Goal: Task Accomplishment & Management: Complete application form

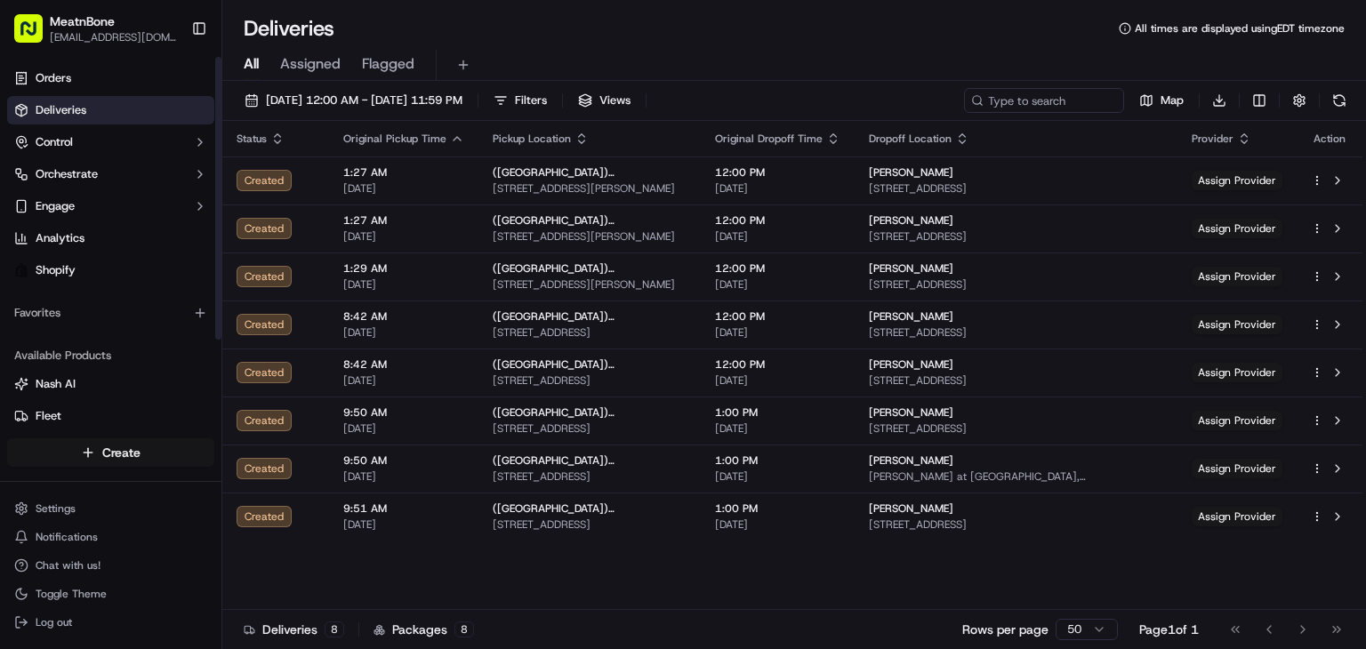
click at [104, 459] on html "MeatnBone [EMAIL_ADDRESS][DOMAIN_NAME] Toggle Sidebar Orders Deliveries Control…" at bounding box center [683, 324] width 1366 height 649
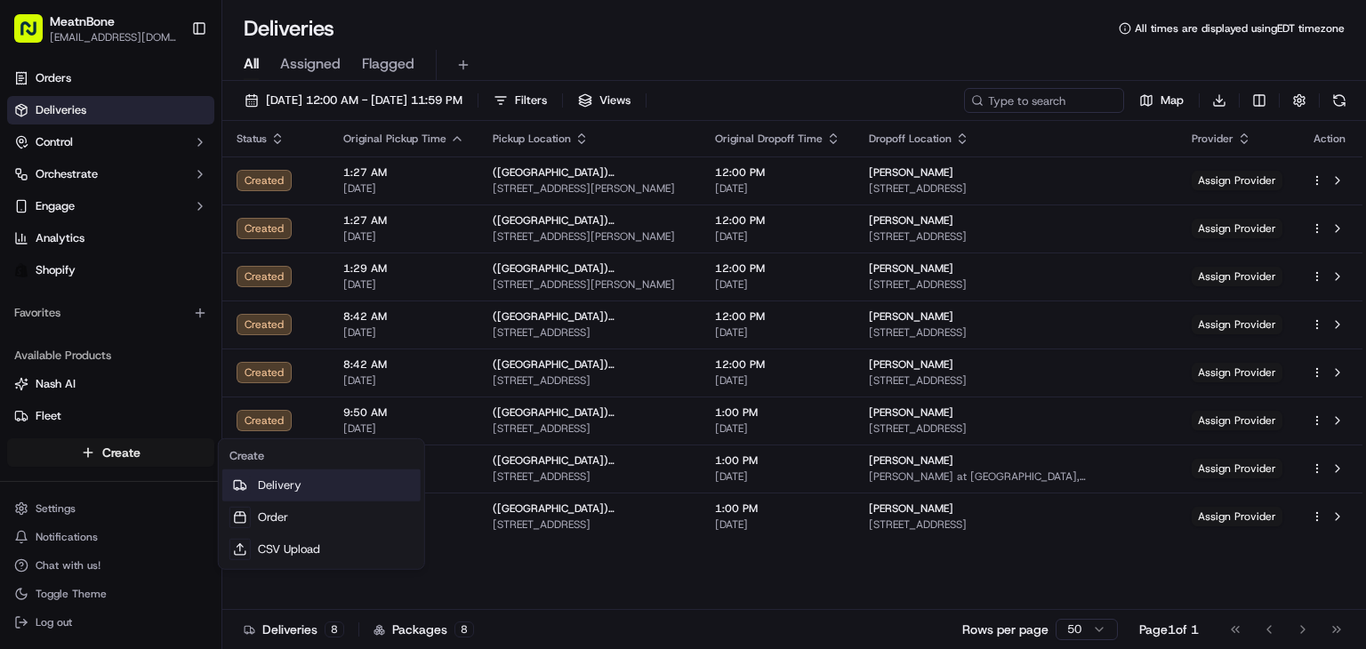
click at [324, 495] on link "Delivery" at bounding box center [321, 486] width 198 height 32
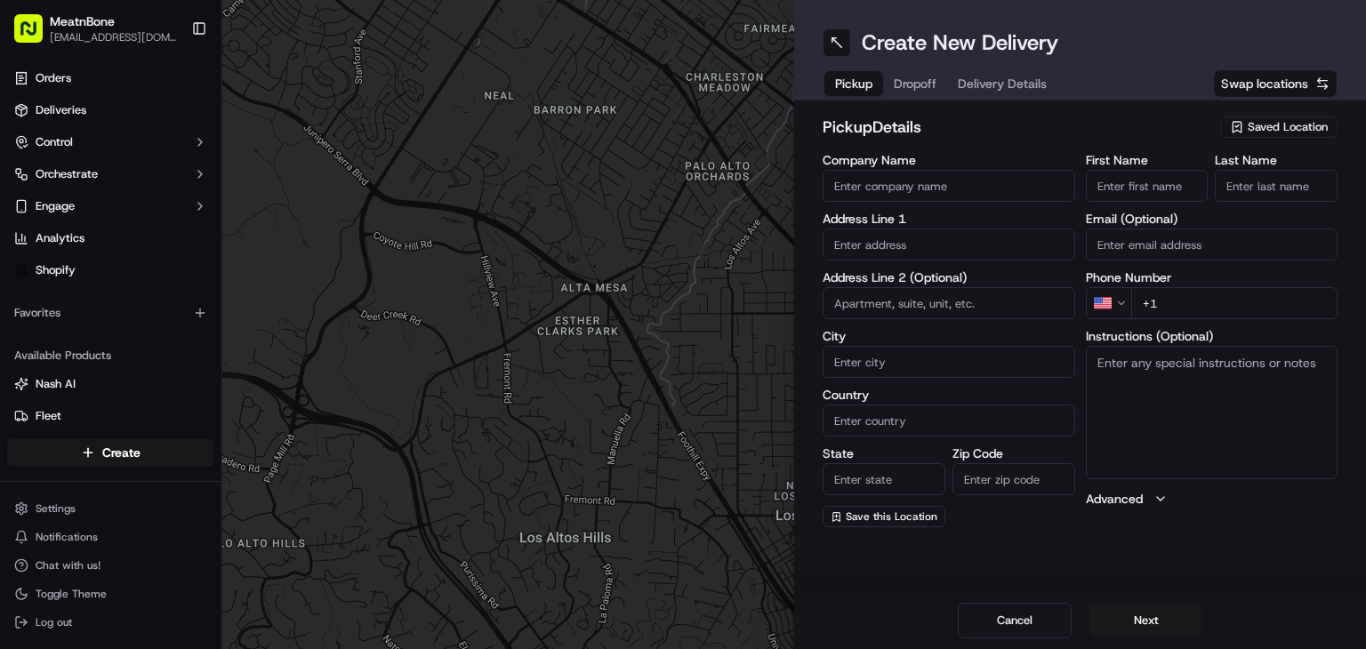
click at [977, 171] on input "Company Name" at bounding box center [949, 186] width 253 height 32
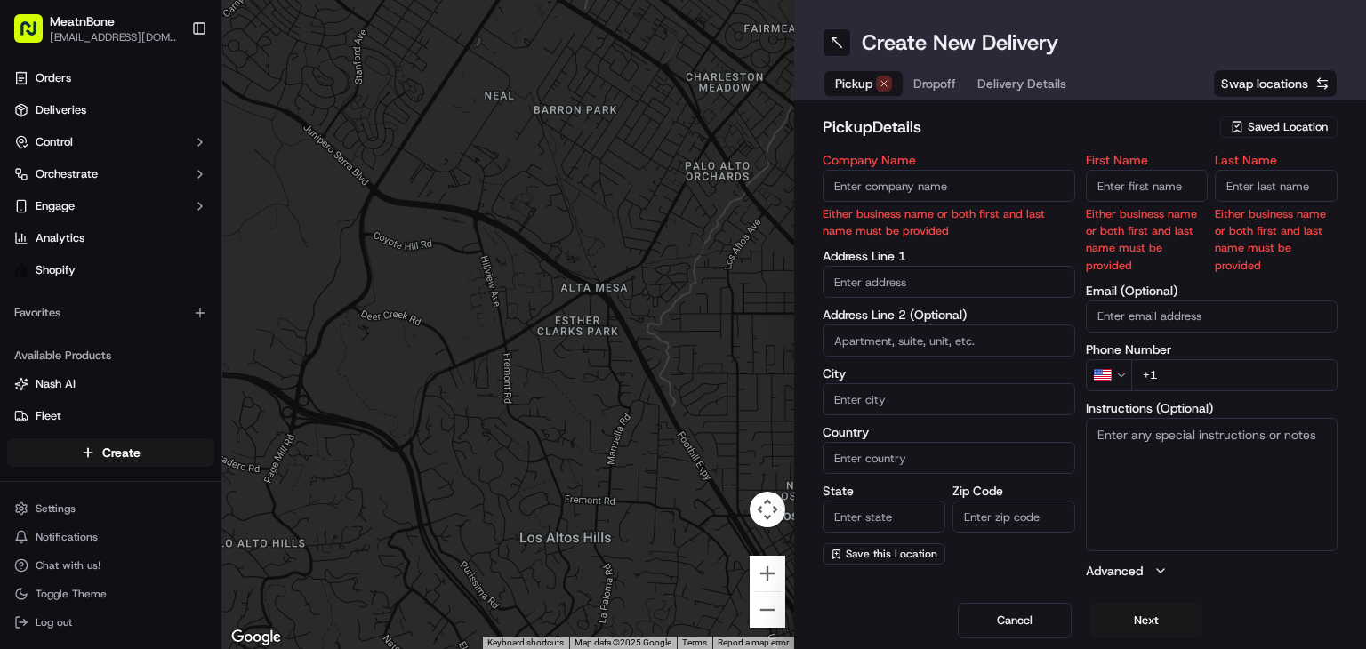
click at [1261, 122] on span "Saved Location" at bounding box center [1288, 127] width 80 height 16
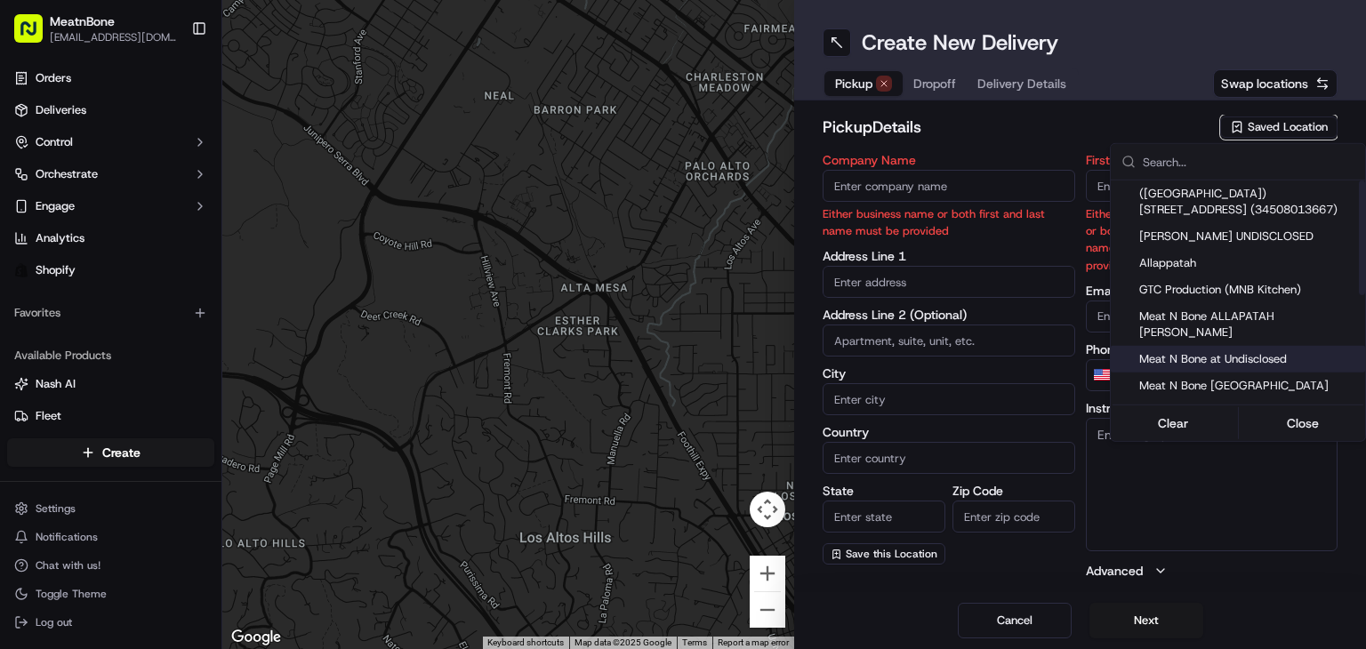
drag, startPoint x: 1277, startPoint y: 346, endPoint x: 1301, endPoint y: 346, distance: 24.0
click at [1276, 351] on span "Meat N Bone at Undisclosed" at bounding box center [1248, 359] width 219 height 16
type input "Meat N Bone at Undisclosed"
type input "2207 Coral Wy"
type input "Coral Gables"
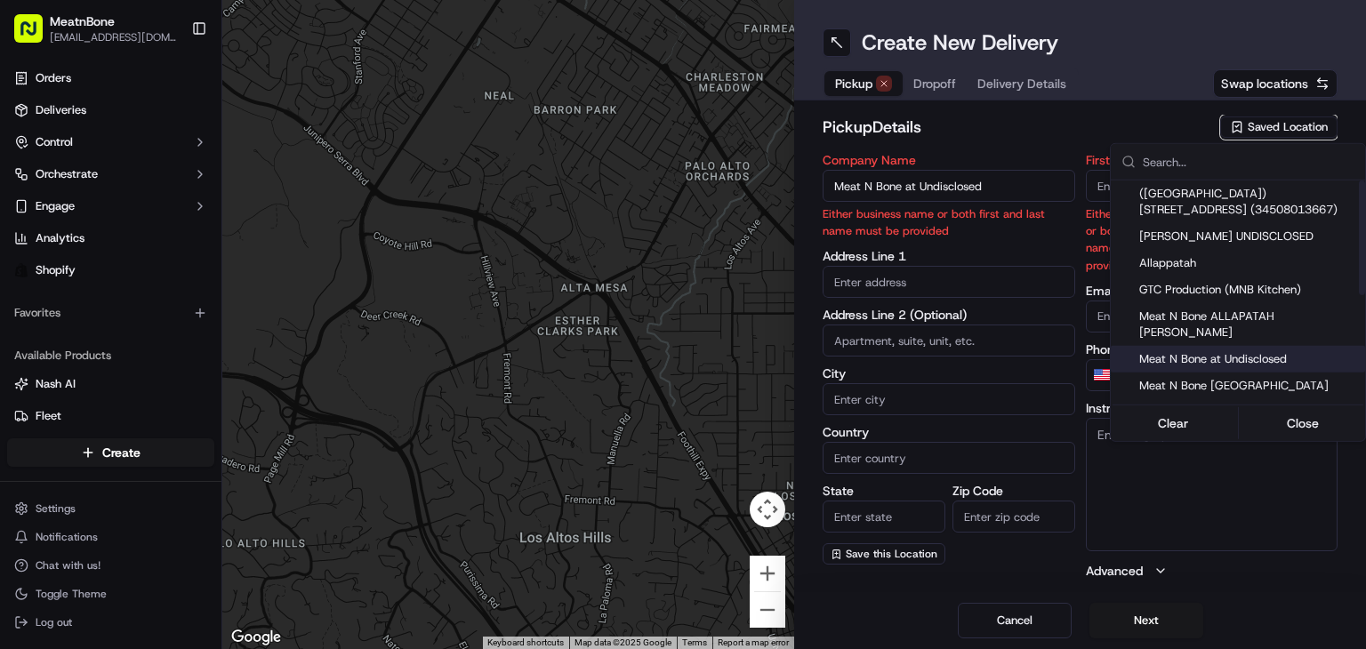
type input "US"
type input "FL"
type input "33145"
type input "Meat N"
type input "Bone"
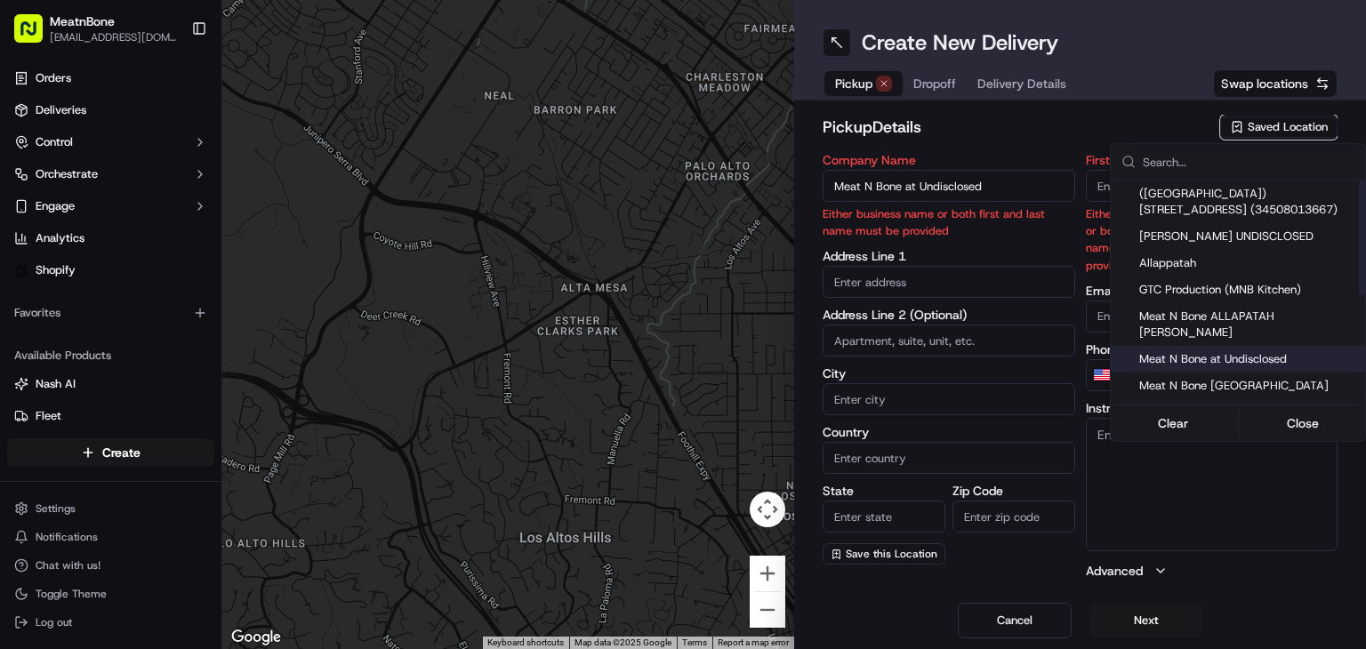
type input "+1 786 633 6179"
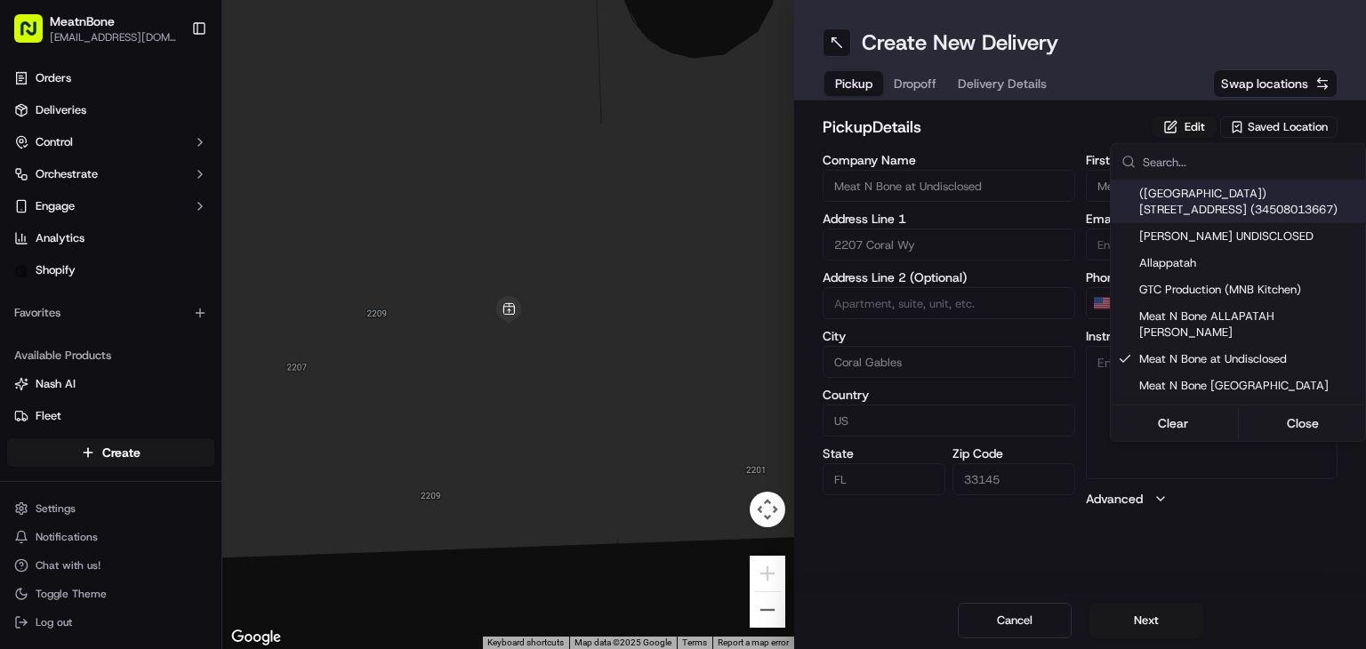
click at [907, 74] on html "MeatnBone orders@meatnbone.com Toggle Sidebar Orders Deliveries Control Orchest…" at bounding box center [683, 324] width 1366 height 649
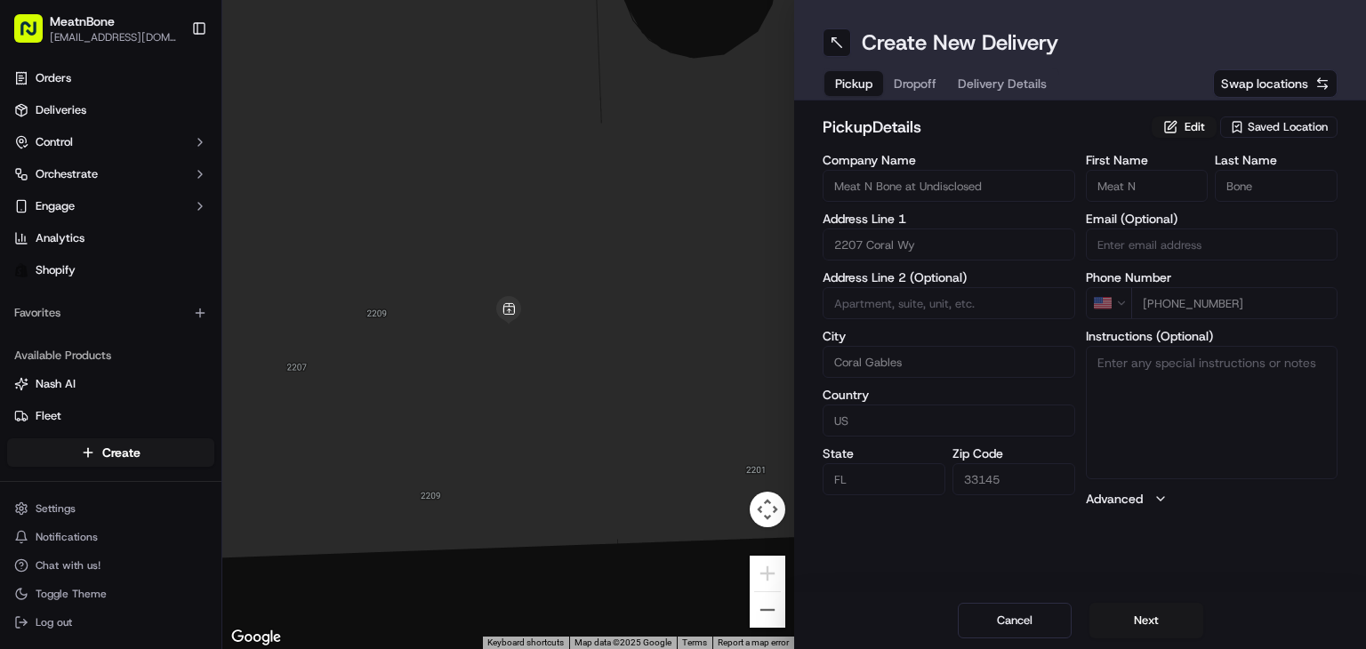
click at [928, 97] on div "Pickup Dropoff Delivery Details" at bounding box center [941, 84] width 237 height 32
click at [904, 73] on button "Dropoff" at bounding box center [915, 83] width 64 height 25
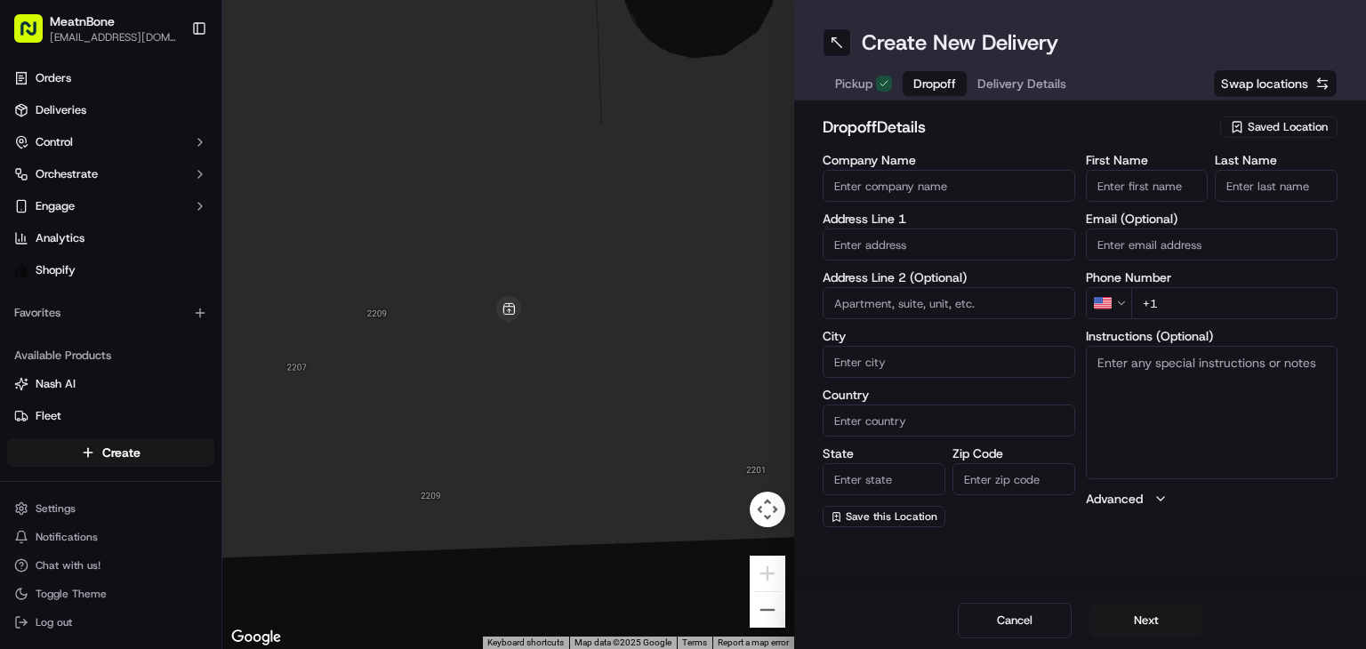
click at [939, 229] on input "text" at bounding box center [949, 245] width 253 height 32
paste input "Lucas F. Faria Fone Br 951 Brickell Ave Apt 3810 Miami FL 33131 United States +…"
click at [1119, 305] on html "MeatnBone orders@meatnbone.com Toggle Sidebar Orders Deliveries Control Orchest…" at bounding box center [683, 324] width 1366 height 649
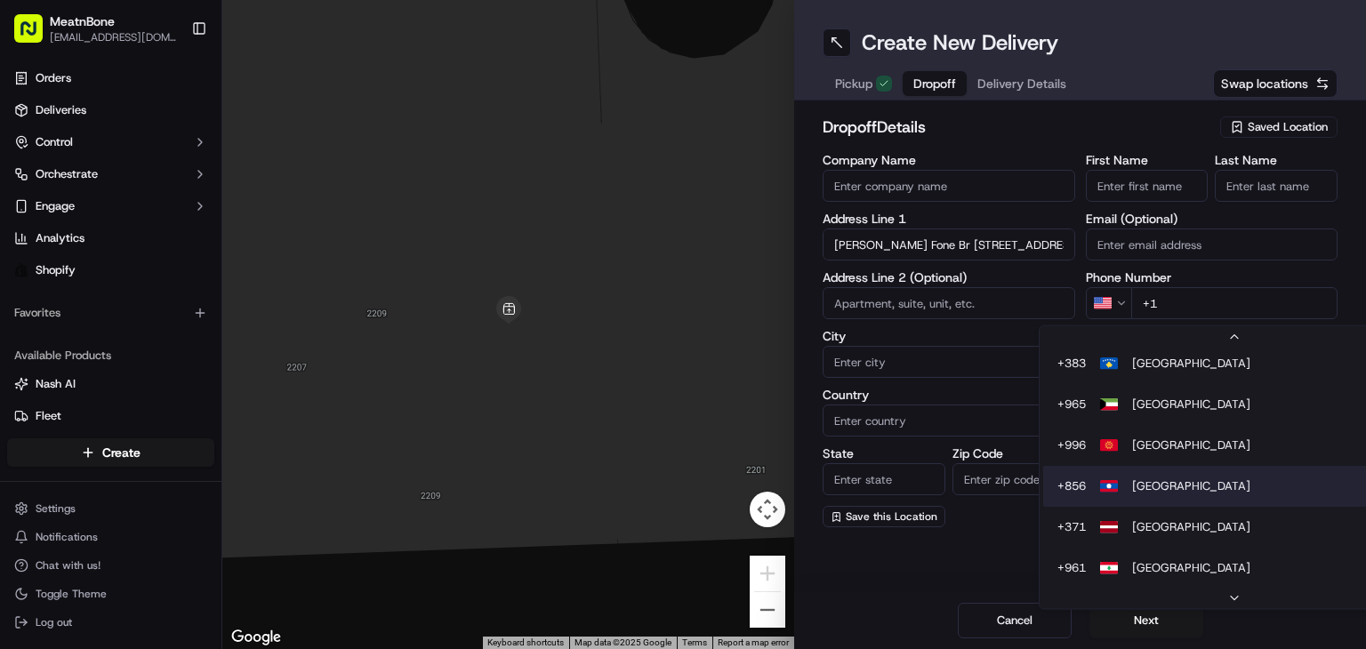
scroll to position [4822, 0]
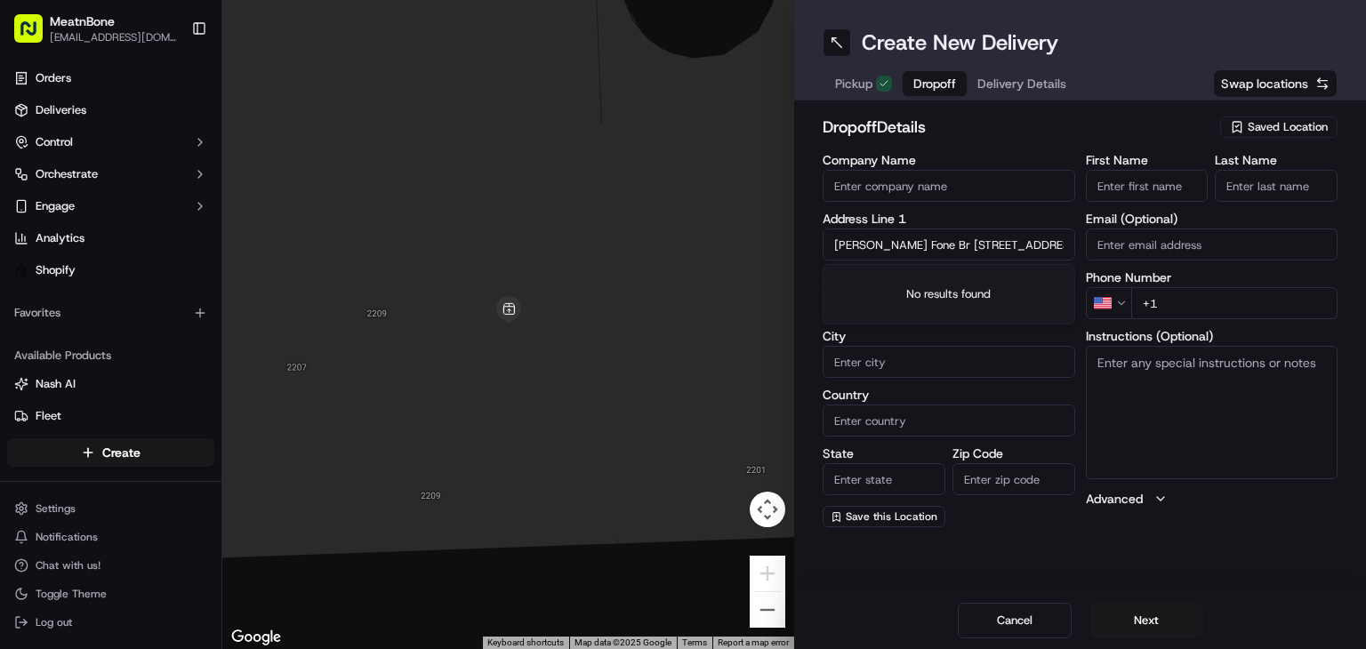
click at [1002, 238] on input "Lucas F. Faria Fone Br 951 Brickell Ave Apt 3810 Miami FL 33131 United States +…" at bounding box center [949, 245] width 253 height 32
drag, startPoint x: 947, startPoint y: 246, endPoint x: 1081, endPoint y: 257, distance: 134.7
click at [1081, 257] on div "Company Name Address Line 1 Lucas F. Faria Fone Br 951 Brickell Ave Apt 3810 Mi…" at bounding box center [1080, 341] width 515 height 374
type input "Lucas F. Faria Fone Br 951 Brickell Ave Apt 3810 Miami FL 33131 United States"
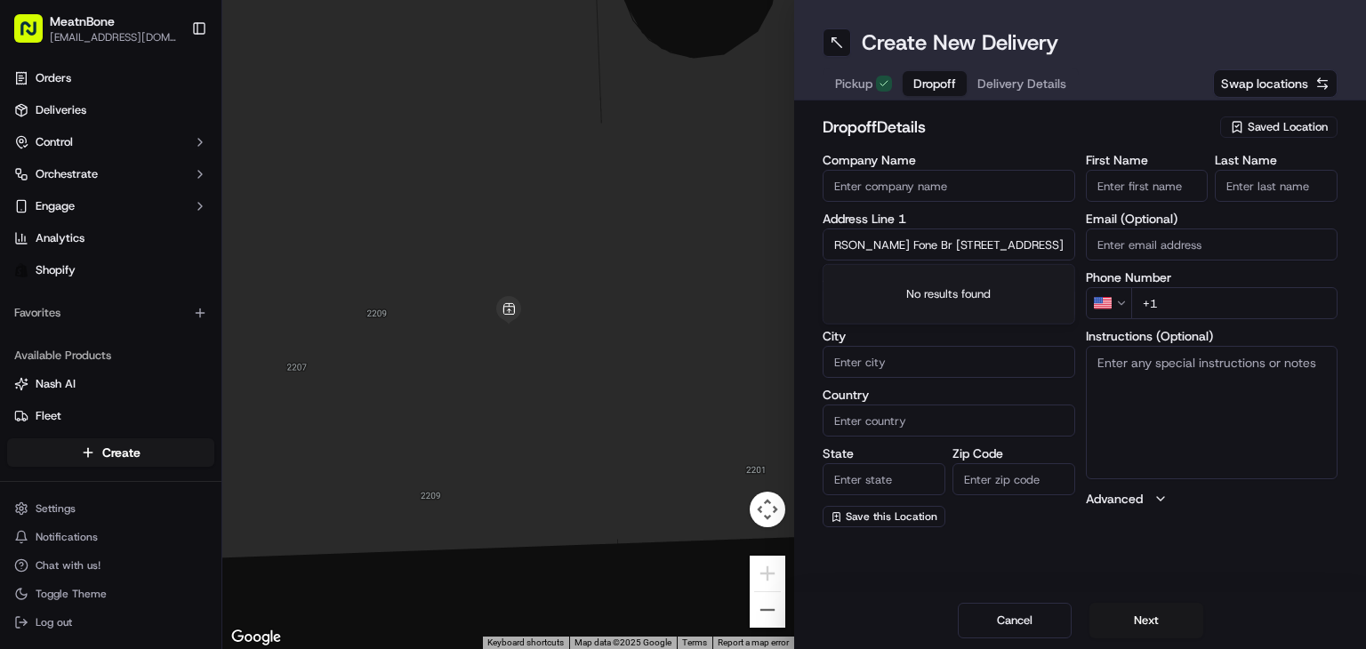
scroll to position [0, 0]
click at [1183, 302] on input "+1" at bounding box center [1234, 303] width 207 height 32
type input "+1 305 842 6351"
click at [1142, 360] on textarea "Instructions (Optional)" at bounding box center [1212, 412] width 253 height 133
type textarea "call customer upon arrival"
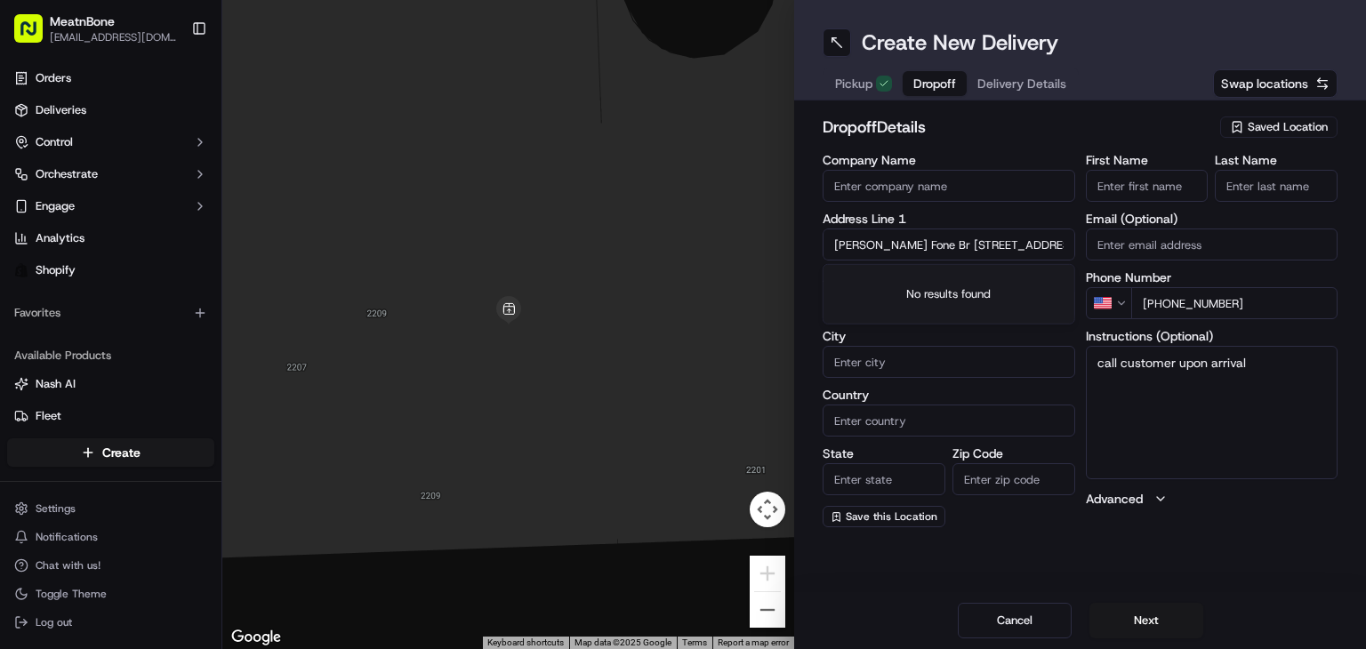
drag, startPoint x: 950, startPoint y: 244, endPoint x: 836, endPoint y: 247, distance: 113.9
click at [833, 249] on input "Lucas F. Faria Fone Br 951 Brickell Ave Apt 3810 Miami FL 33131 United States" at bounding box center [949, 245] width 253 height 32
type input "951 Brickell Ave Apt 3810 Miami FL 33131 United States"
click at [1139, 181] on input "[PERSON_NAME] Fone Br" at bounding box center [1147, 186] width 123 height 32
click at [1145, 188] on input "[PERSON_NAME] Fone Br" at bounding box center [1147, 186] width 123 height 32
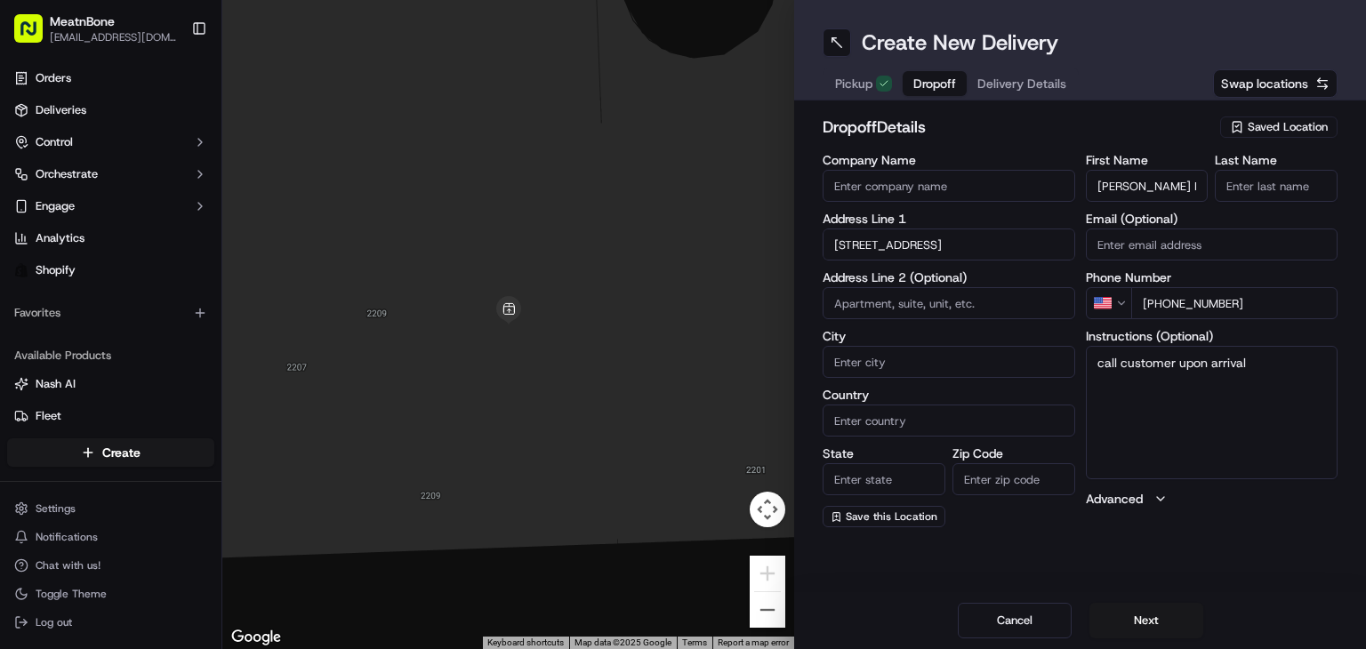
click at [1142, 189] on input "[PERSON_NAME] Fone Br" at bounding box center [1147, 186] width 123 height 32
drag, startPoint x: 1142, startPoint y: 186, endPoint x: 1242, endPoint y: 187, distance: 100.5
click at [1251, 187] on div "First Name Lucas F. Faria Fone Br Last Name" at bounding box center [1212, 178] width 253 height 48
type input "Lucas F."
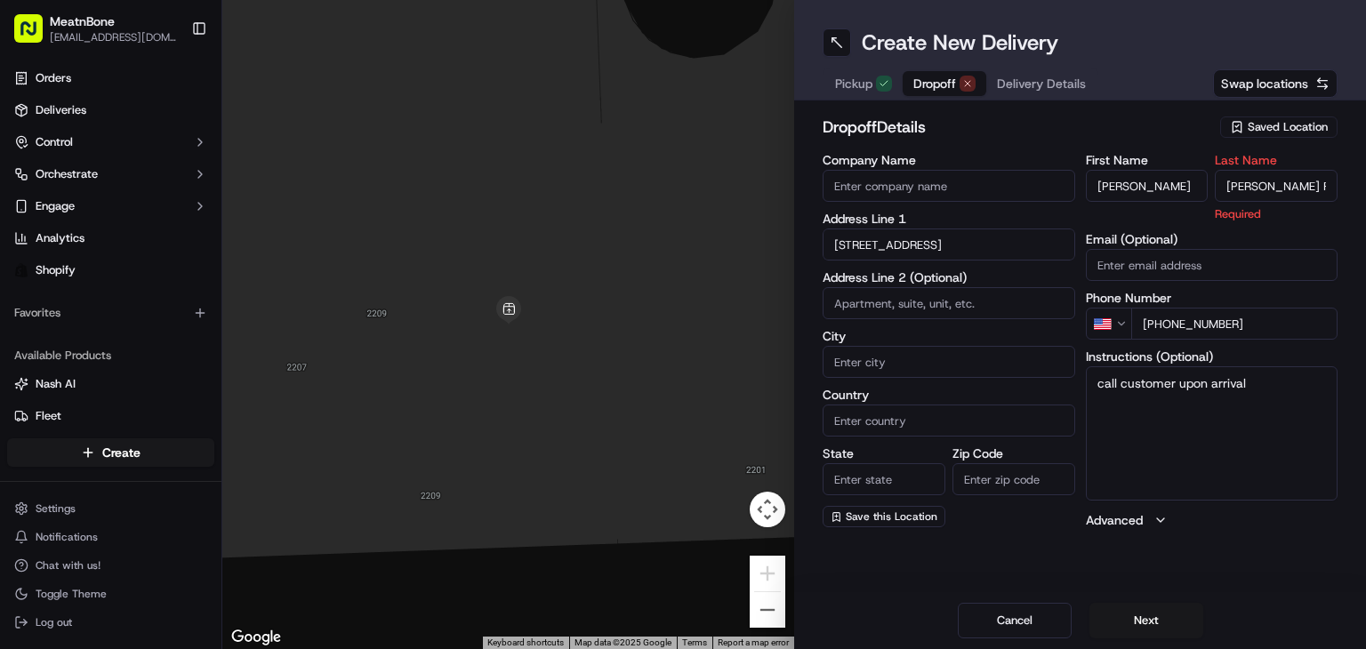
scroll to position [0, 0]
type input "Faria Fone Br"
click at [958, 241] on input "951 Brickell Ave Apt 3810 Miami FL 33131 United States" at bounding box center [949, 245] width 253 height 32
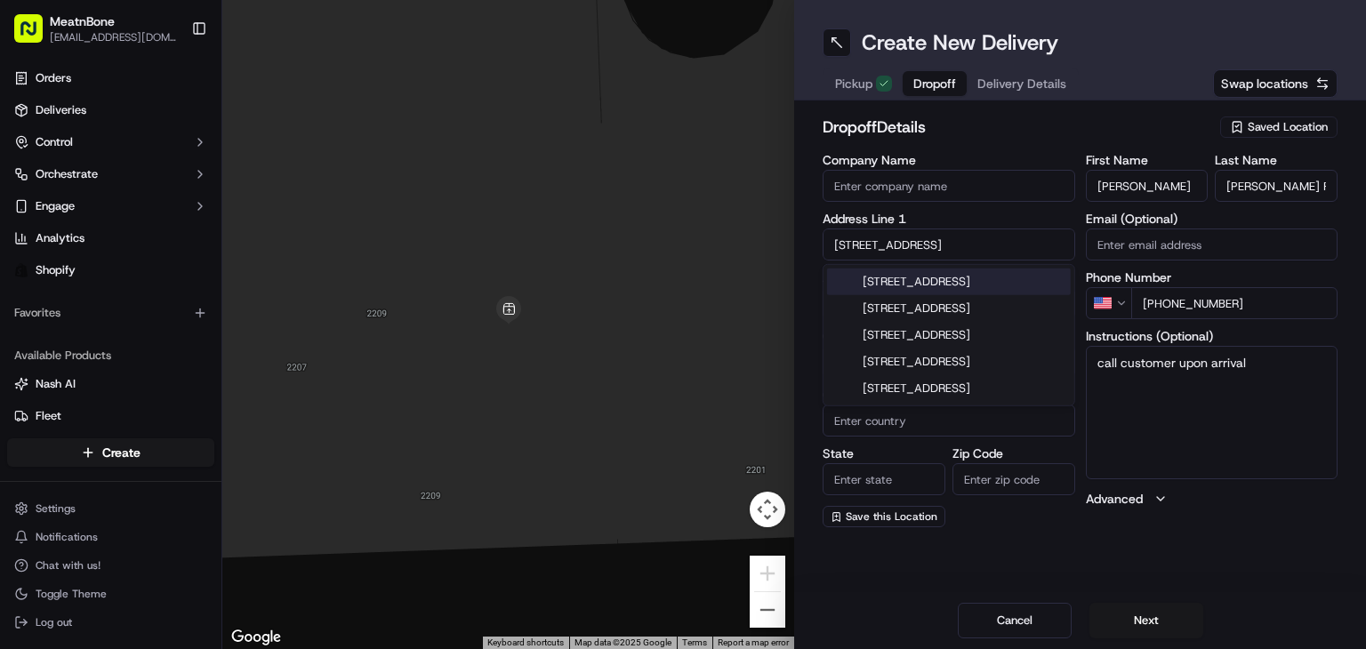
click at [994, 291] on div "951 Brickell Ave apt 3810, Miami, FL 33131, United States" at bounding box center [949, 282] width 244 height 27
type input "[STREET_ADDRESS]"
type input "APT 3810"
type input "Miami"
type input "United States"
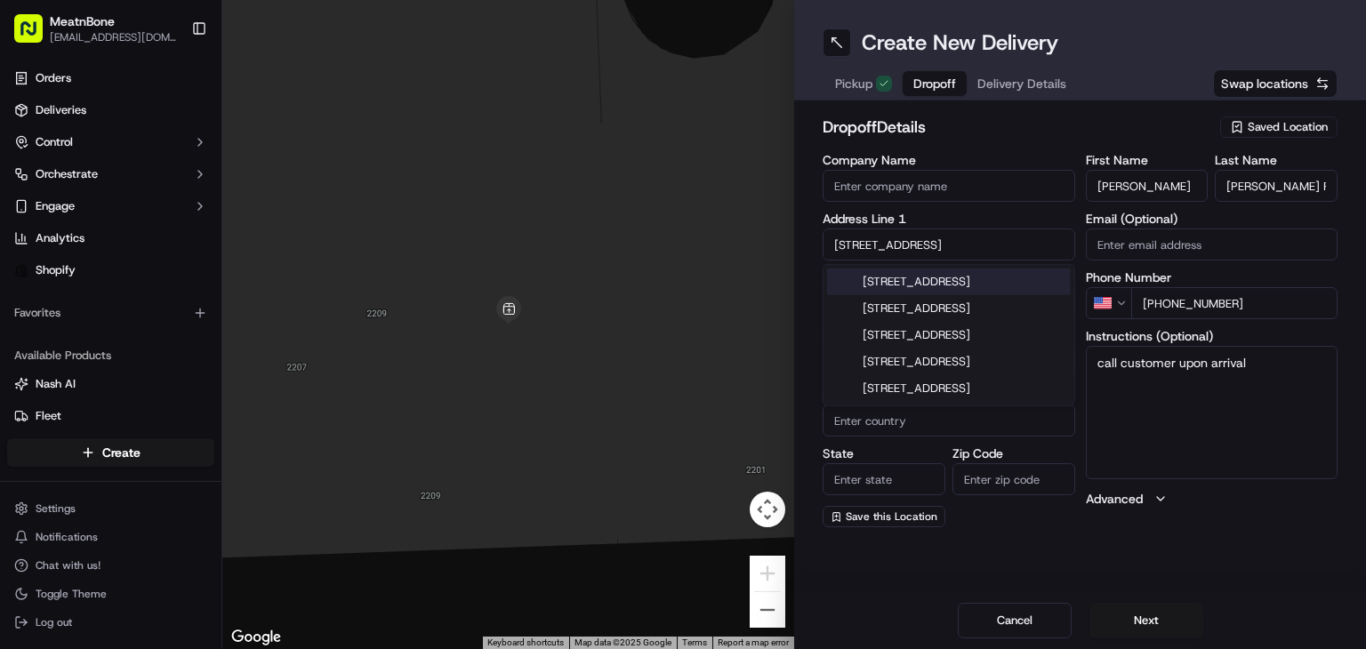
type input "FL"
type input "33131"
type input "951 Brickell Avenue"
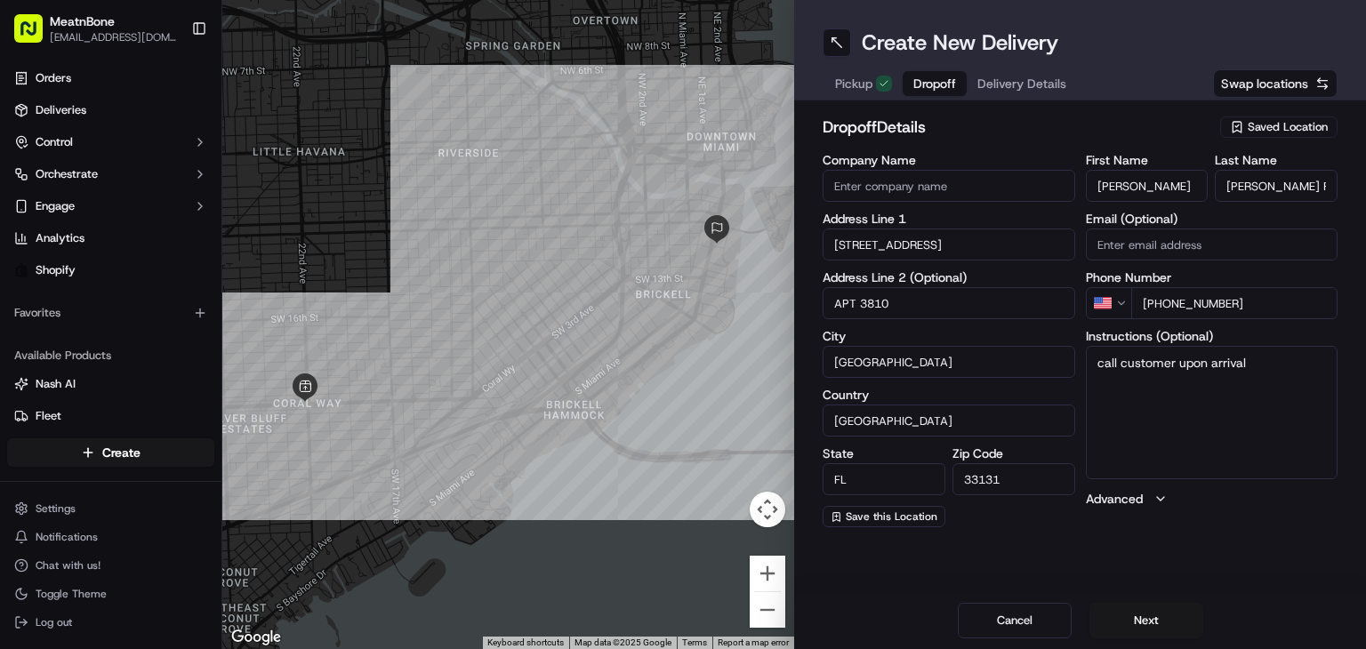
click at [1217, 445] on textarea "call customer upon arrival" at bounding box center [1212, 412] width 253 height 133
click at [1131, 618] on button "Next" at bounding box center [1146, 621] width 114 height 36
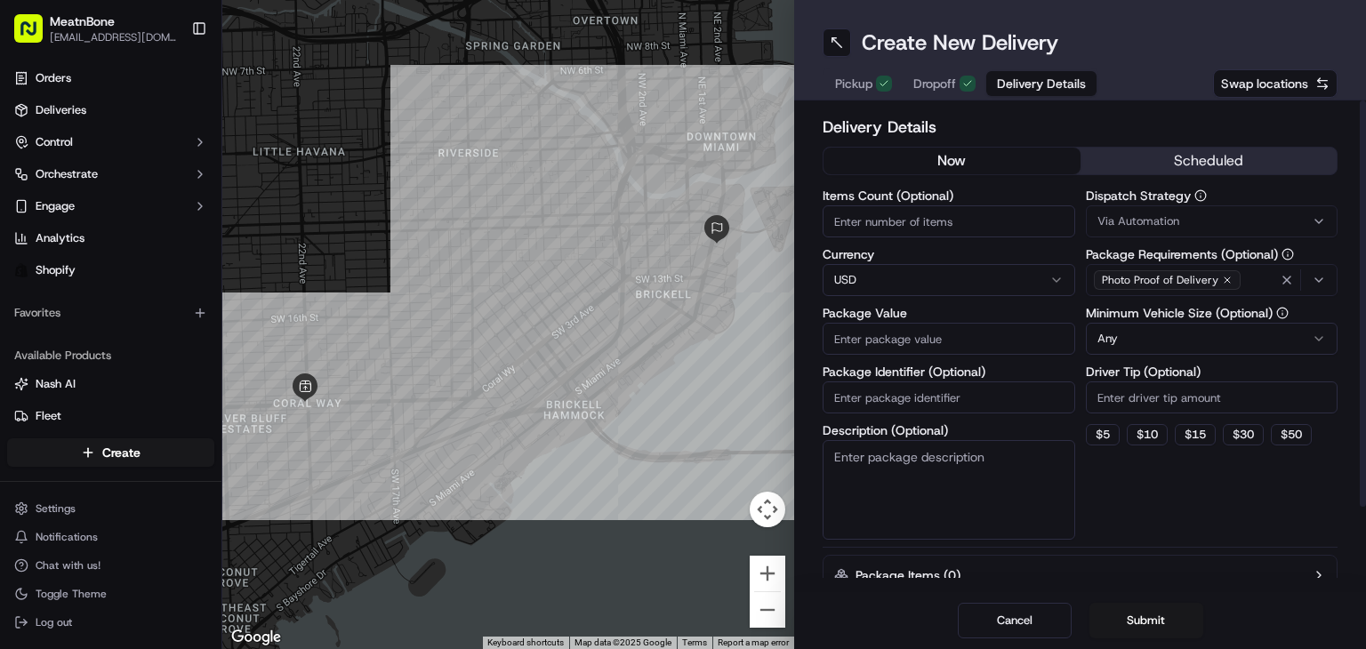
click at [891, 221] on input "Items Count (Optional)" at bounding box center [949, 221] width 253 height 32
type input "4"
click at [893, 339] on input "Package Value" at bounding box center [949, 339] width 253 height 32
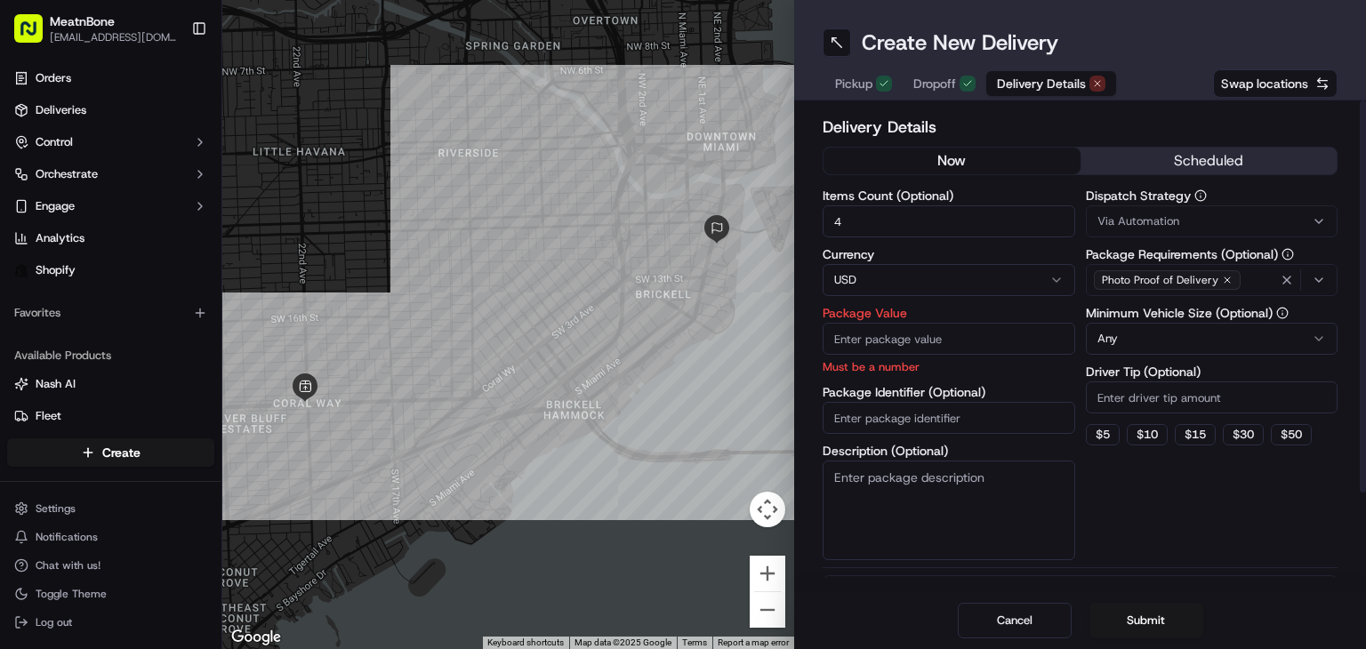
click at [900, 342] on input "Package Value" at bounding box center [949, 339] width 253 height 32
type input "92.00"
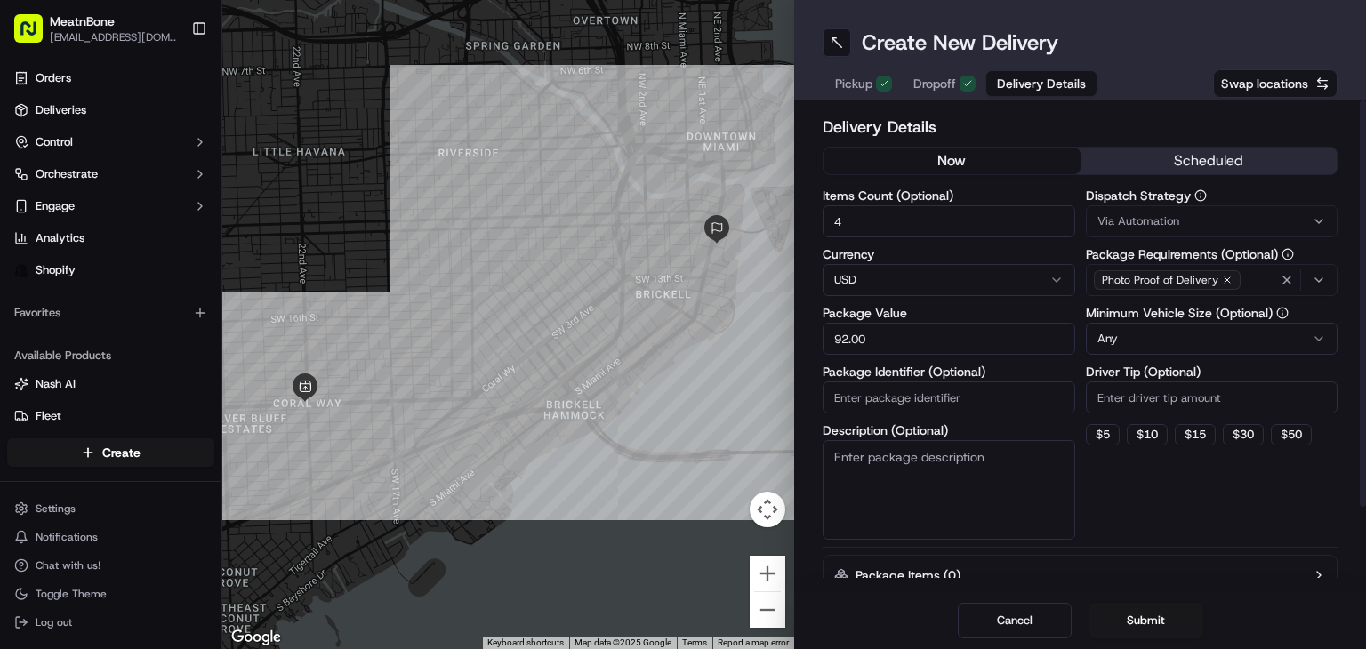
click at [920, 406] on input "Package Identifier (Optional)" at bounding box center [949, 398] width 253 height 32
paste input "256165"
type input "256165"
click at [1149, 348] on html "MeatnBone orders@meatnbone.com Toggle Sidebar Orders Deliveries Control Orchest…" at bounding box center [683, 324] width 1366 height 649
click at [1156, 507] on div "Dispatch Strategy Via Automation Package Requirements (Optional) Photo Proof of…" at bounding box center [1212, 364] width 253 height 350
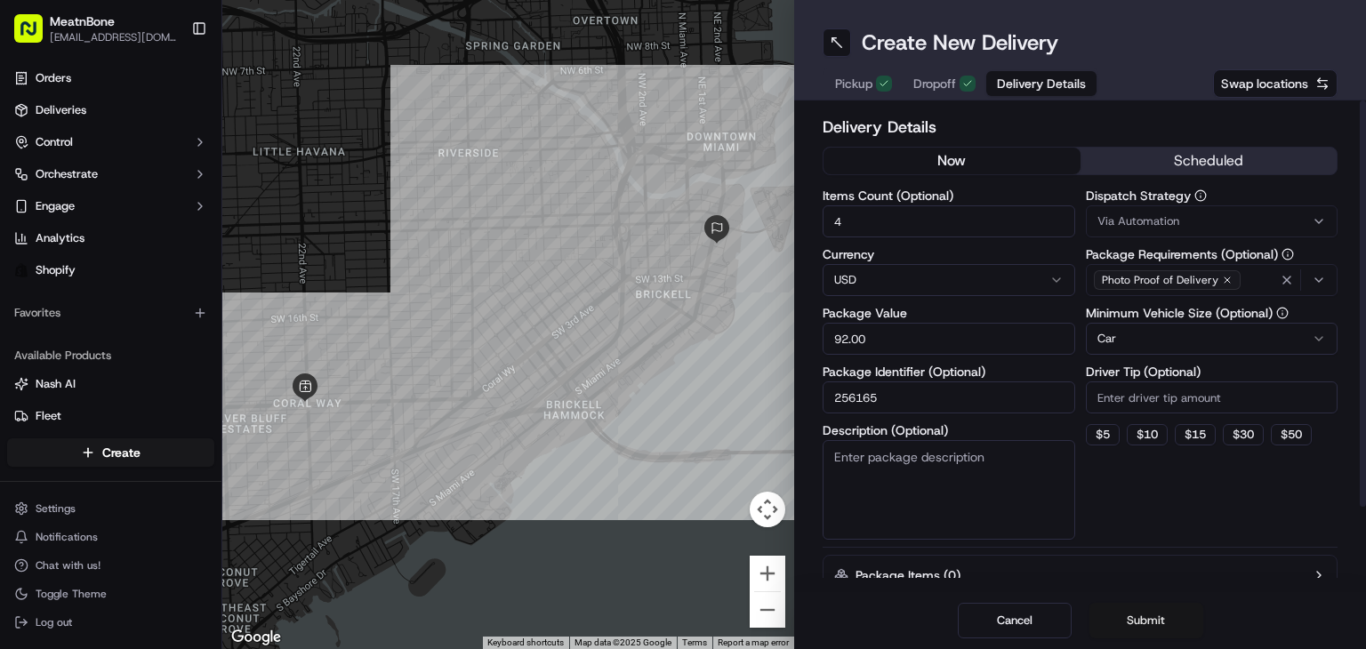
click at [1157, 628] on button "Submit" at bounding box center [1146, 621] width 114 height 36
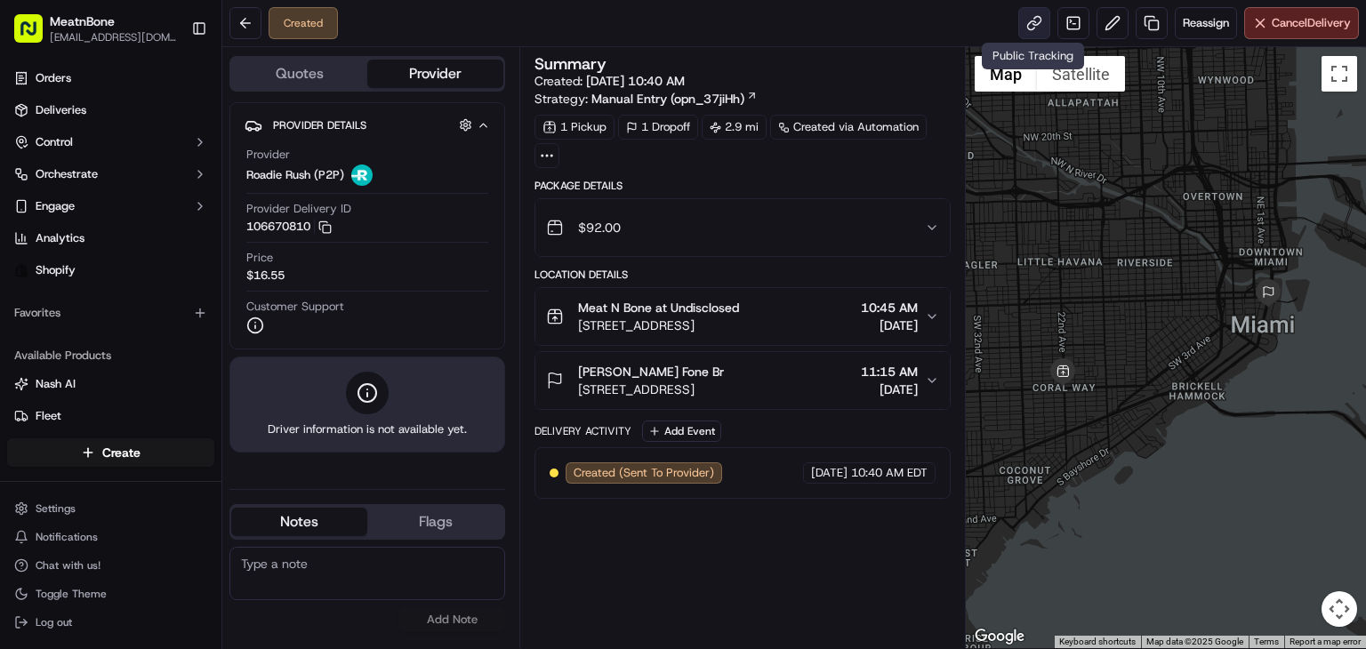
click at [1035, 14] on link at bounding box center [1034, 23] width 32 height 32
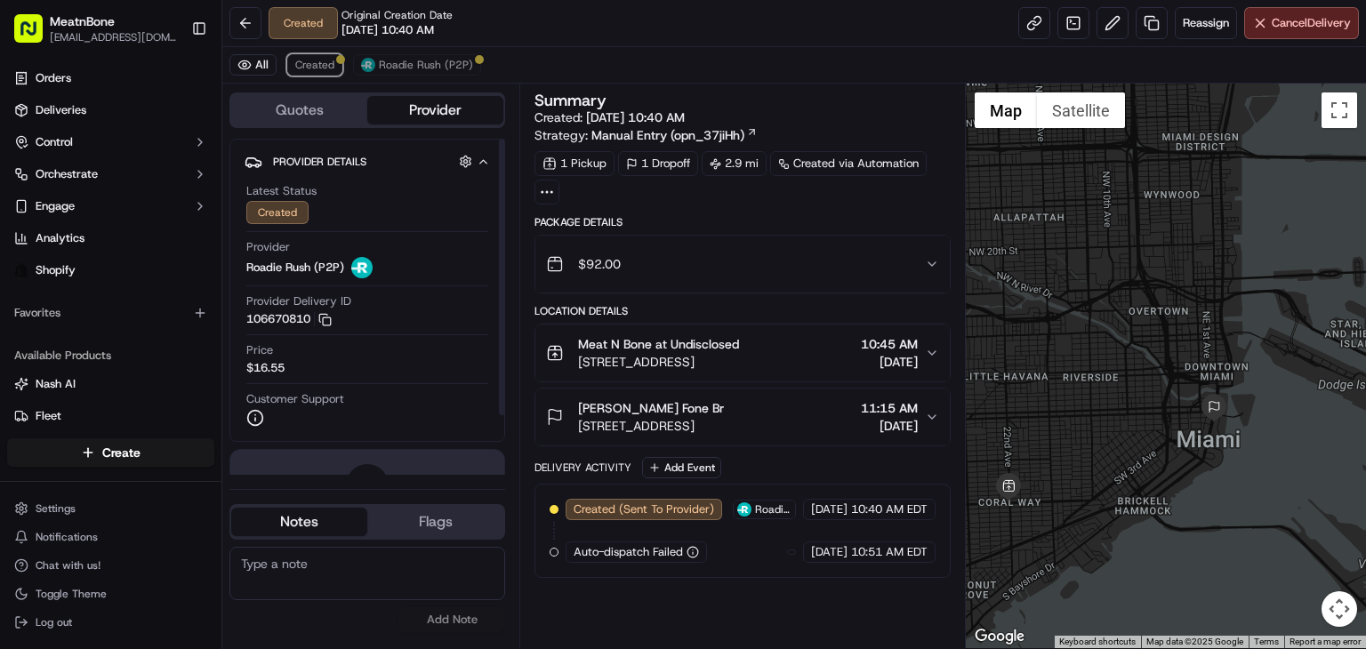
drag, startPoint x: 331, startPoint y: 61, endPoint x: 351, endPoint y: 54, distance: 21.7
click at [333, 61] on button "Created" at bounding box center [314, 64] width 55 height 21
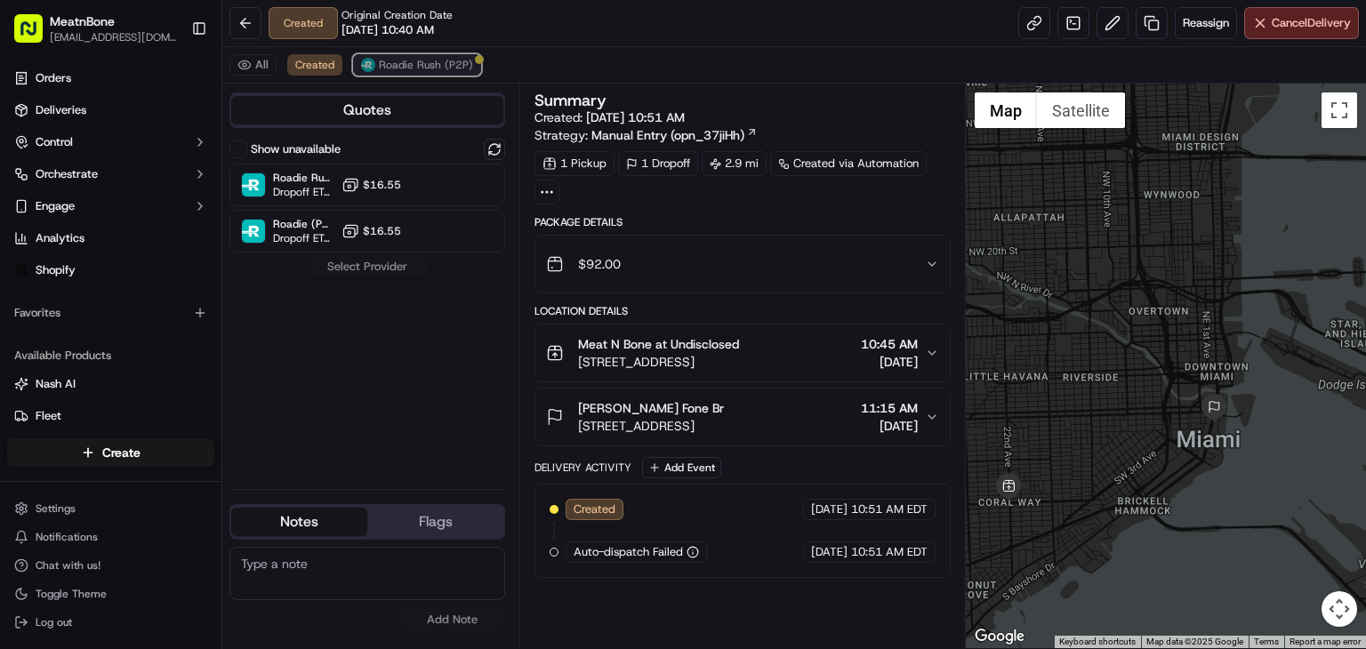
click at [403, 72] on button "Roadie Rush (P2P)" at bounding box center [417, 64] width 128 height 21
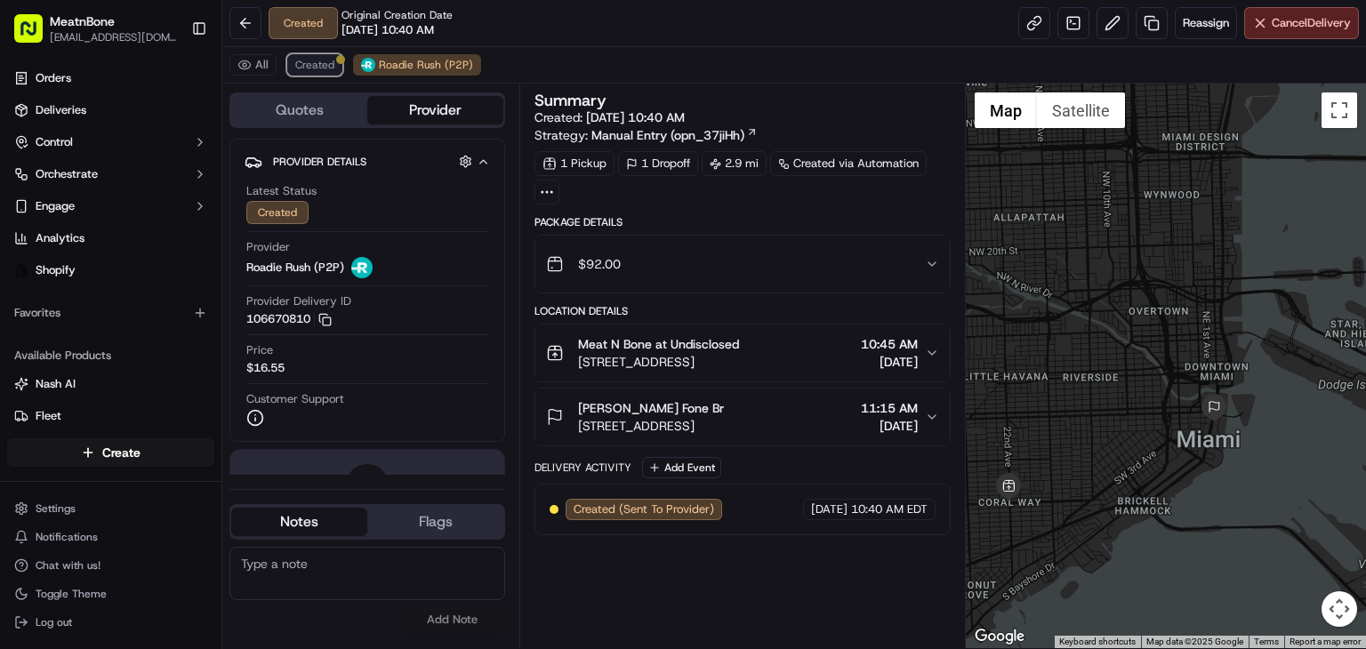
click at [325, 68] on span "Created" at bounding box center [314, 65] width 39 height 14
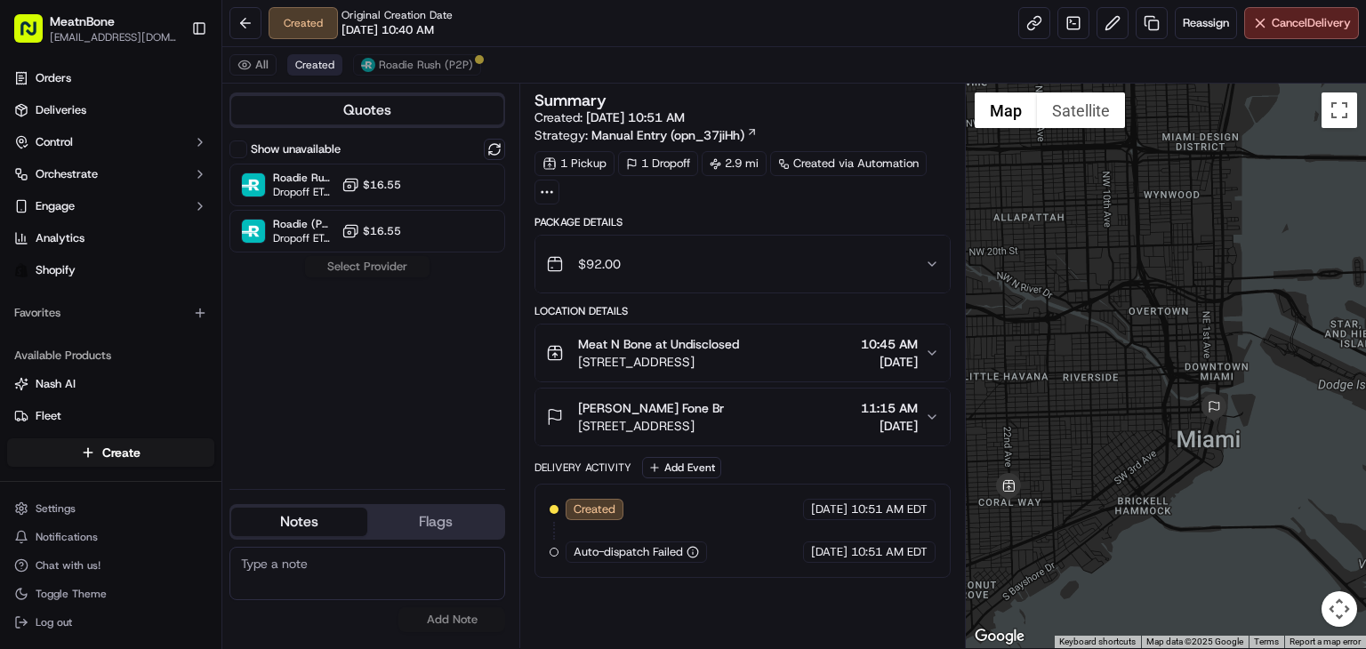
drag, startPoint x: 247, startPoint y: 62, endPoint x: 298, endPoint y: 65, distance: 50.8
click at [247, 61] on button "All" at bounding box center [252, 64] width 47 height 21
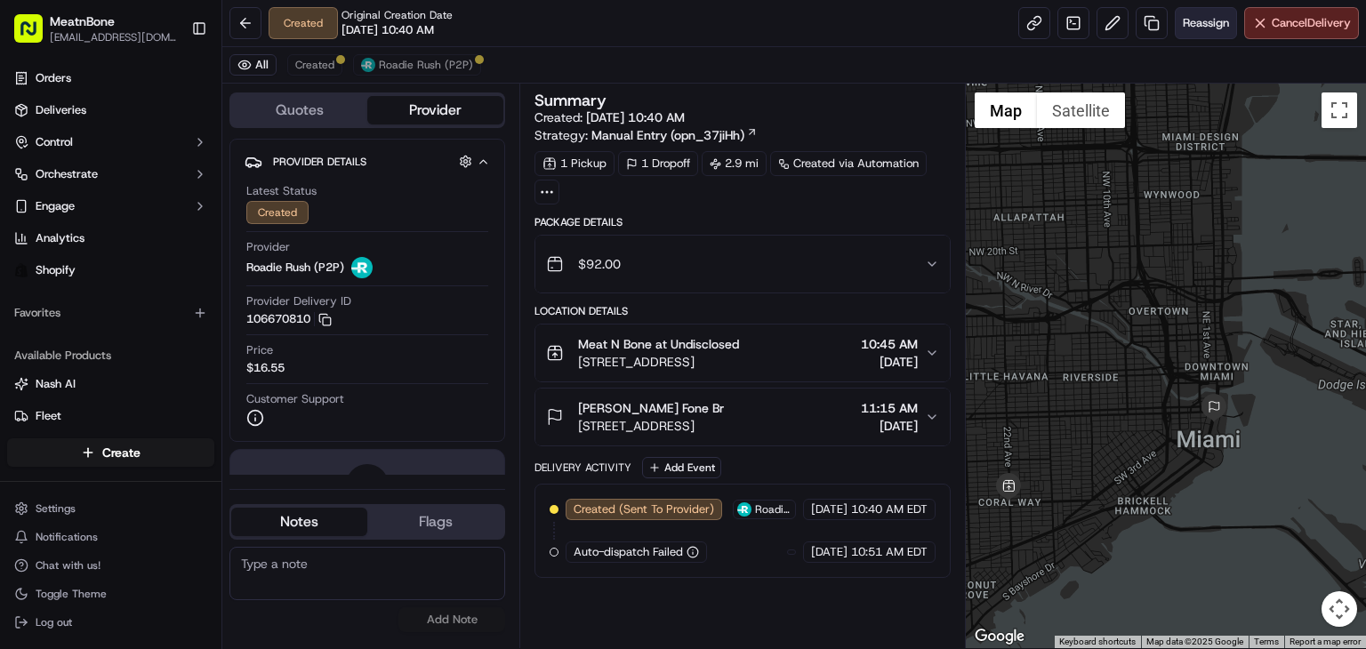
click at [1216, 27] on span "Reassign" at bounding box center [1206, 23] width 46 height 16
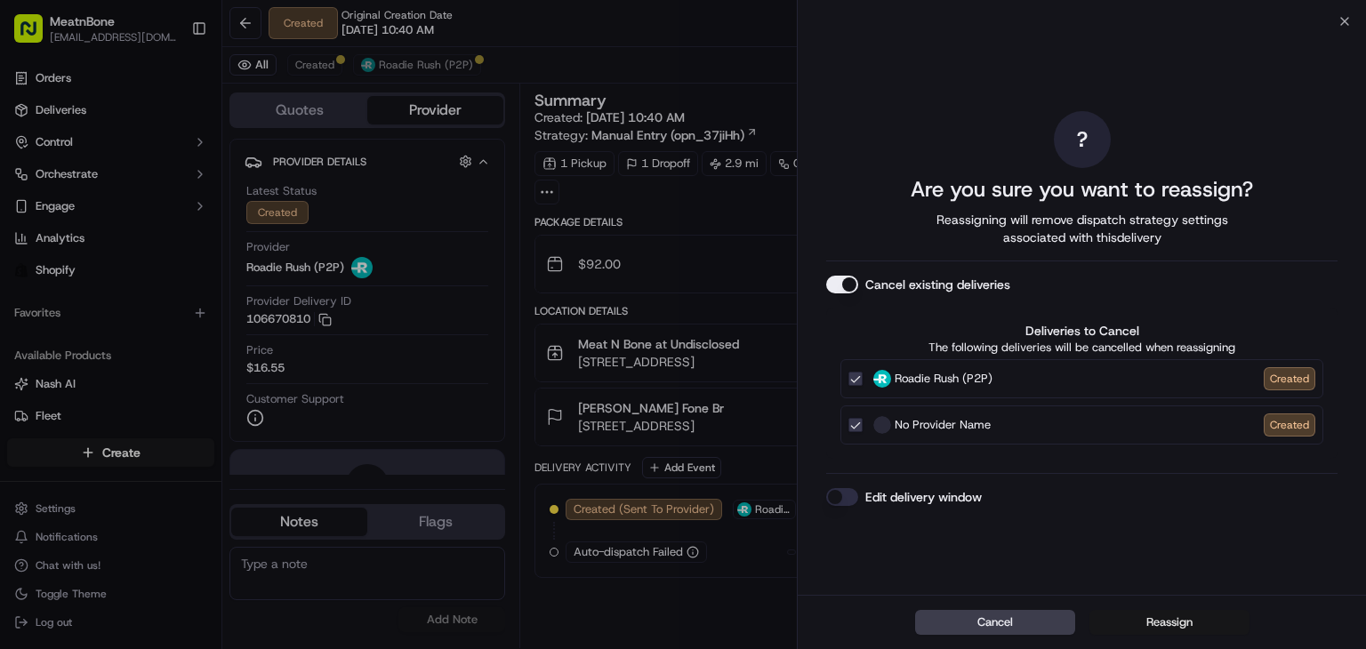
click at [1161, 627] on button "Reassign" at bounding box center [1169, 622] width 160 height 25
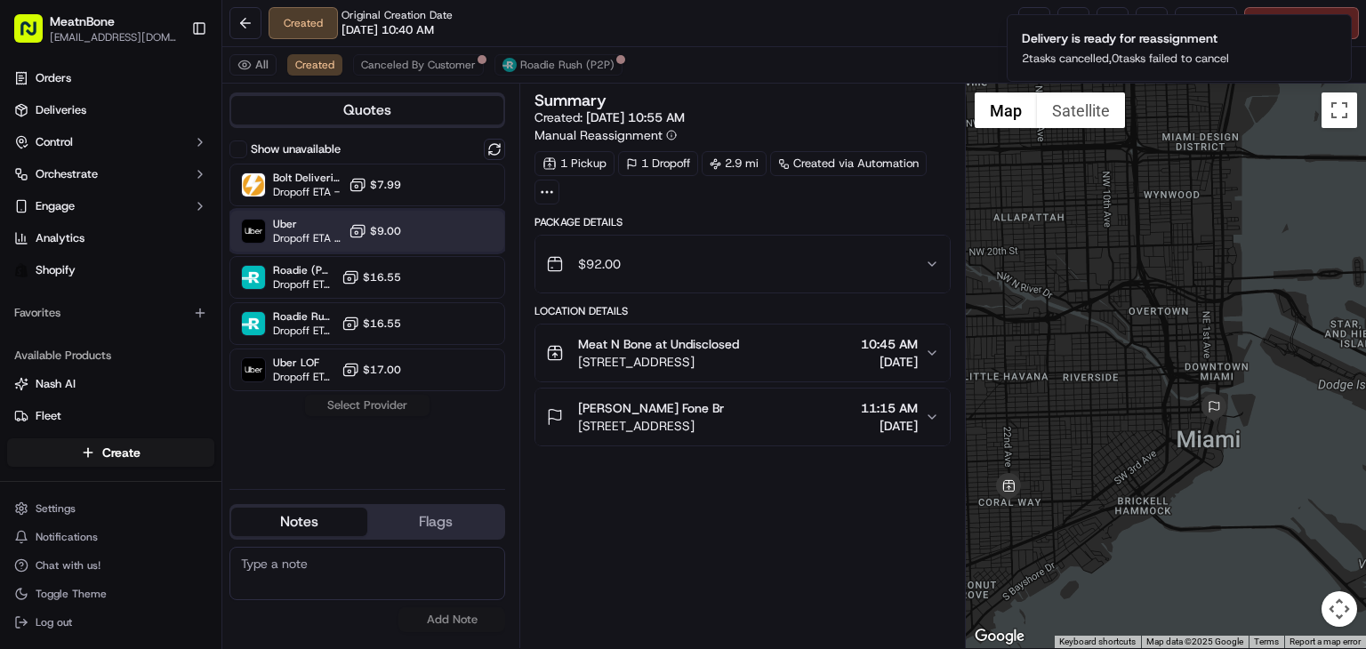
click at [438, 235] on div "Uber Dropoff ETA 37 minutes $9.00" at bounding box center [367, 231] width 276 height 43
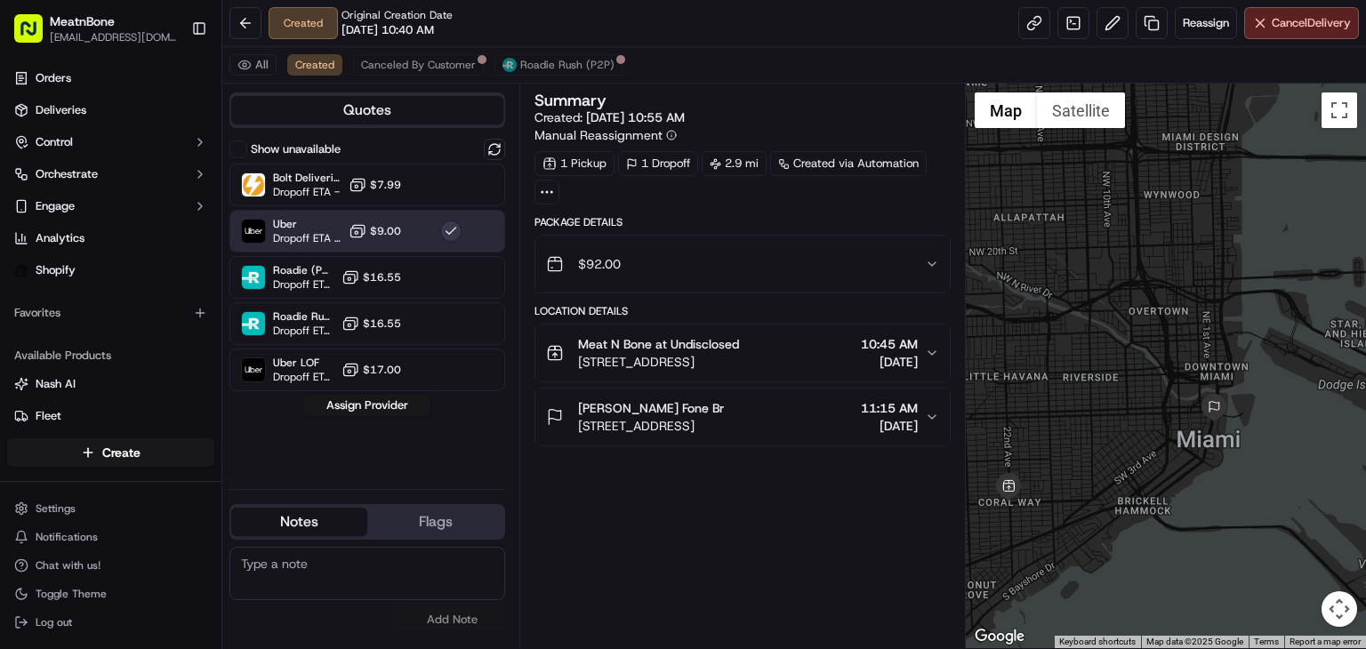
click at [356, 419] on div "Show unavailable Bolt Deliveries Dropoff ETA - $7.99 Uber Dropoff ETA 37 minute…" at bounding box center [367, 307] width 276 height 336
click at [342, 406] on button "Assign Provider" at bounding box center [367, 405] width 126 height 21
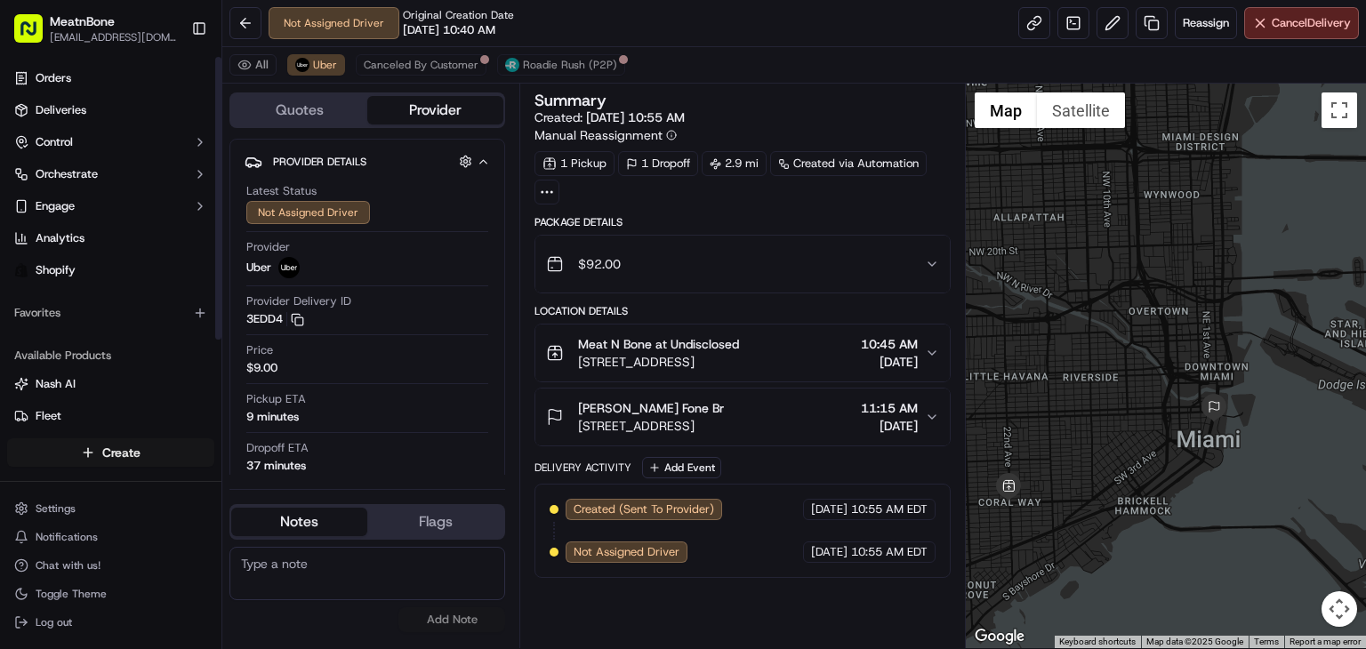
click at [127, 455] on html "MeatnBone orders@meatnbone.com Toggle Sidebar Orders Deliveries Control Orchest…" at bounding box center [683, 324] width 1366 height 649
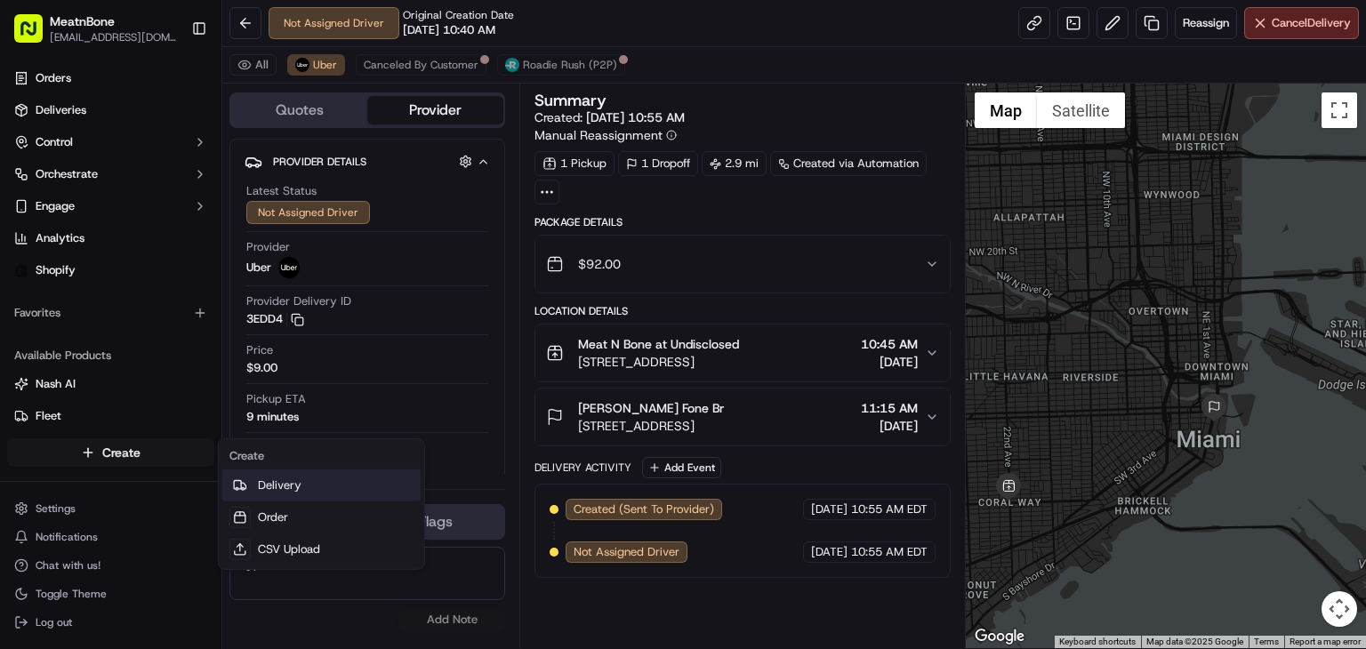
click at [291, 482] on link "Delivery" at bounding box center [321, 486] width 198 height 32
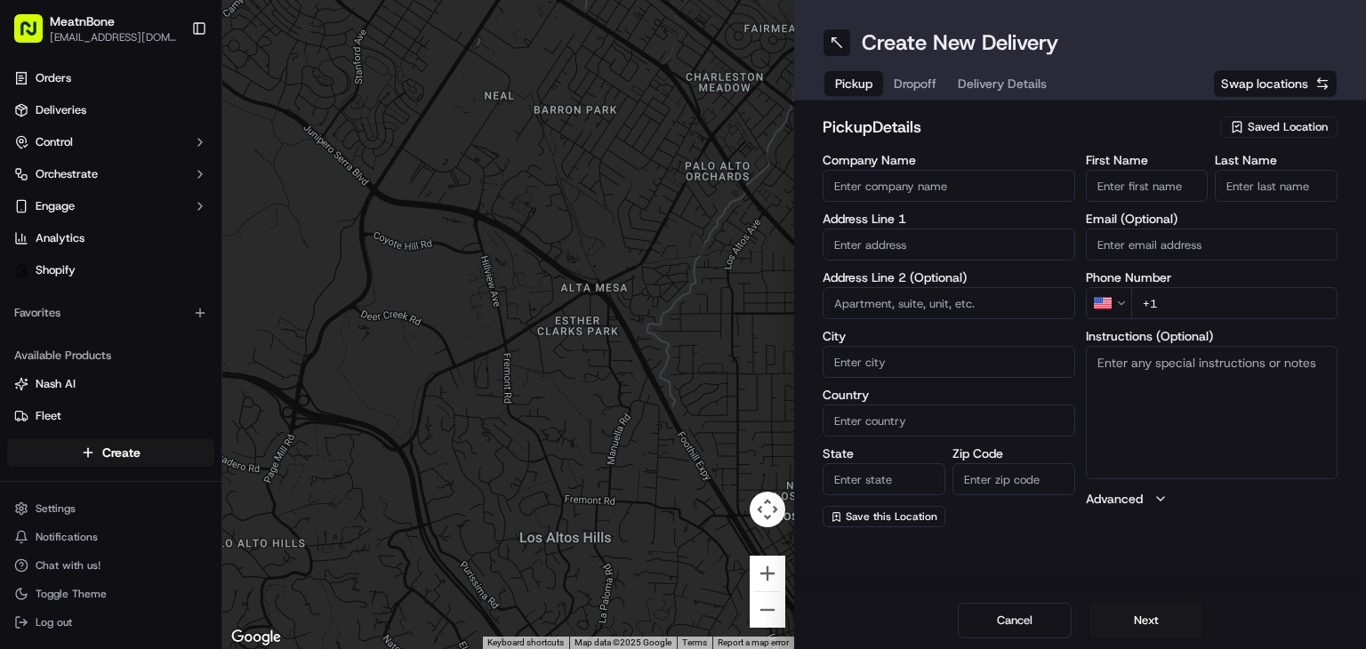
click at [1236, 127] on icon "button" at bounding box center [1237, 127] width 14 height 14
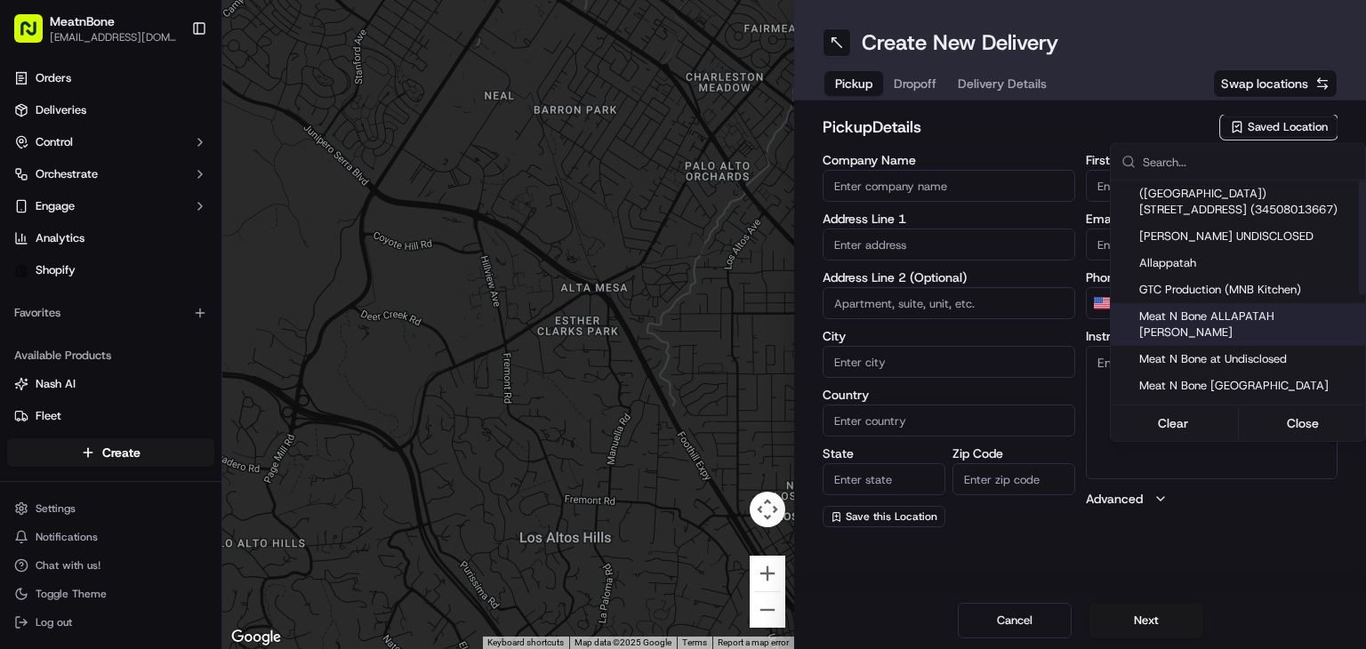
click at [1216, 324] on span "Meat N Bone ALLAPATAH ALEJANDRO" at bounding box center [1248, 325] width 219 height 32
type input "Meat N Bone ALLAPATAH ALEJANDRO"
type input "3451 NW 36th St"
type input "Miami"
type input "US"
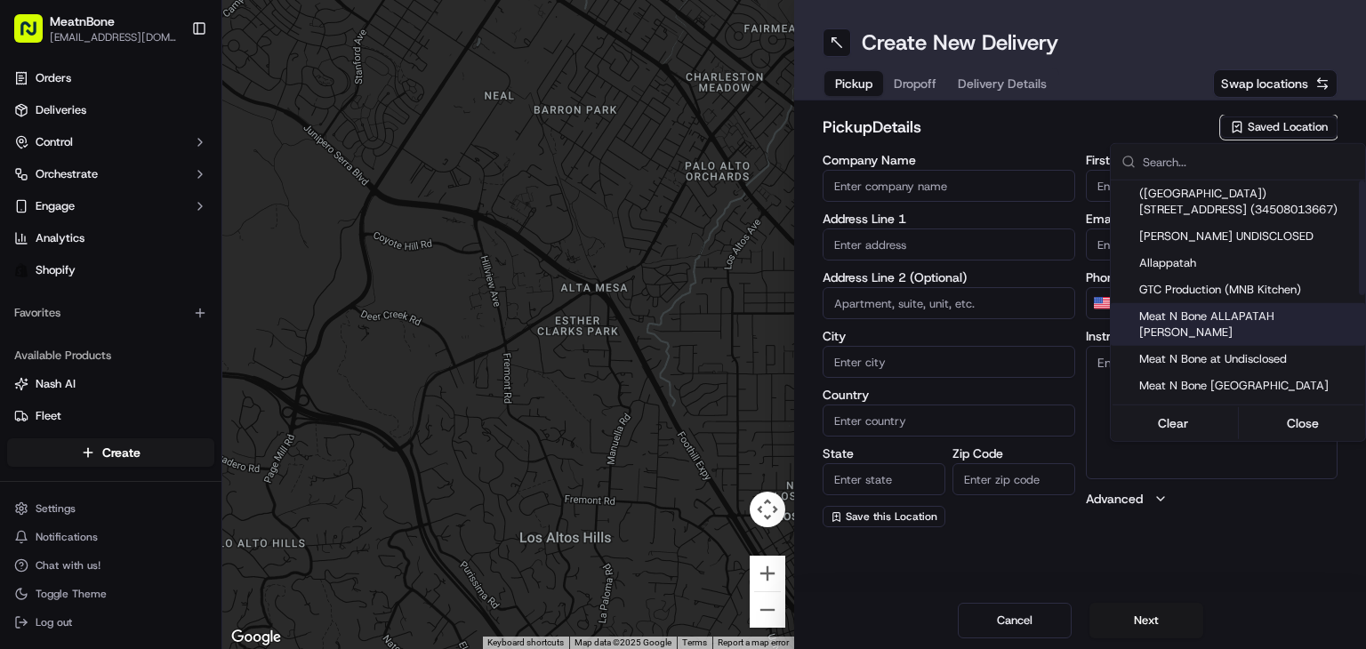
type input "FL"
type input "33142"
type input "alejandro"
type input "bello"
type input "[PERSON_NAME][EMAIL_ADDRESS][DOMAIN_NAME]"
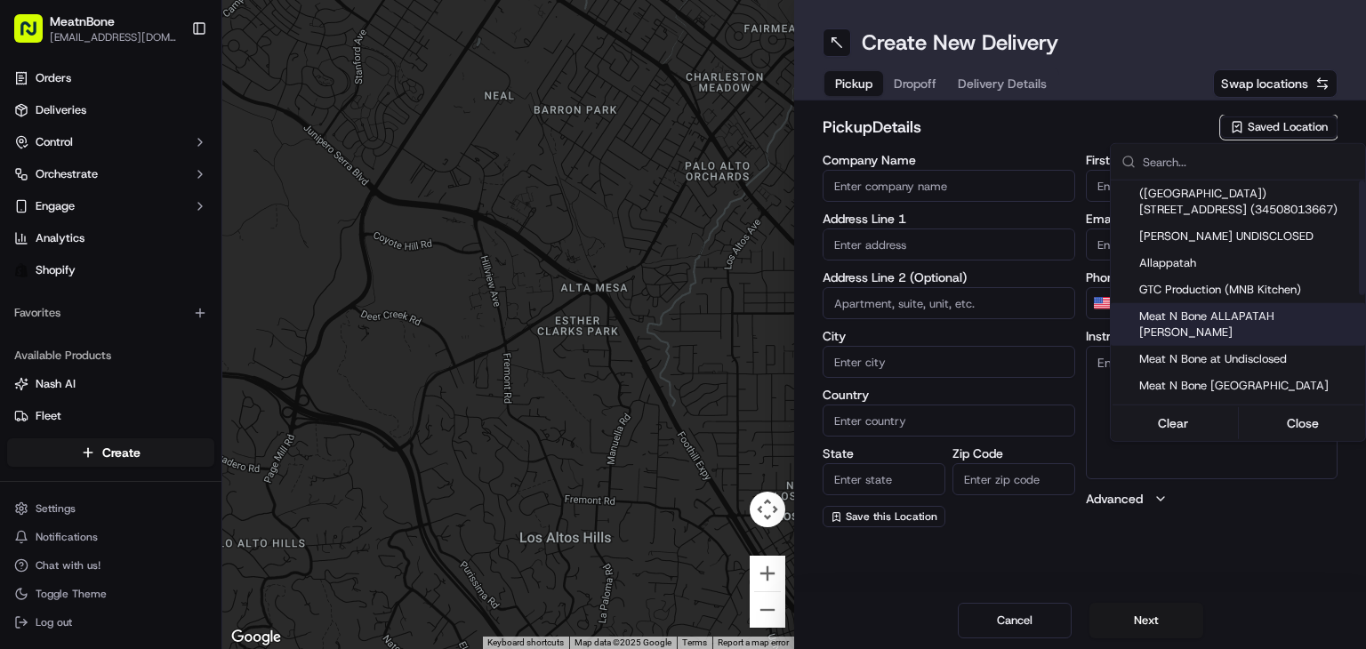
type input "+1 786 468 9626"
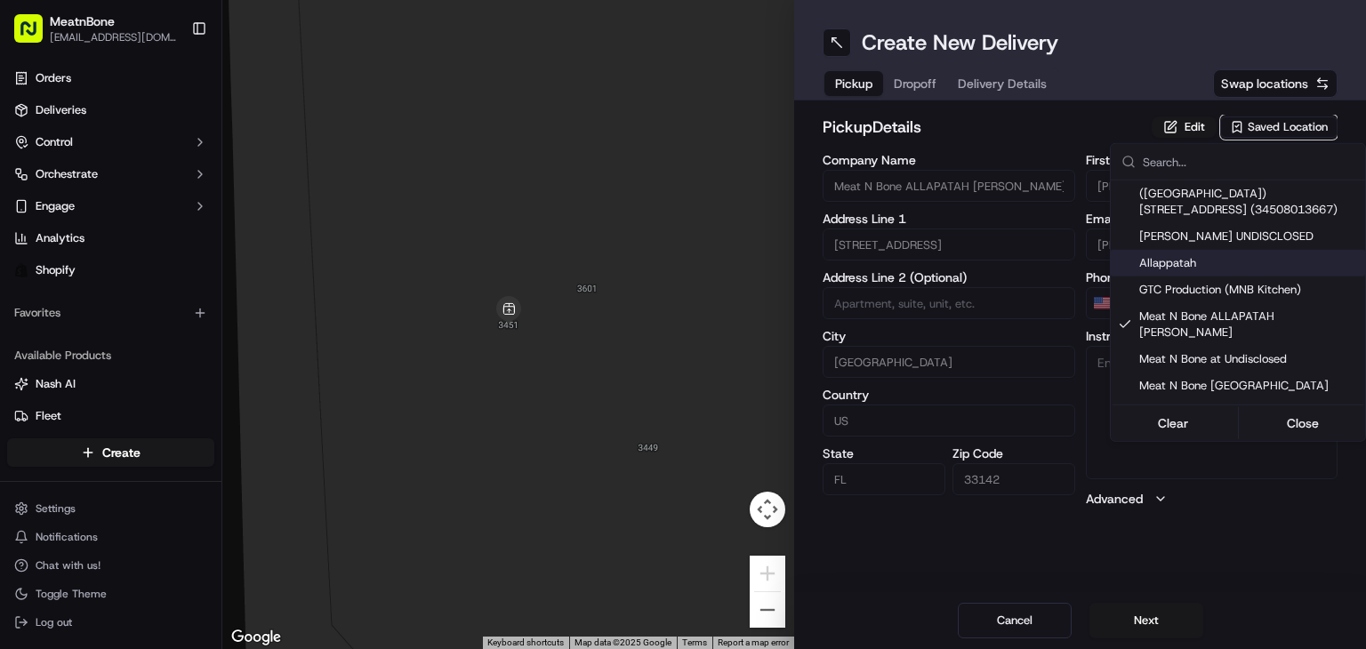
click at [925, 80] on html "MeatnBone orders@meatnbone.com Toggle Sidebar Orders Deliveries Control Orchest…" at bounding box center [683, 324] width 1366 height 649
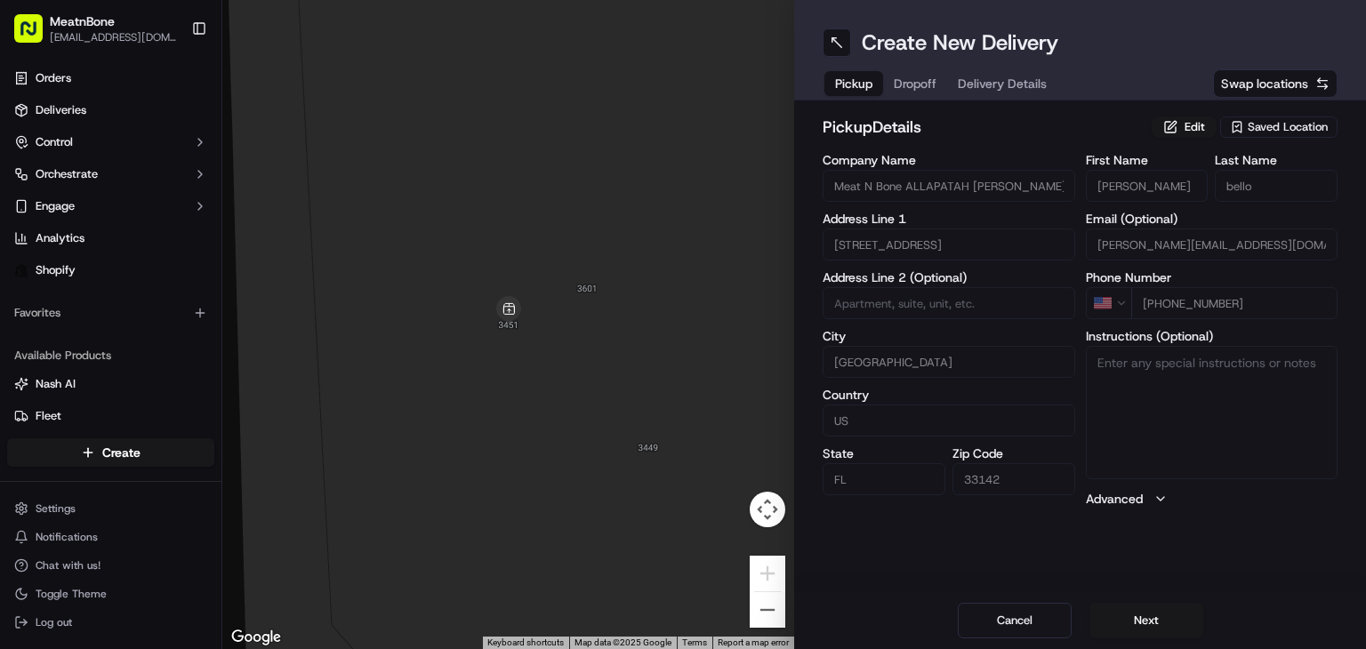
click at [925, 80] on span "Dropoff" at bounding box center [915, 84] width 43 height 18
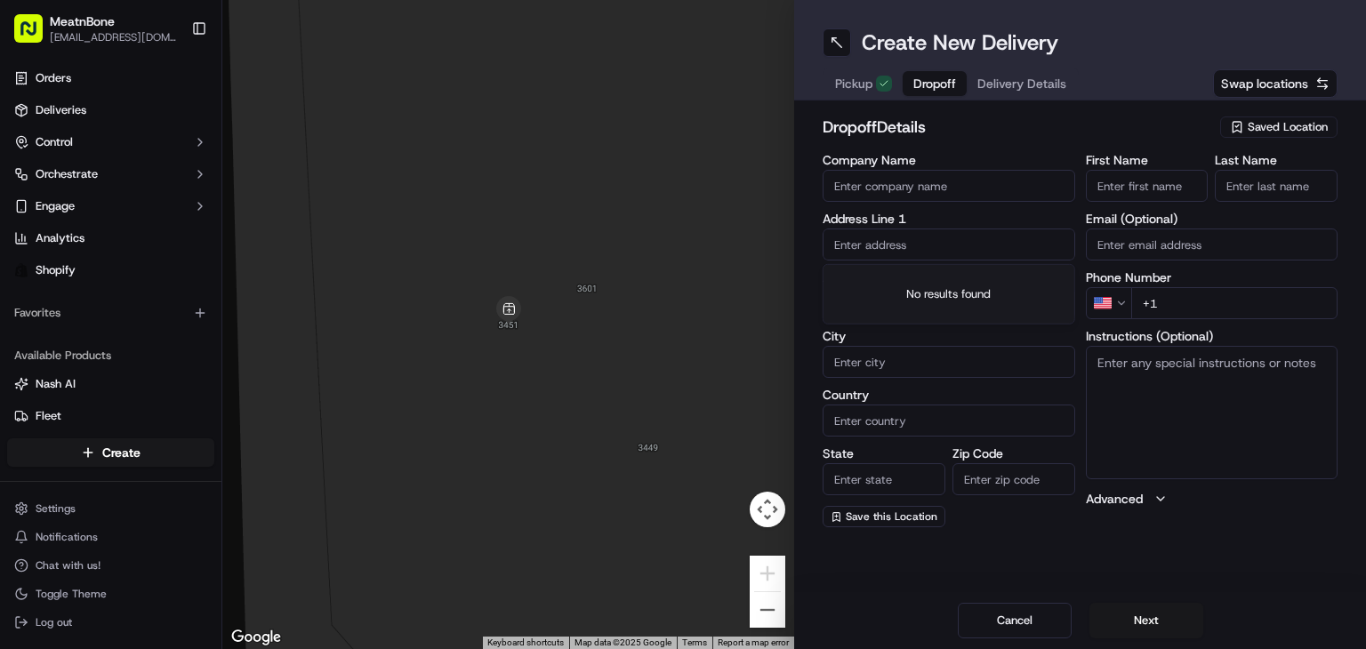
click at [896, 241] on input "text" at bounding box center [949, 245] width 253 height 32
paste input "Chef El Moveable feast miami 10203 Collins Avenue 2101 Bal Harbour FL 33154 Uni…"
drag, startPoint x: 976, startPoint y: 246, endPoint x: 1127, endPoint y: 256, distance: 151.5
click at [1127, 256] on div "Company Name Address Line 1 Chef El Moveable feast miami 10203 Collins Avenue 2…" at bounding box center [1080, 341] width 515 height 374
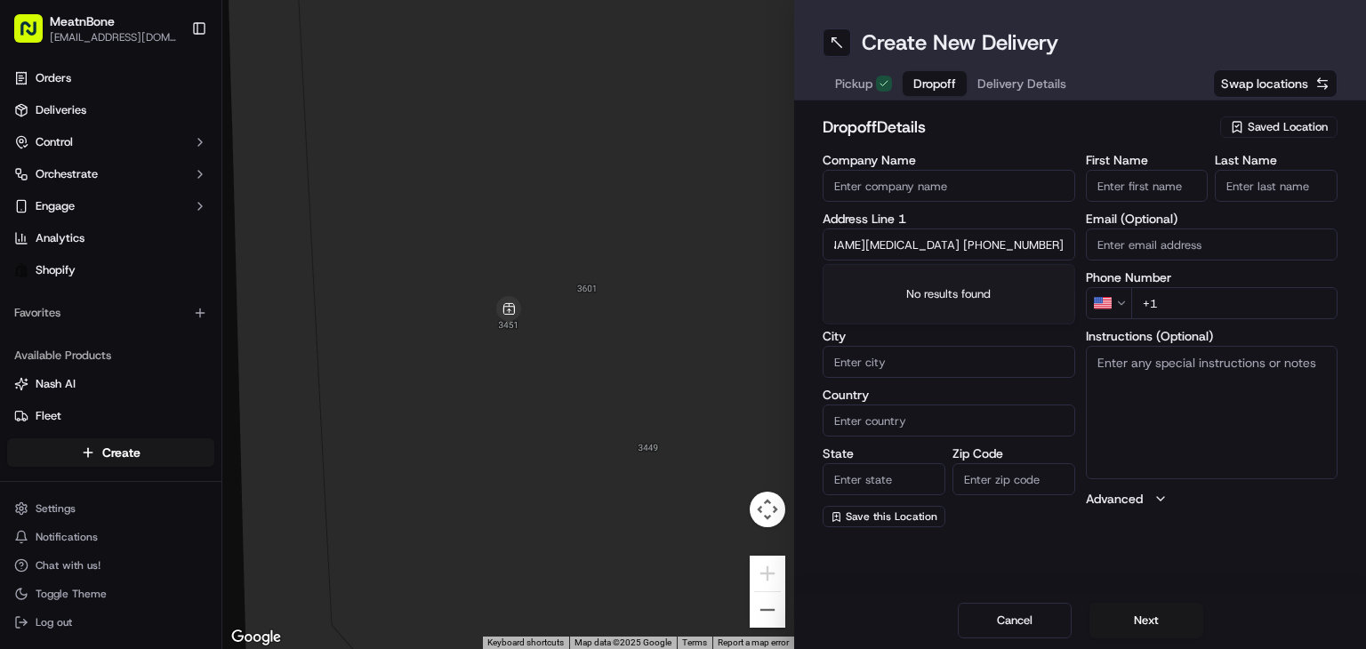
type input "Chef El Moveable feast miami 10203 Collins Avenue 2101 Bal Harbour FL 33154 Uni…"
type input "+1 424 379 9296"
drag, startPoint x: 873, startPoint y: 240, endPoint x: 768, endPoint y: 231, distance: 106.2
click at [766, 231] on div "← Move left → Move right ↑ Move up ↓ Move down + Zoom in - Zoom out Home Jump l…" at bounding box center [794, 324] width 1144 height 649
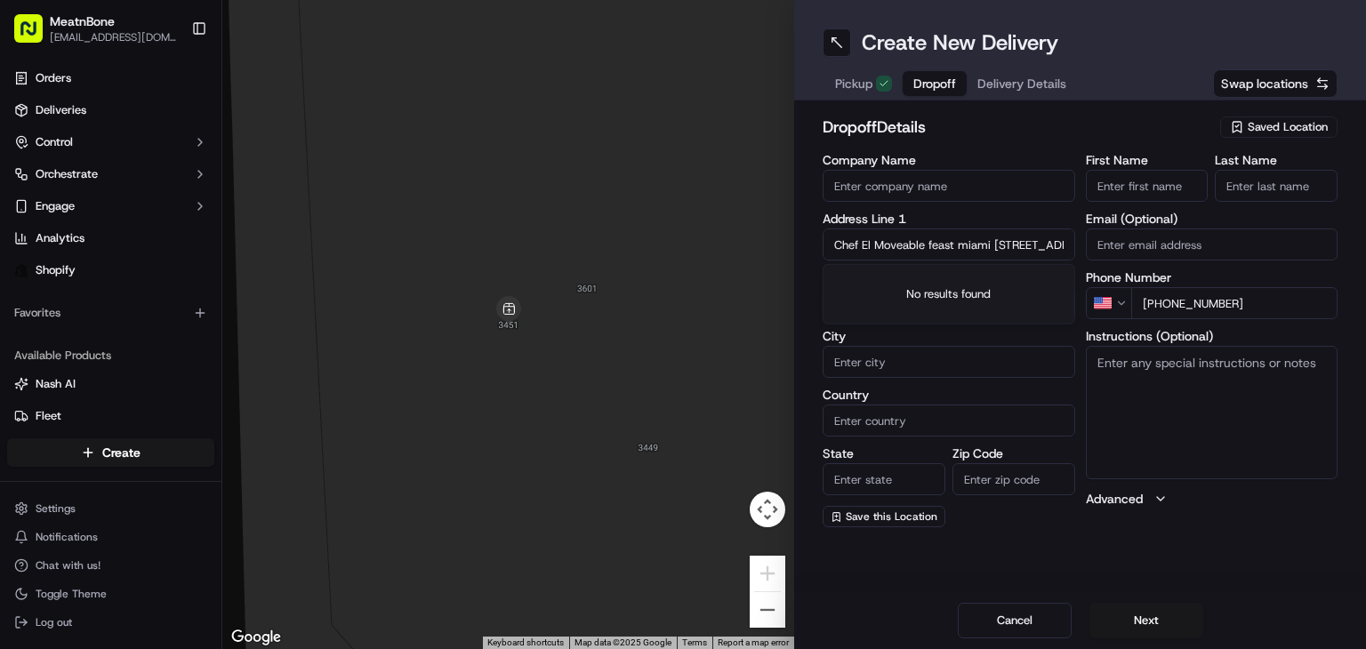
type input "Moveable feast miami 10203 Collins Avenue 2101 Bal Harbour FL 33154 United Stat…"
click at [1113, 188] on input "Chef El" at bounding box center [1147, 186] width 123 height 32
click at [1172, 193] on input "Chef El" at bounding box center [1147, 186] width 123 height 32
type input "Chef"
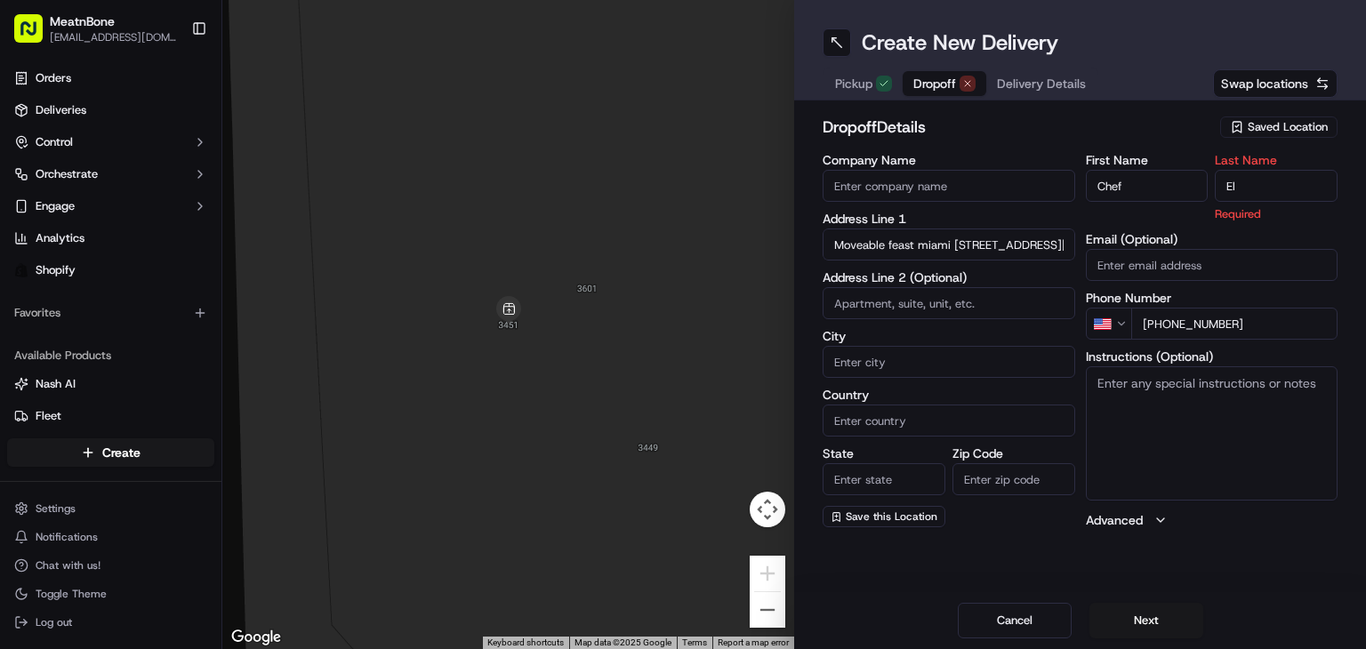
type input "El"
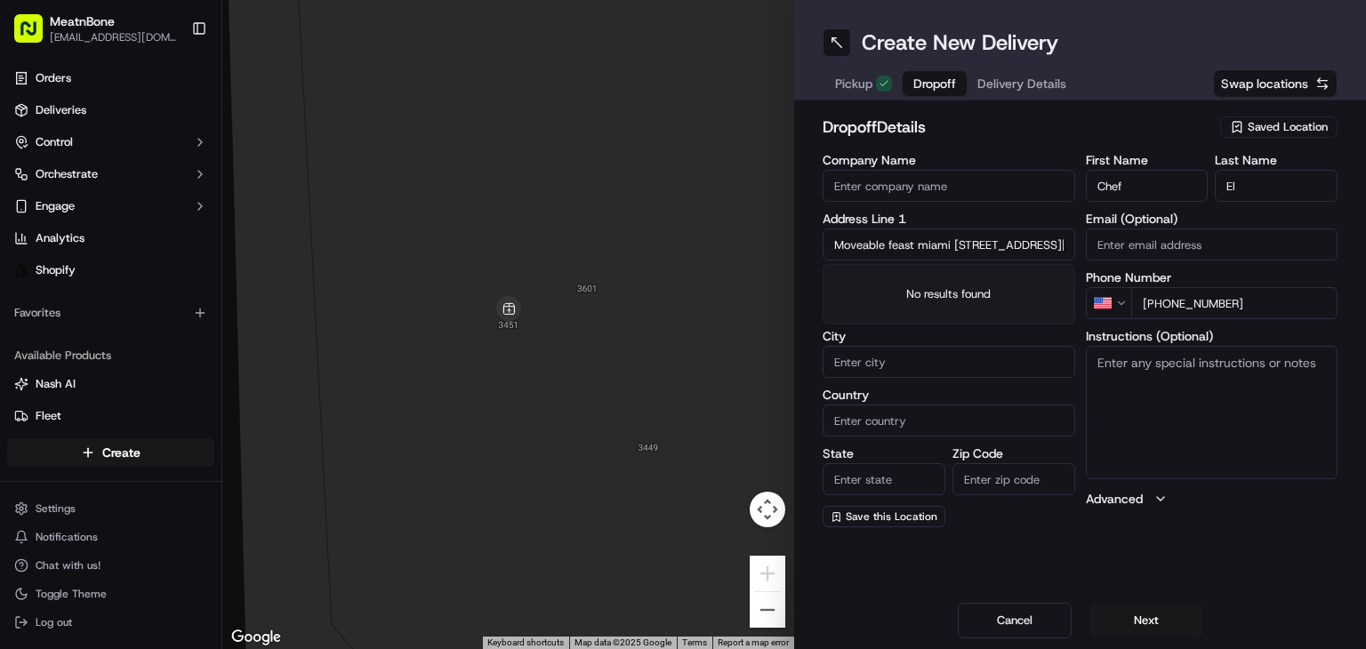
click at [912, 252] on input "Moveable feast miami 10203 Collins Avenue 2101 Bal Harbour FL 33154 United Stat…" at bounding box center [949, 245] width 253 height 32
drag, startPoint x: 952, startPoint y: 246, endPoint x: 786, endPoint y: 221, distance: 167.3
click at [786, 221] on div "← Move left → Move right ↑ Move up ↓ Move down + Zoom in - Zoom out Home Jump l…" at bounding box center [794, 324] width 1144 height 649
type input "10203 Collins Avenue 2101 Bal Harbour FL 33154 United States +1"
type input "Moveable feast miami"
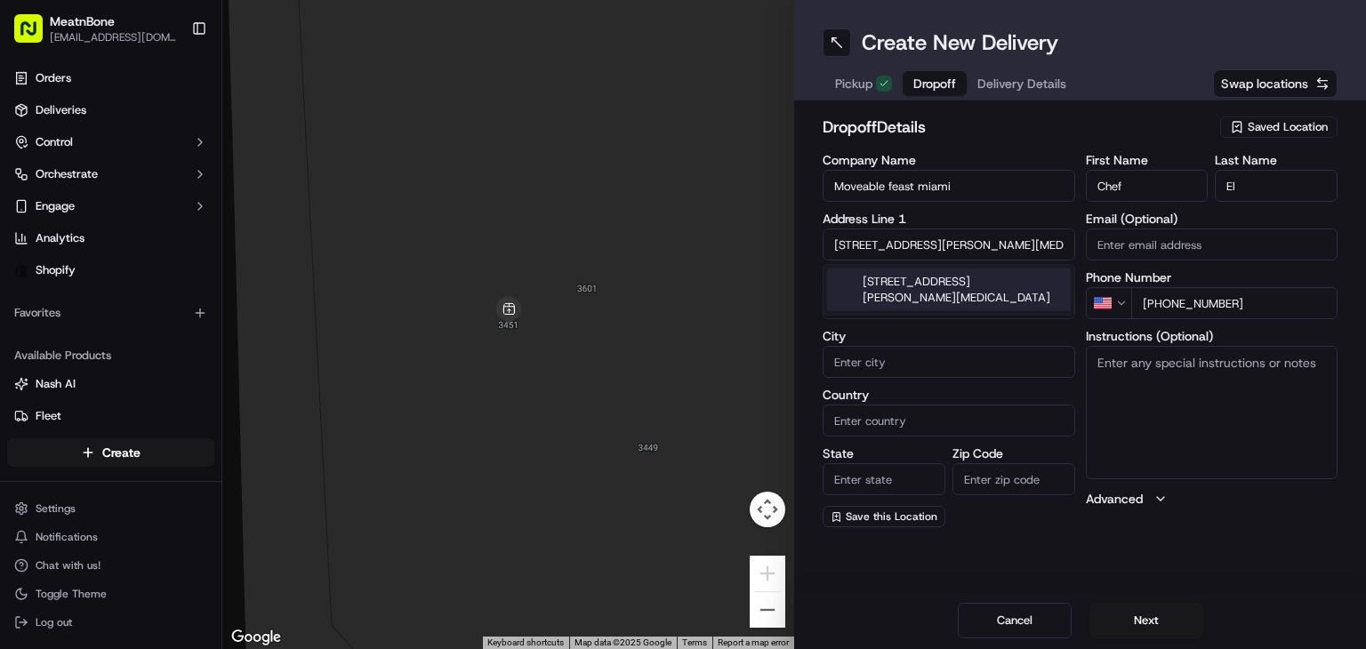
click at [912, 243] on input "10203 Collins Avenue 2101 Bal Harbour FL 33154 United States +1" at bounding box center [949, 245] width 253 height 32
click at [958, 281] on div "10203 Collins Avenue, Bal Harbour, FL 33154, United States" at bounding box center [949, 290] width 244 height 43
type input "10203 Collins Ave, Bal Harbour, FL 33154, USA"
type input "Bal Harbour"
type input "United States"
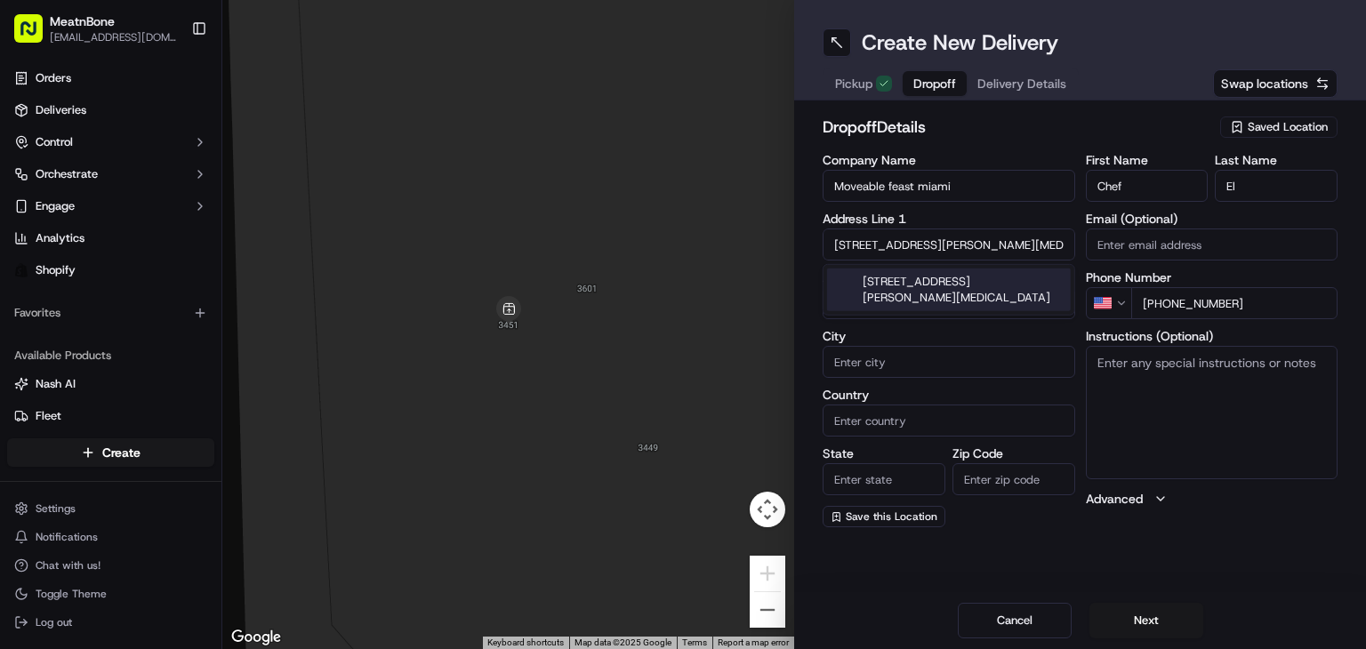
type input "FL"
type input "33154"
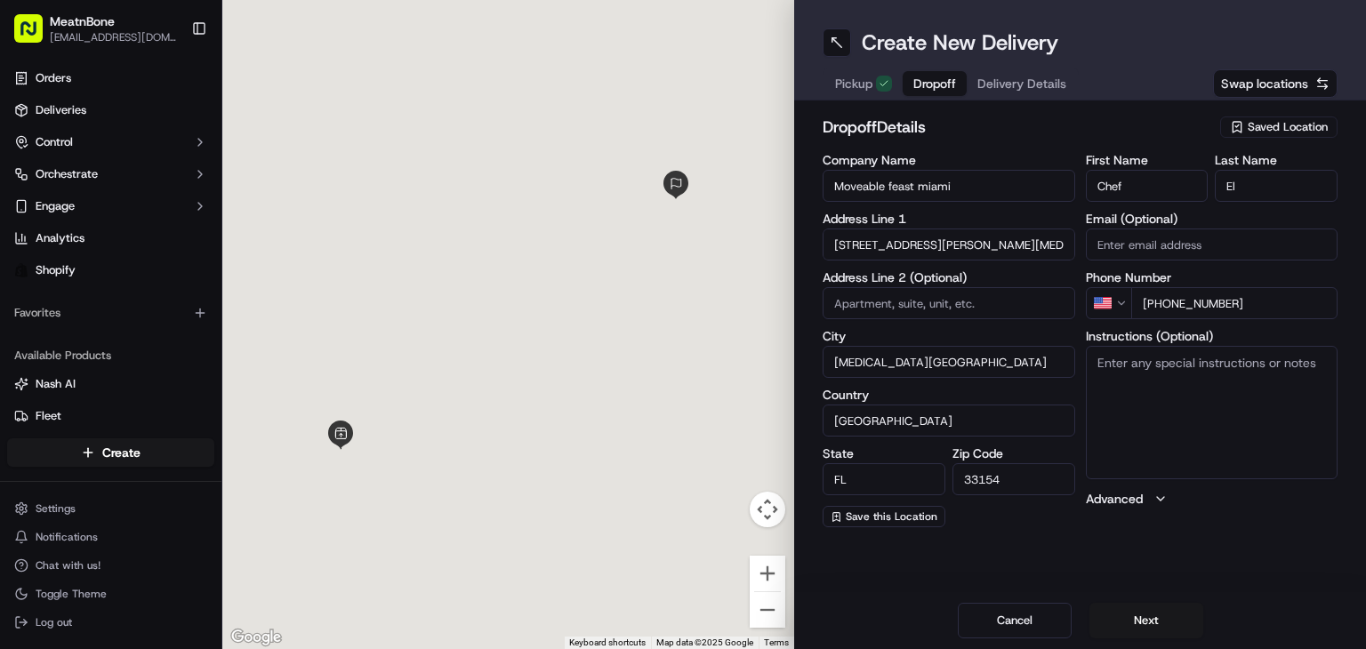
type input "10203 Collins Avenue"
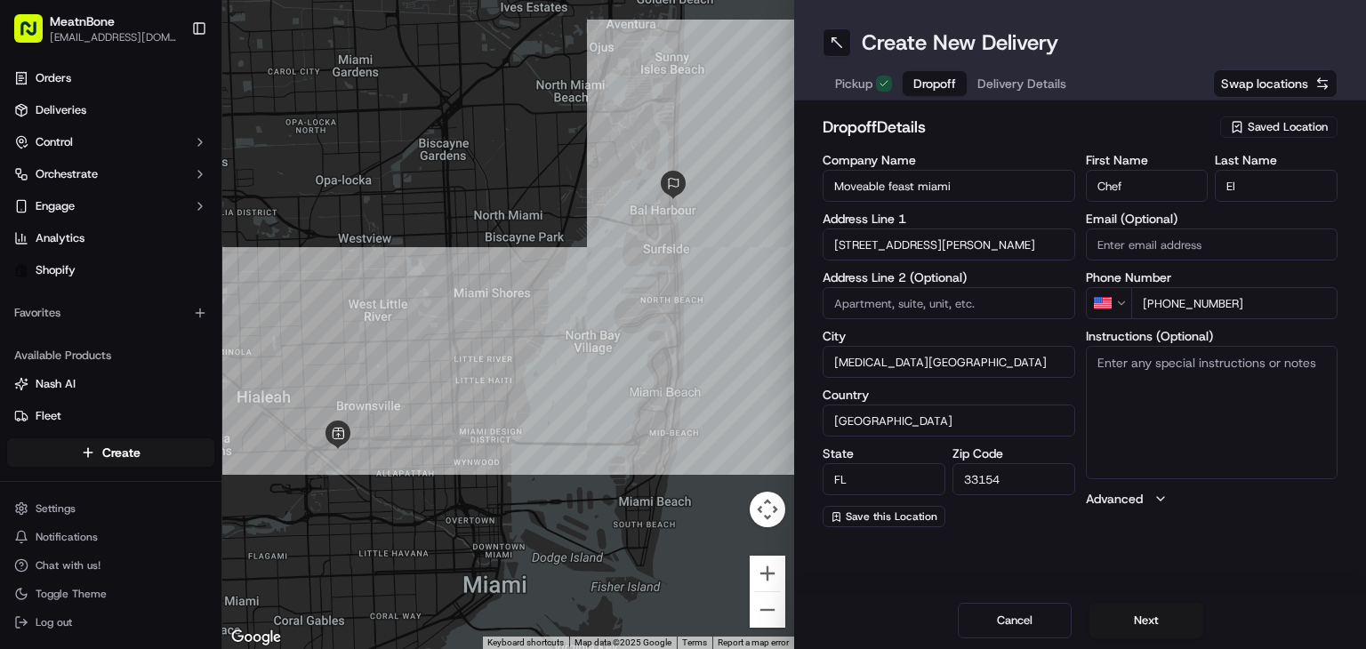
click at [1187, 393] on textarea "Instructions (Optional)" at bounding box center [1212, 412] width 253 height 133
type textarea "call customer upon arrival"
drag, startPoint x: 1035, startPoint y: 85, endPoint x: 1033, endPoint y: 95, distance: 10.1
click at [1033, 91] on span "Delivery Details" at bounding box center [1021, 84] width 89 height 18
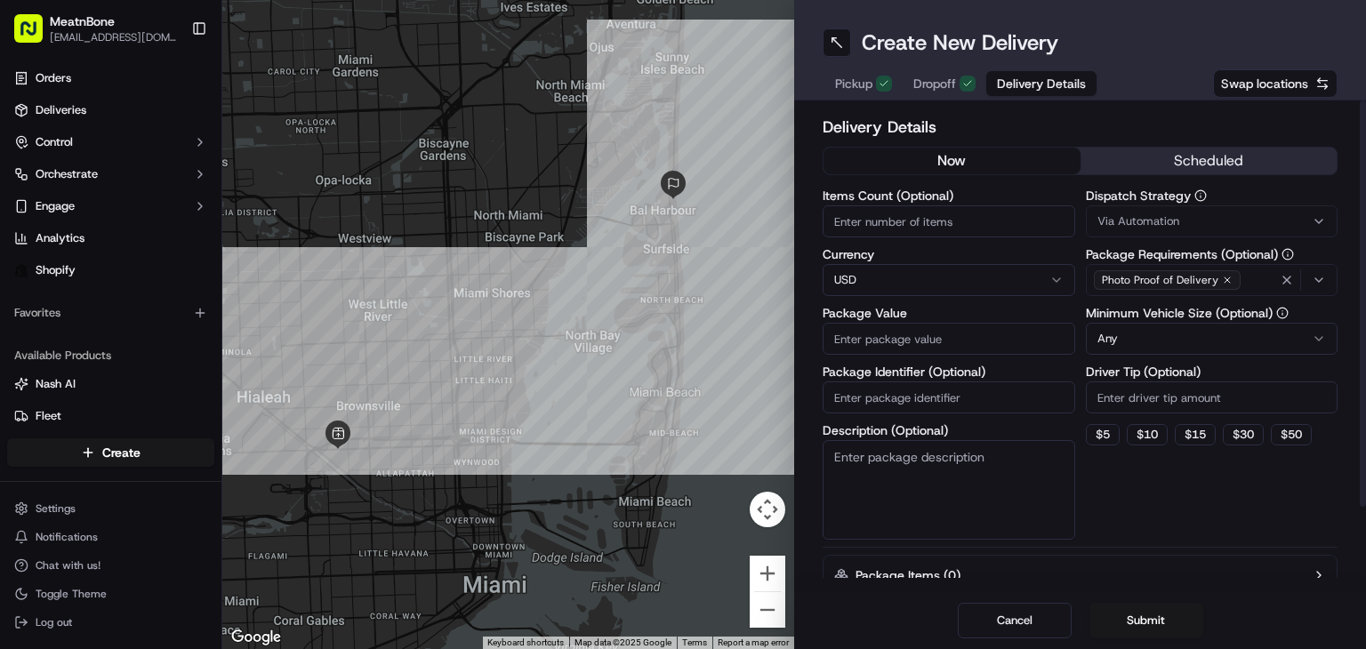
click at [928, 222] on input "Items Count (Optional)" at bounding box center [949, 221] width 253 height 32
click at [891, 208] on input "Items Count (Optional)" at bounding box center [949, 221] width 253 height 32
type input "5"
click at [872, 328] on input "Package Value" at bounding box center [949, 339] width 253 height 32
type input "183.00"
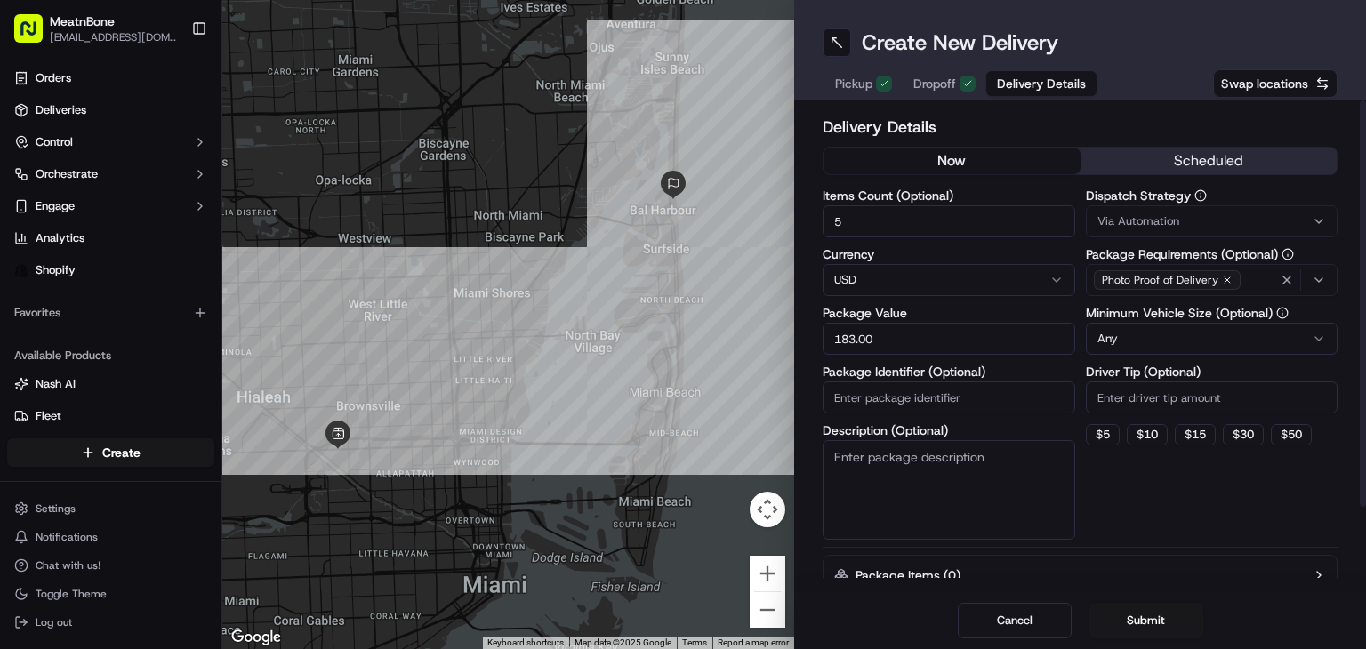
click at [888, 403] on input "Package Identifier (Optional)" at bounding box center [949, 398] width 253 height 32
paste input "256160"
type input "256160"
click at [928, 490] on textarea "Description (Optional)" at bounding box center [949, 490] width 253 height 100
click at [1148, 321] on div "Minimum Vehicle Size (Optional) Any" at bounding box center [1212, 331] width 253 height 48
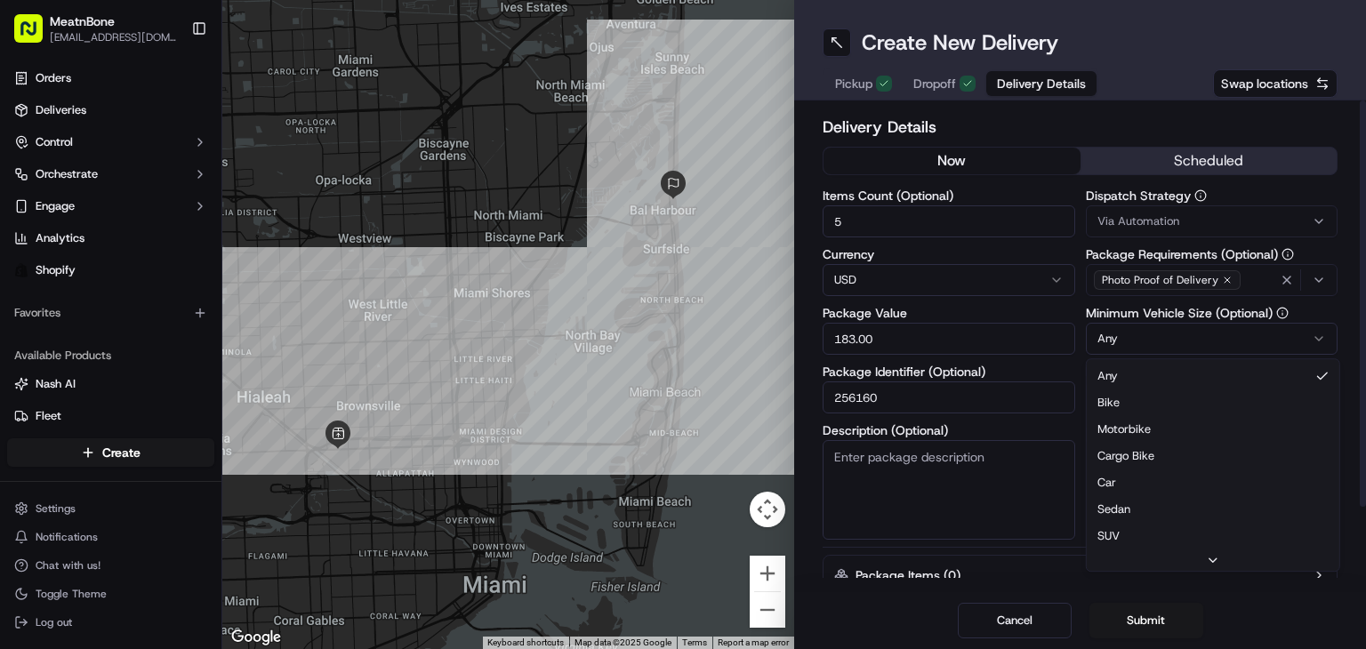
click at [1156, 339] on html "MeatnBone orders@meatnbone.com Toggle Sidebar Orders Deliveries Control Orchest…" at bounding box center [683, 324] width 1366 height 649
click at [1096, 499] on div "Dispatch Strategy Via Automation Package Requirements (Optional) Photo Proof of…" at bounding box center [1212, 364] width 253 height 350
click at [1124, 612] on button "Submit" at bounding box center [1146, 621] width 114 height 36
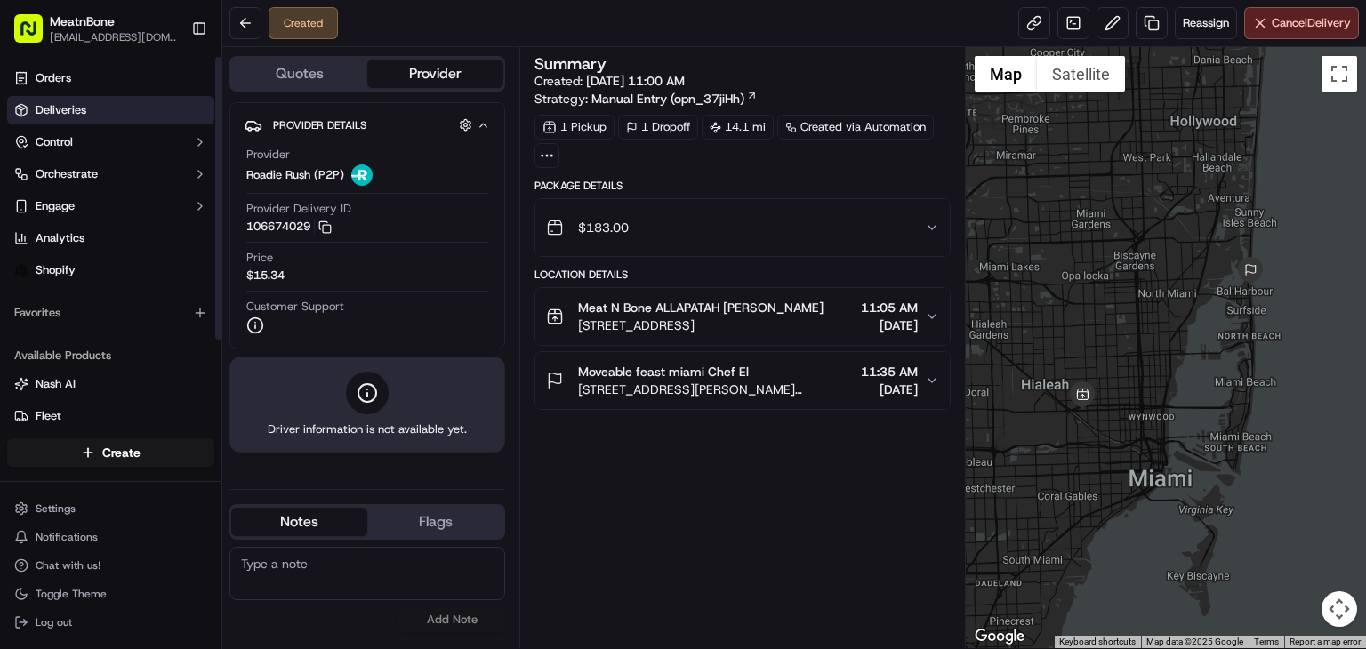
click at [118, 100] on link "Deliveries" at bounding box center [110, 110] width 207 height 28
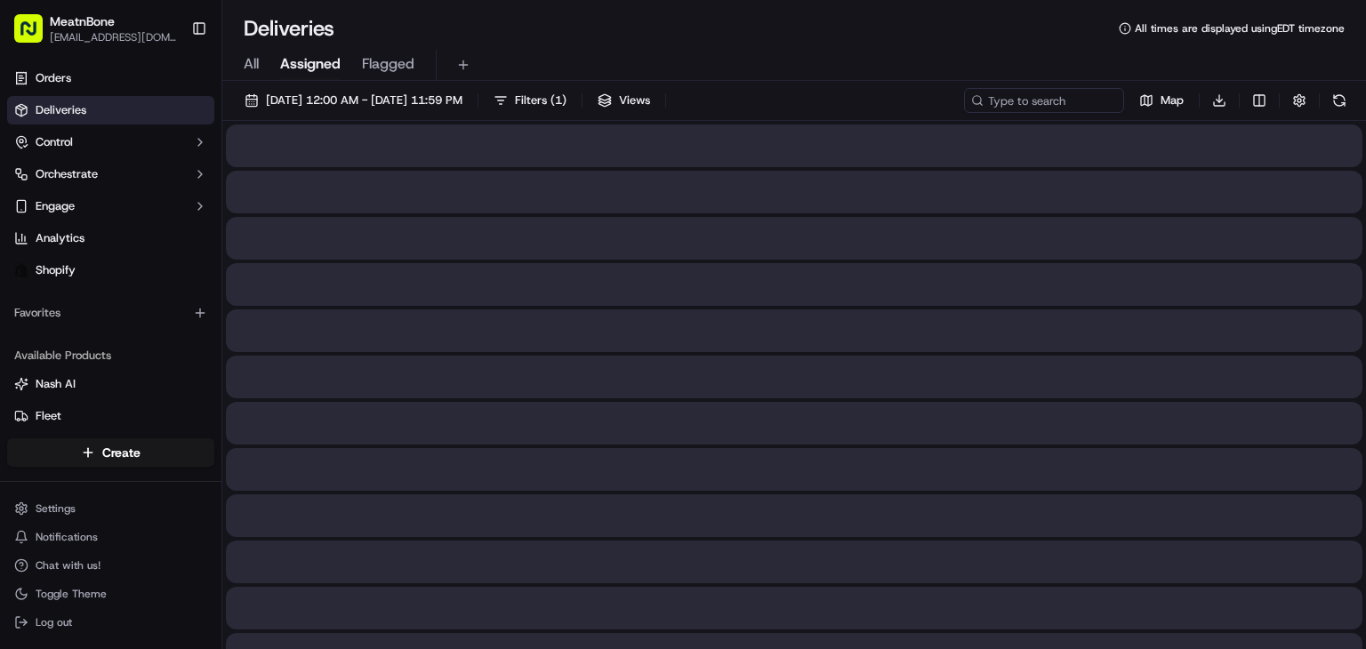
click at [309, 68] on span "Assigned" at bounding box center [310, 63] width 60 height 21
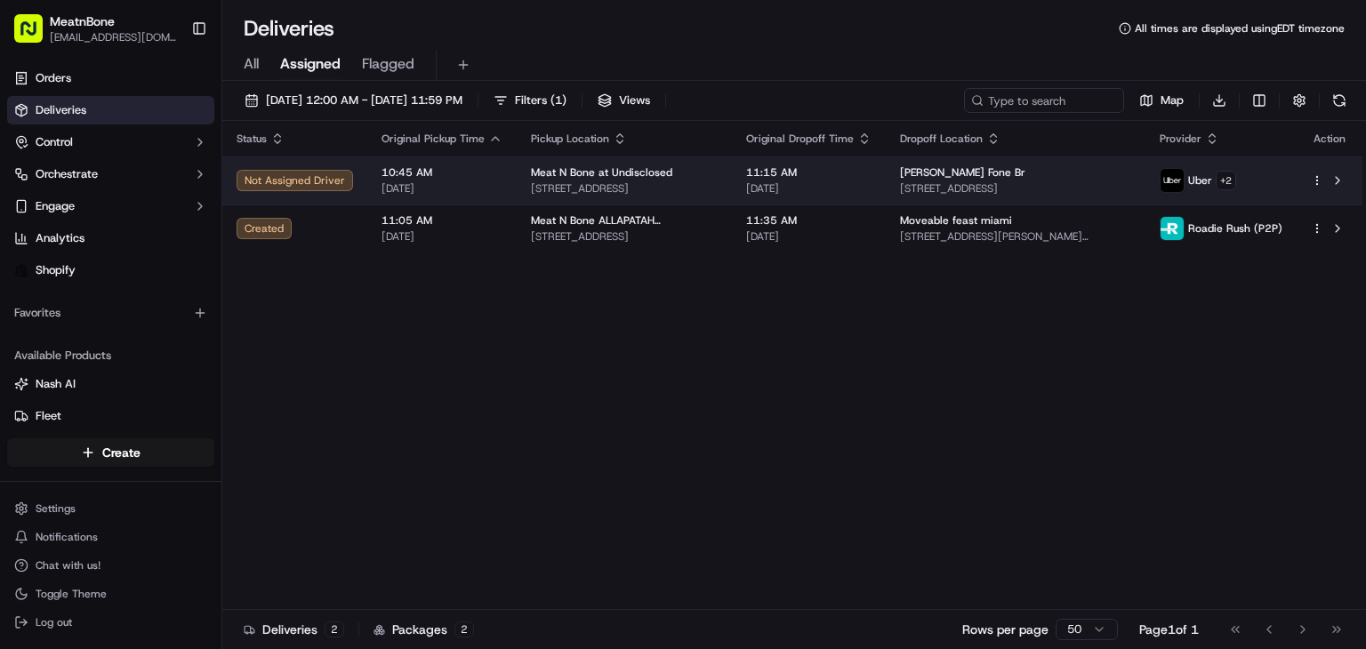
click at [623, 168] on span "Meat N Bone at Undisclosed" at bounding box center [601, 172] width 141 height 14
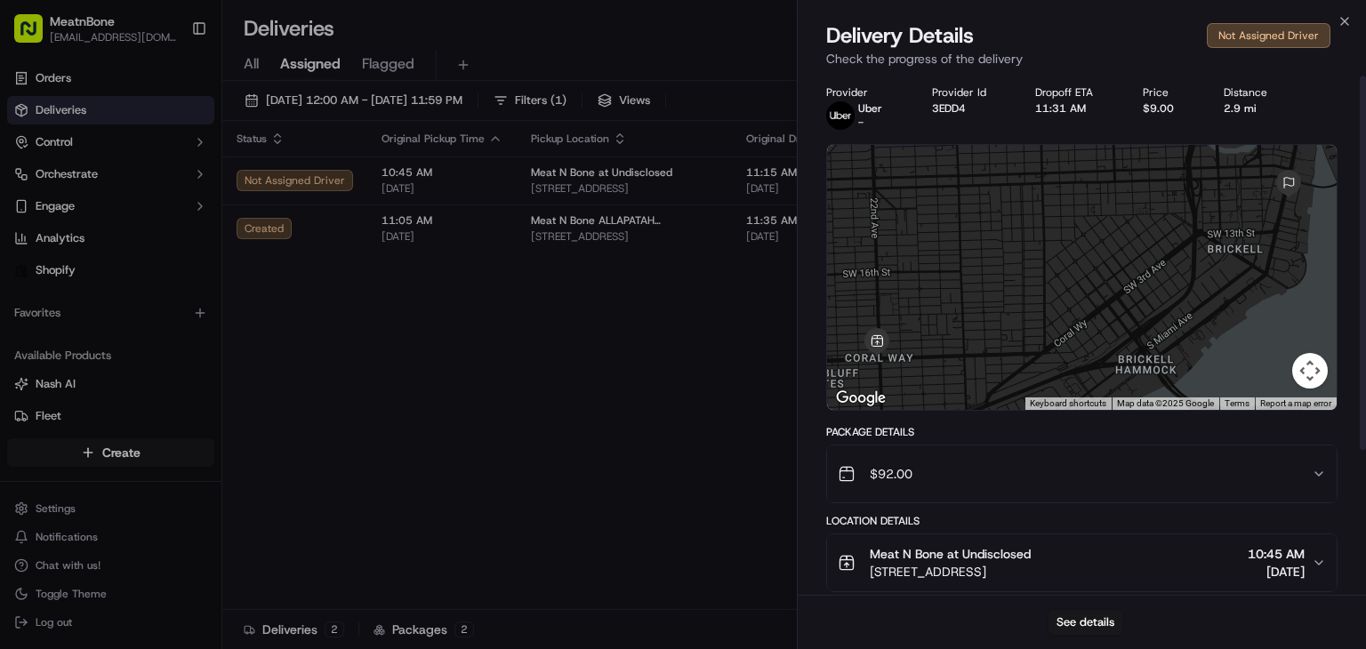
scroll to position [202, 0]
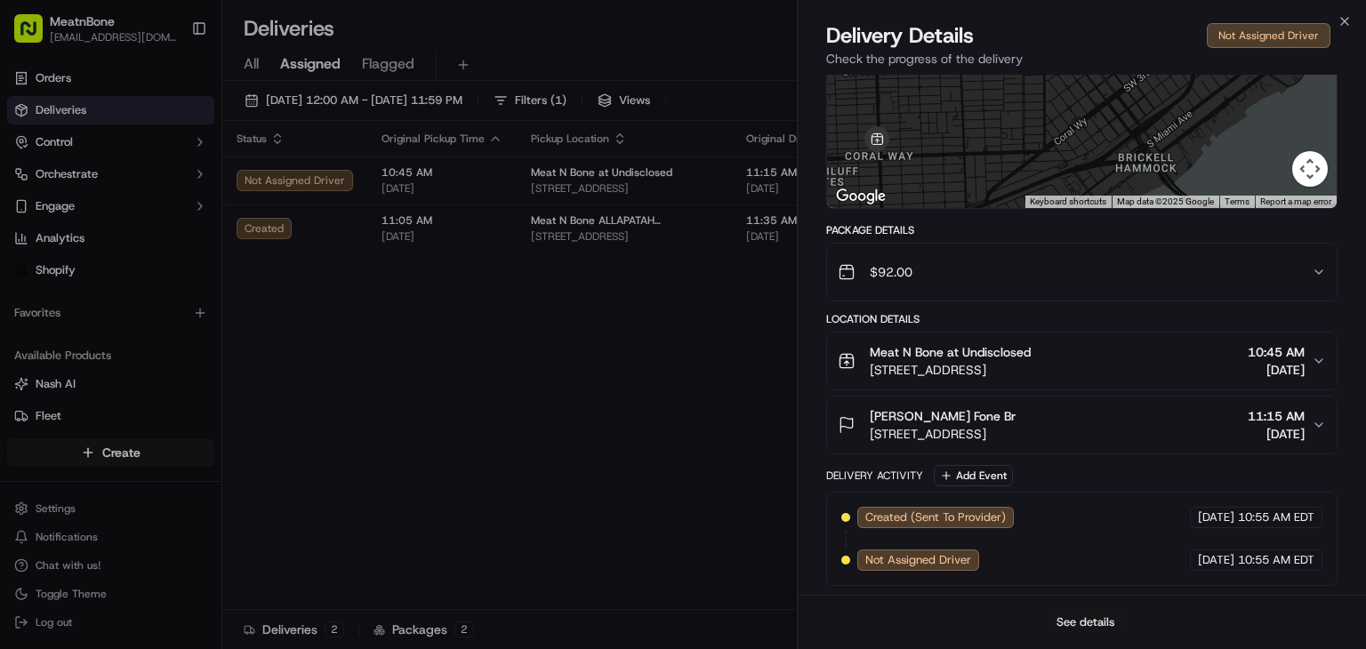
drag, startPoint x: 1074, startPoint y: 627, endPoint x: 1073, endPoint y: 617, distance: 9.9
click at [1073, 617] on button "See details" at bounding box center [1086, 622] width 74 height 25
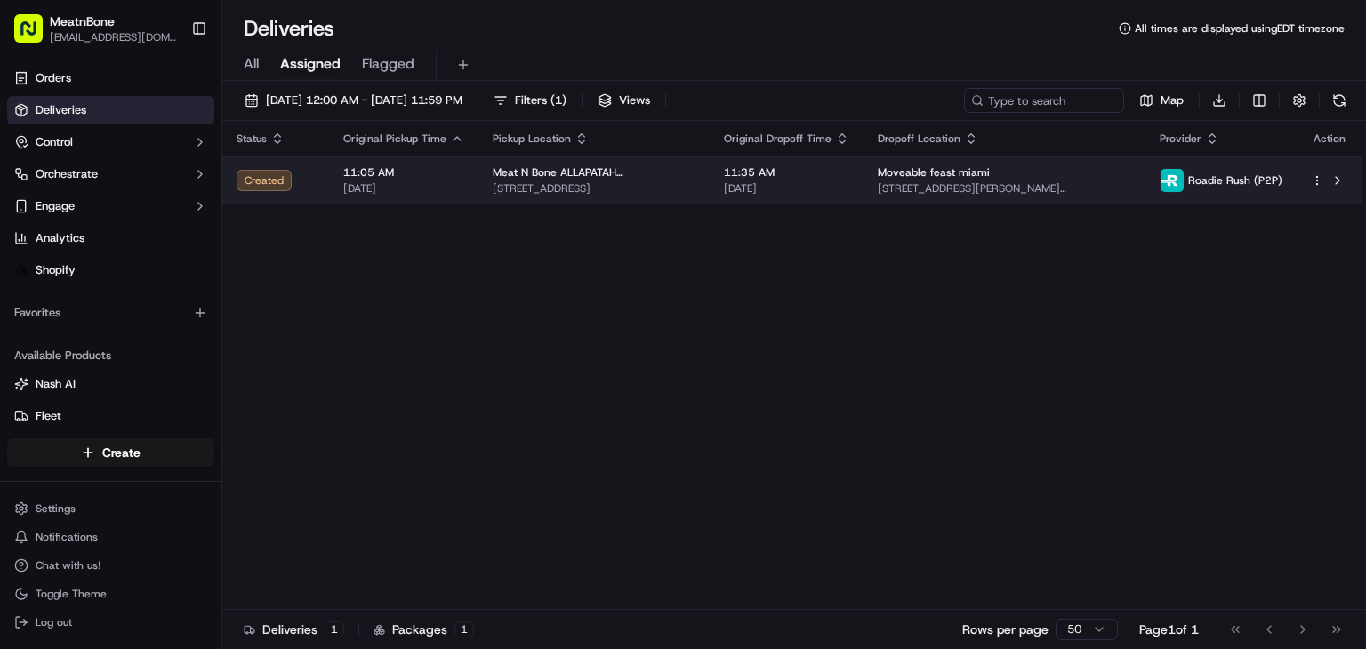
drag, startPoint x: 622, startPoint y: 338, endPoint x: 669, endPoint y: 172, distance: 172.9
click at [703, 173] on td "Meat N Bone ALLAPATAH ALEJANDRO 3451 NW 36th St, Miami, FL 33142, US" at bounding box center [593, 181] width 231 height 48
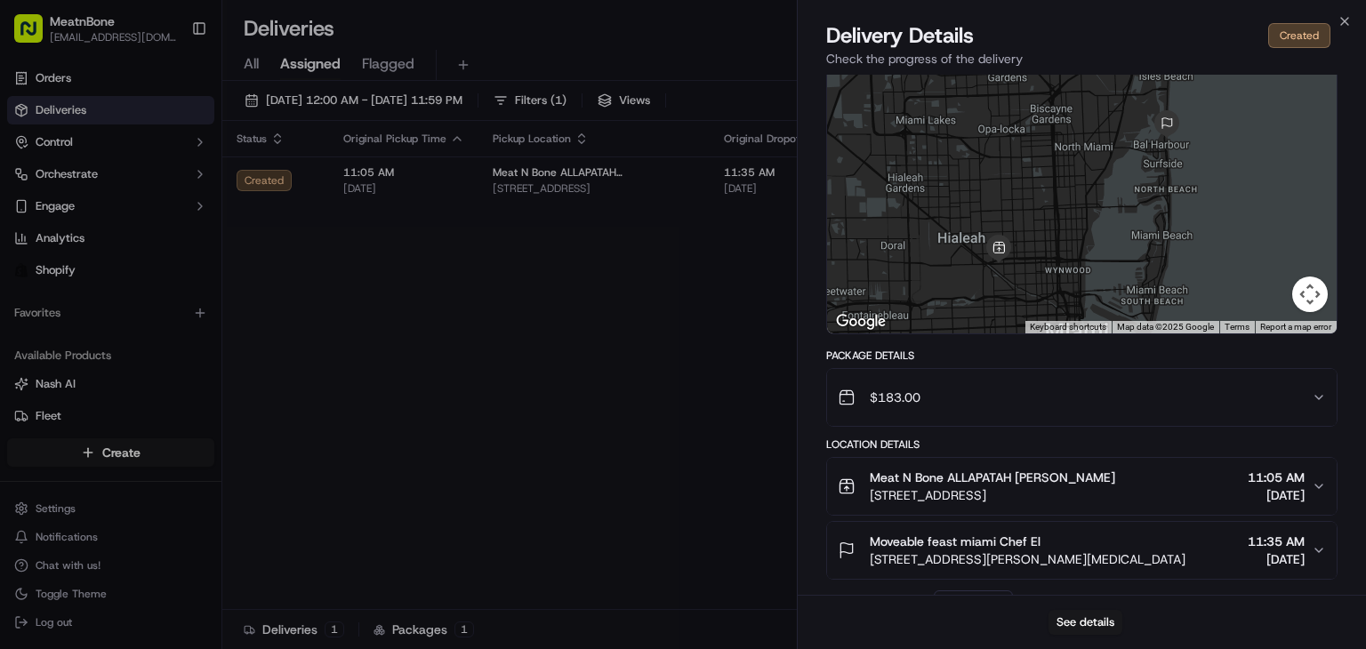
scroll to position [159, 0]
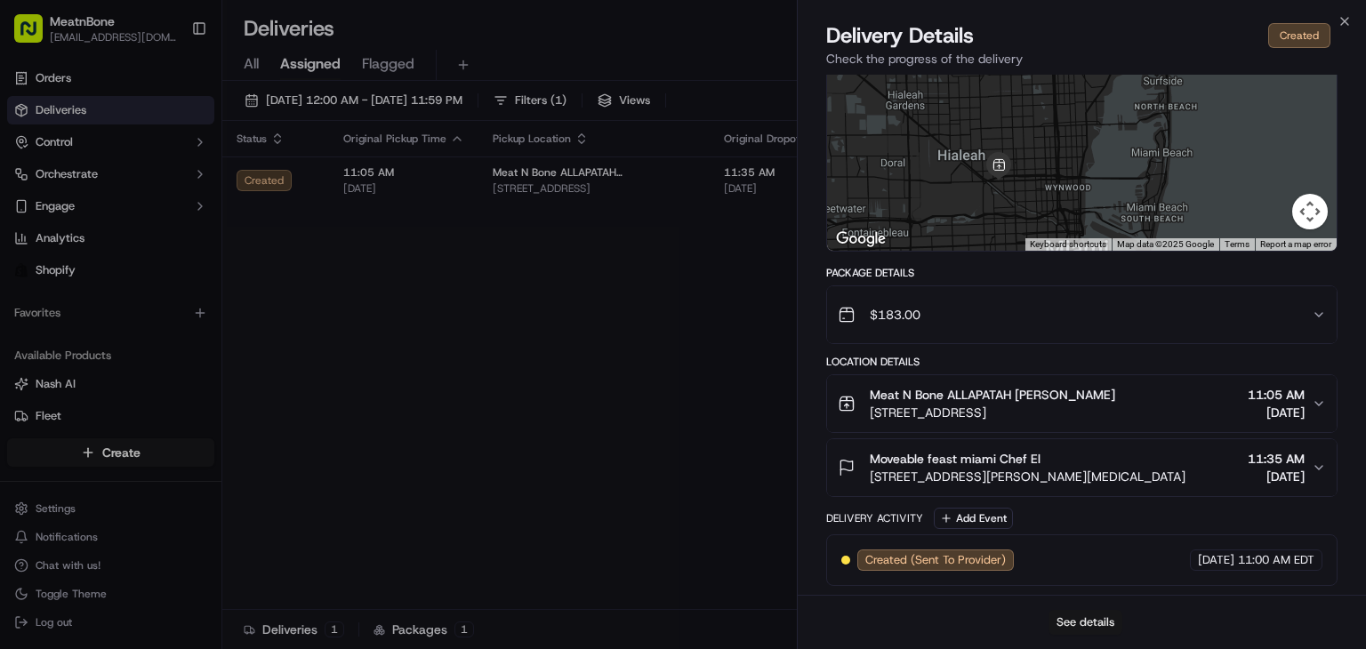
click at [1078, 632] on button "See details" at bounding box center [1086, 622] width 74 height 25
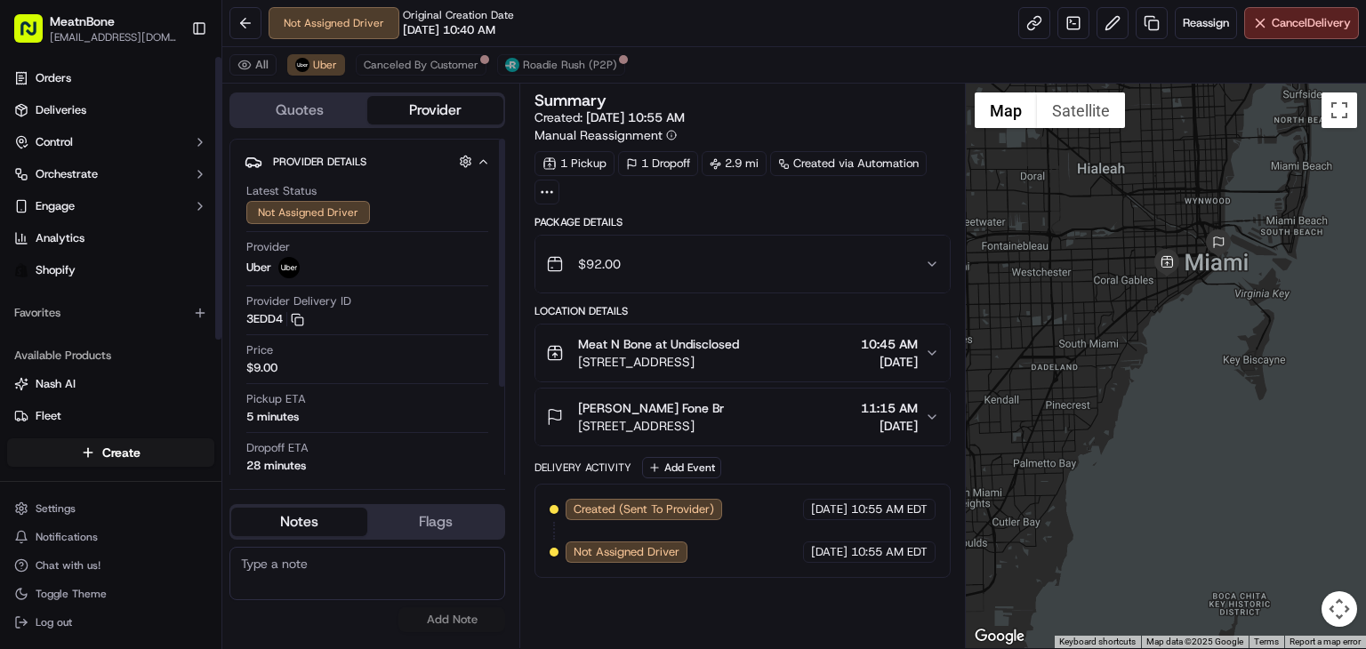
drag, startPoint x: 0, startPoint y: 362, endPoint x: 363, endPoint y: 299, distance: 368.3
click at [4, 360] on div "Available Products [PERSON_NAME] Fleet Promise Product Catalog Returns" at bounding box center [110, 433] width 221 height 199
click at [1200, 32] on button "Reassign" at bounding box center [1206, 23] width 62 height 32
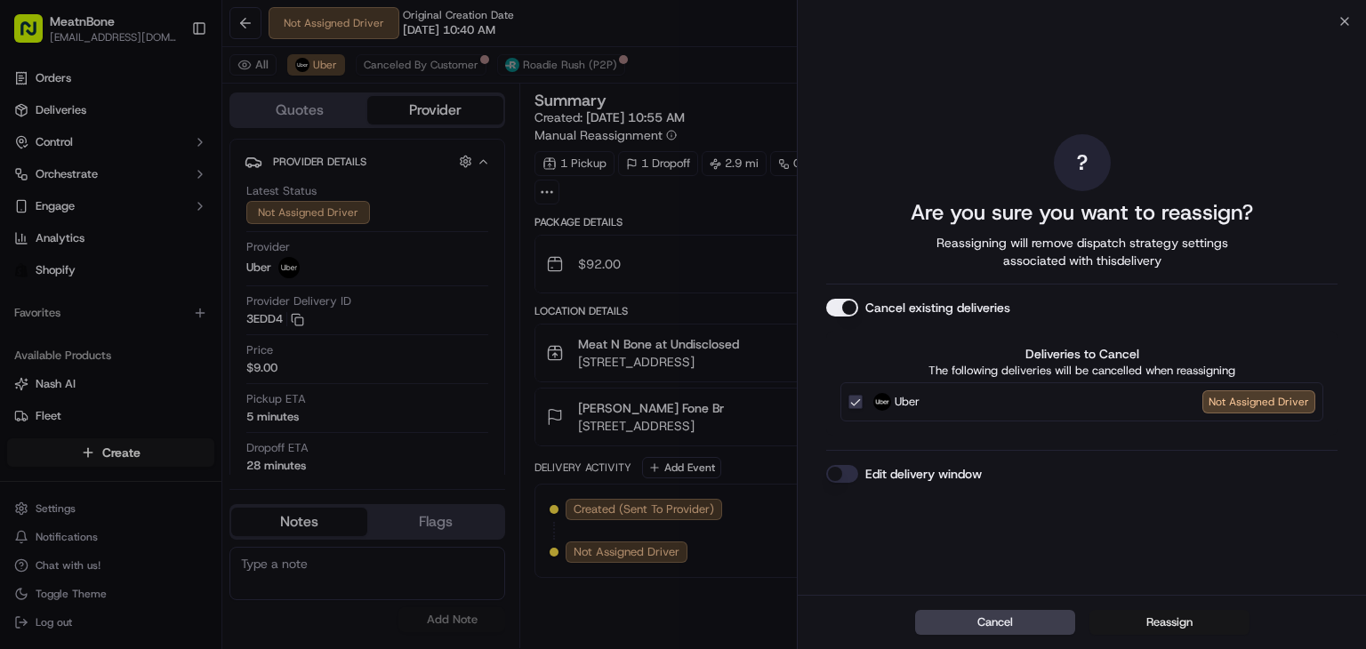
drag, startPoint x: 1158, startPoint y: 599, endPoint x: 1158, endPoint y: 628, distance: 29.3
click at [1158, 607] on div "Cancel Reassign" at bounding box center [1082, 622] width 568 height 54
click at [1158, 628] on button "Reassign" at bounding box center [1169, 622] width 160 height 25
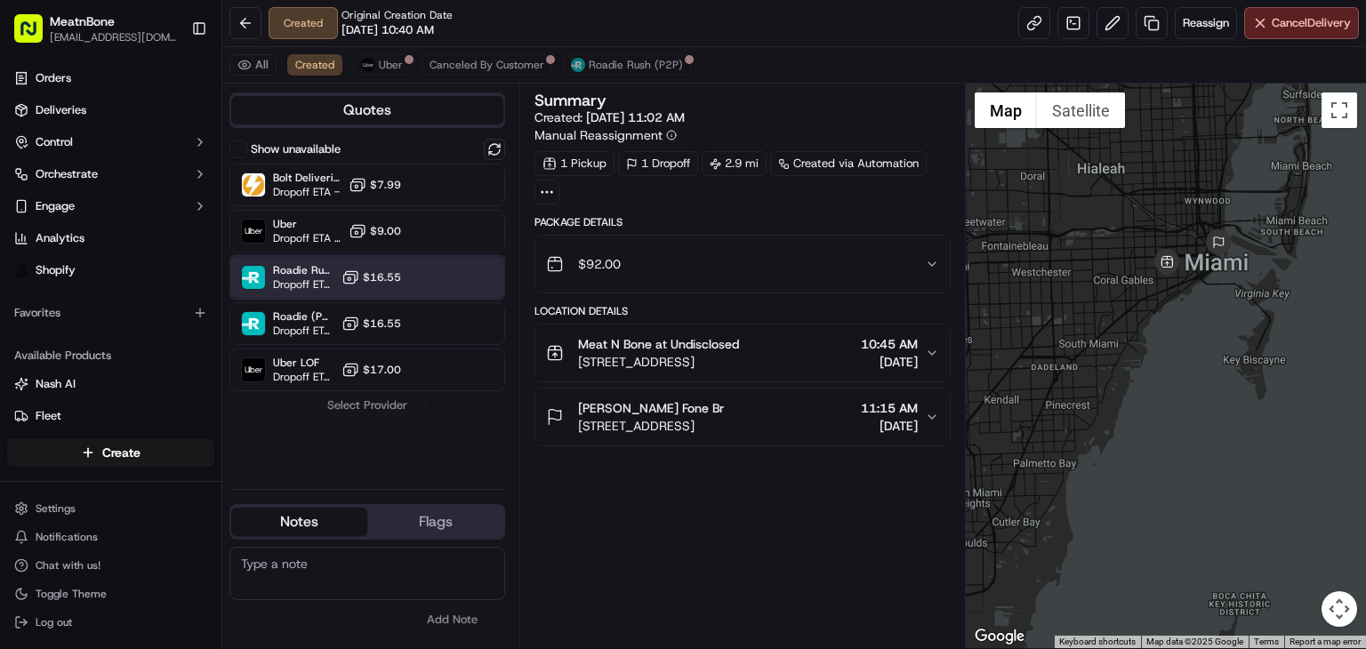
click at [422, 281] on div "Roadie Rush (P2P) Dropoff ETA - $16.55" at bounding box center [367, 277] width 276 height 43
click at [395, 396] on button "Assign Provider" at bounding box center [367, 405] width 126 height 21
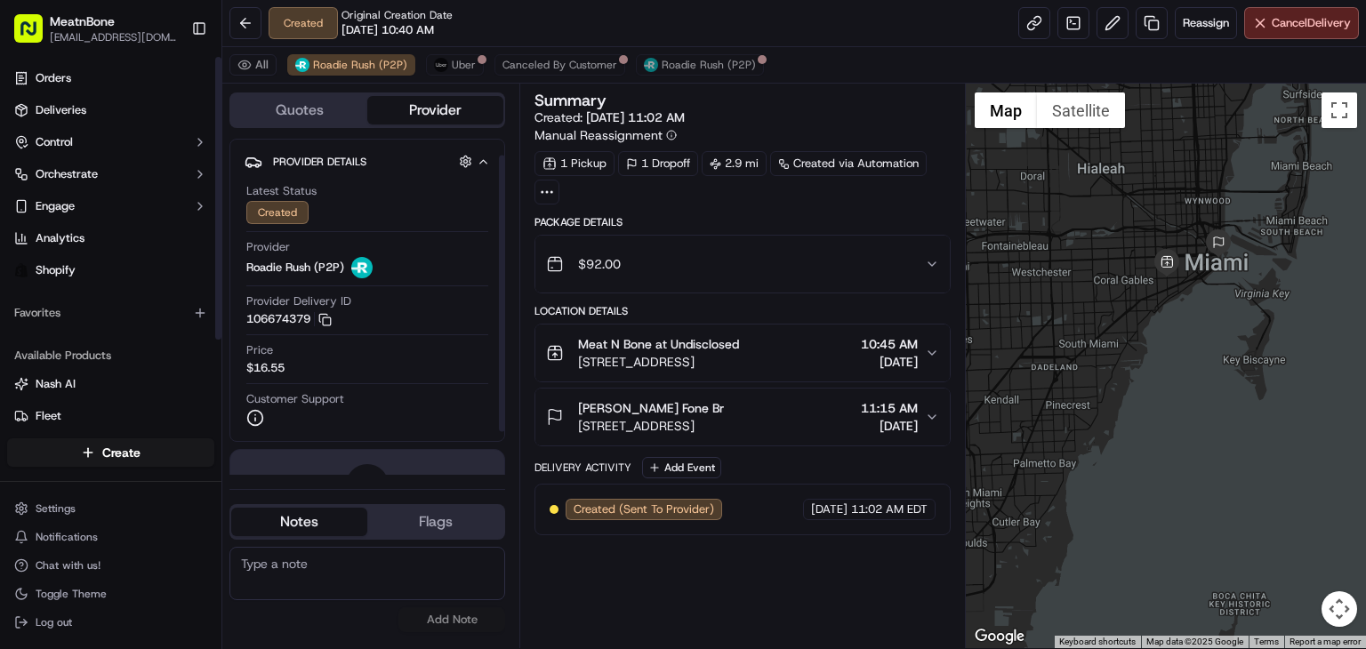
scroll to position [72, 0]
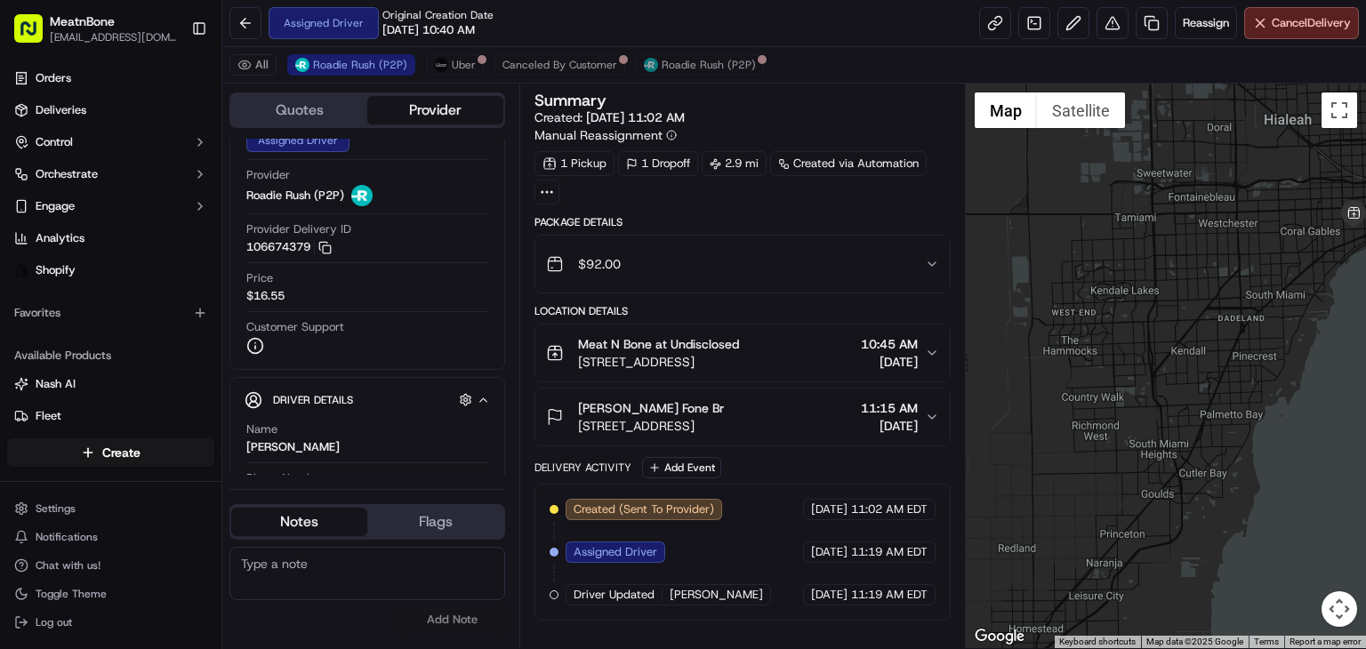
drag, startPoint x: 1138, startPoint y: 348, endPoint x: 1243, endPoint y: 318, distance: 109.0
click at [1243, 318] on div at bounding box center [1166, 366] width 400 height 565
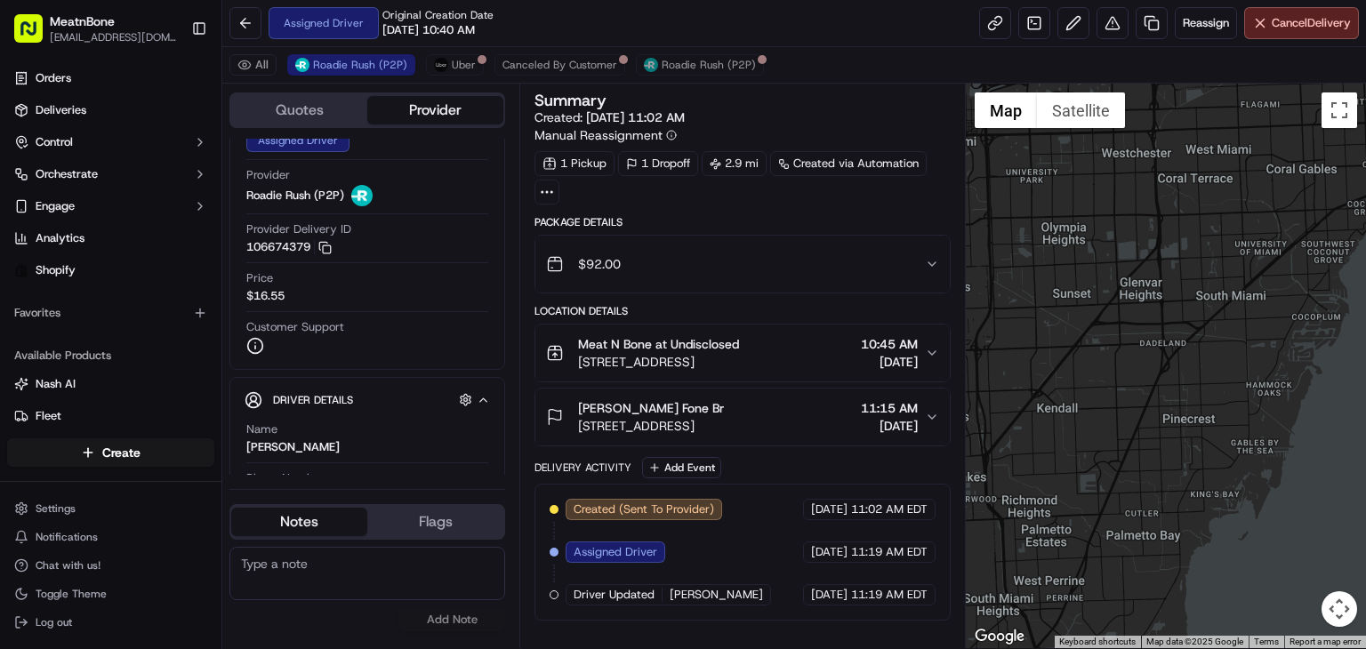
drag, startPoint x: 1255, startPoint y: 312, endPoint x: 1044, endPoint y: 371, distance: 218.8
click at [1044, 371] on div at bounding box center [1166, 366] width 400 height 565
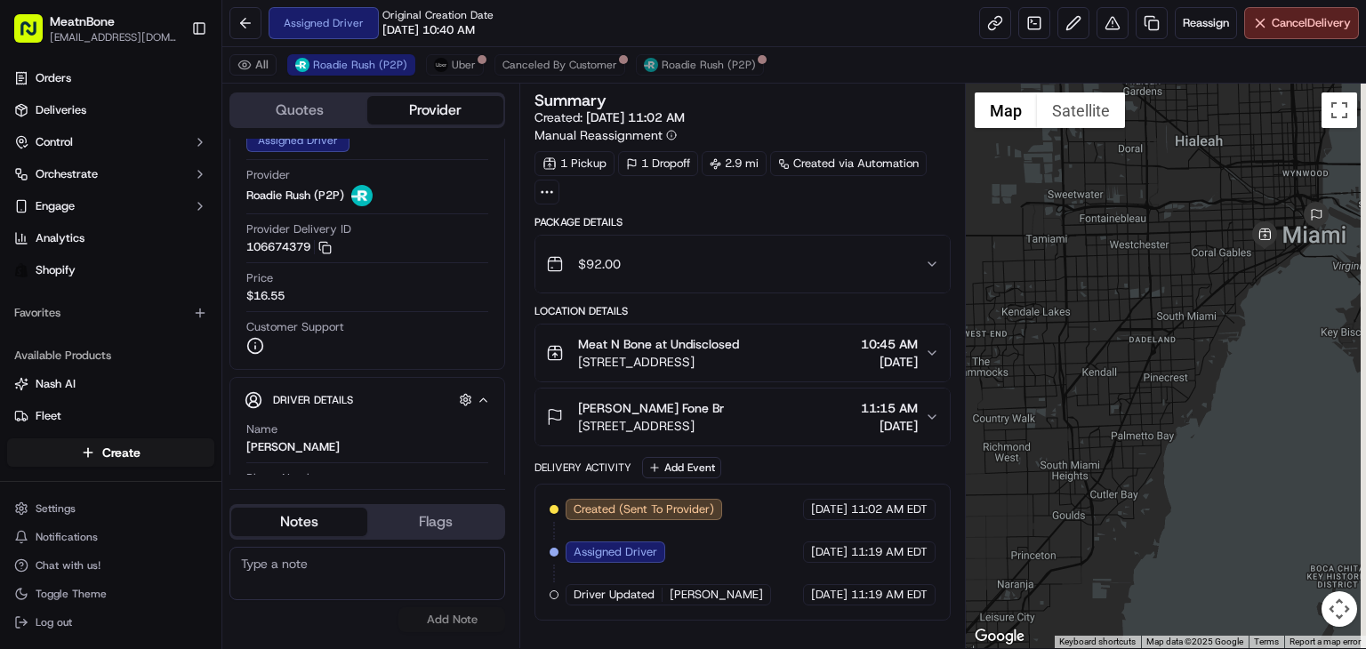
drag, startPoint x: 1260, startPoint y: 269, endPoint x: 1204, endPoint y: 317, distance: 74.4
click at [1206, 317] on div at bounding box center [1166, 366] width 400 height 565
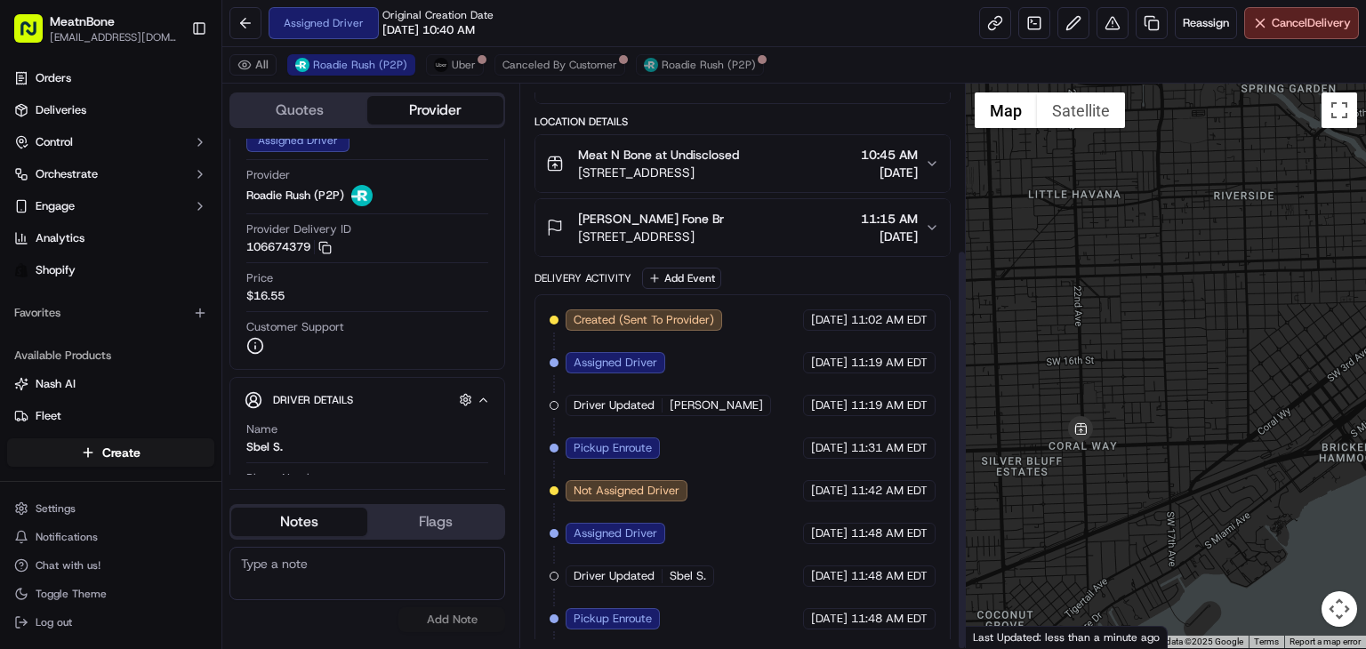
scroll to position [232, 0]
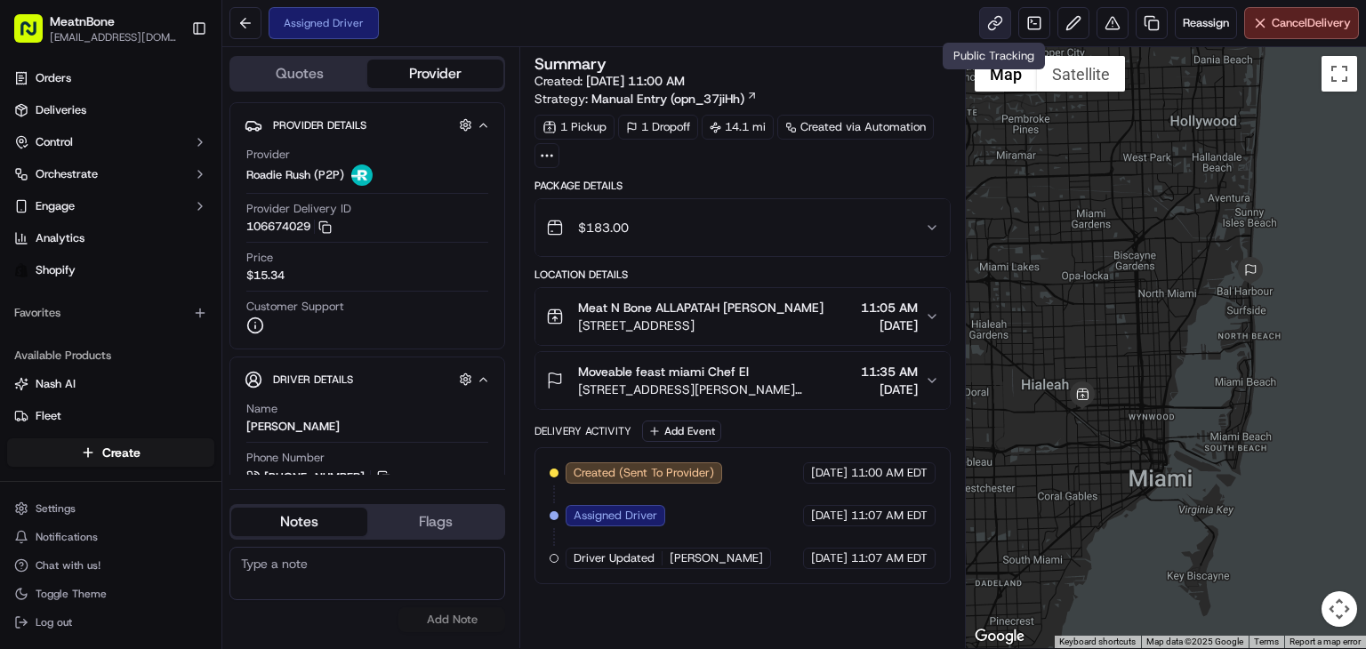
click at [989, 26] on link at bounding box center [995, 23] width 32 height 32
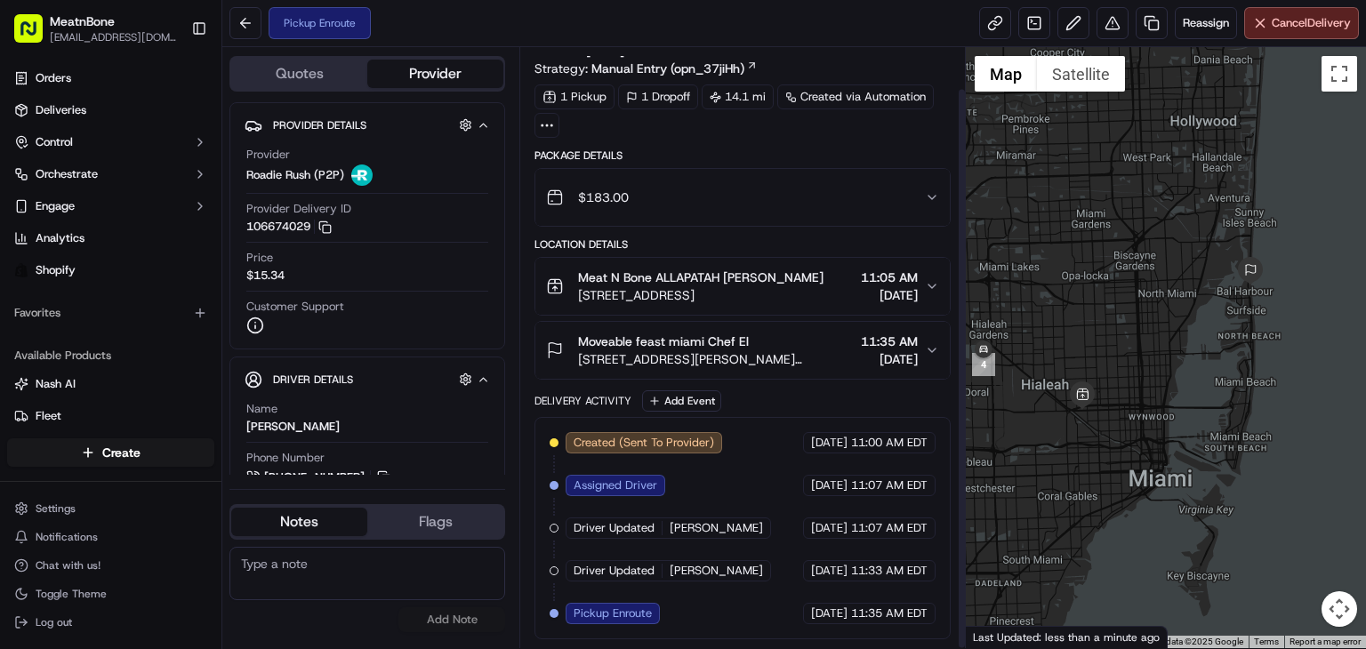
scroll to position [44, 0]
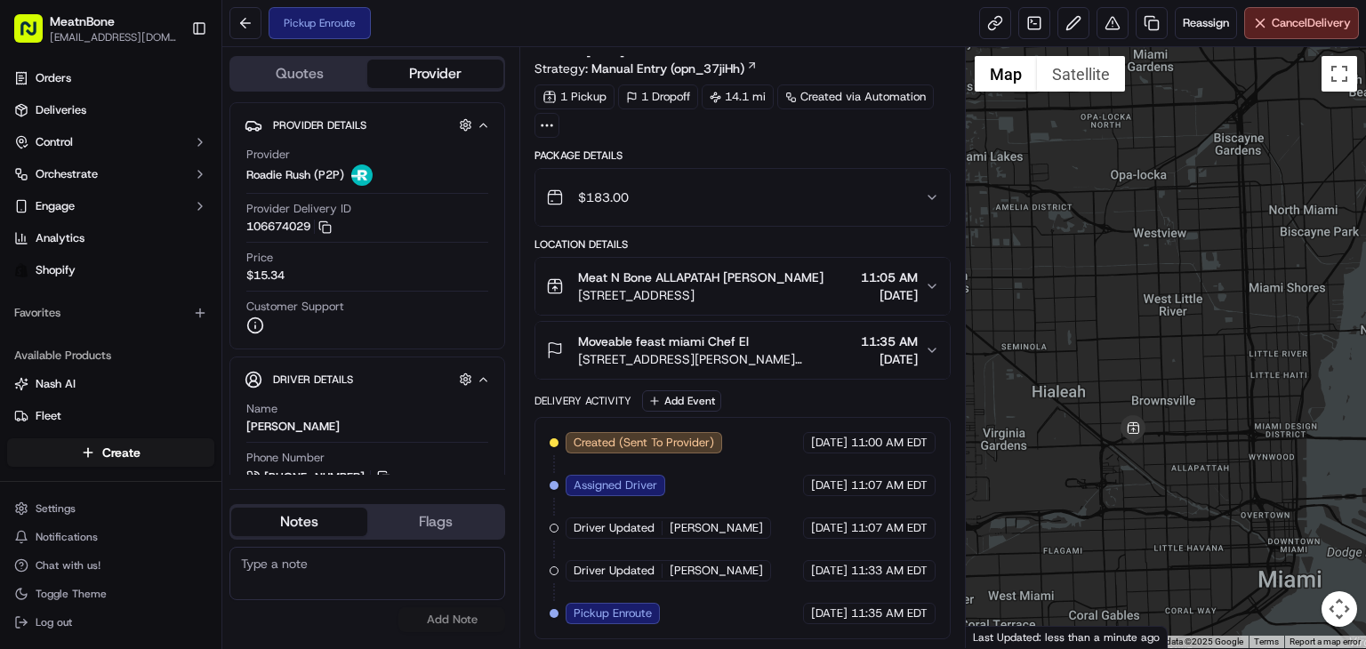
drag, startPoint x: 1049, startPoint y: 310, endPoint x: 1121, endPoint y: 285, distance: 75.4
click at [1116, 285] on div at bounding box center [1166, 347] width 400 height 601
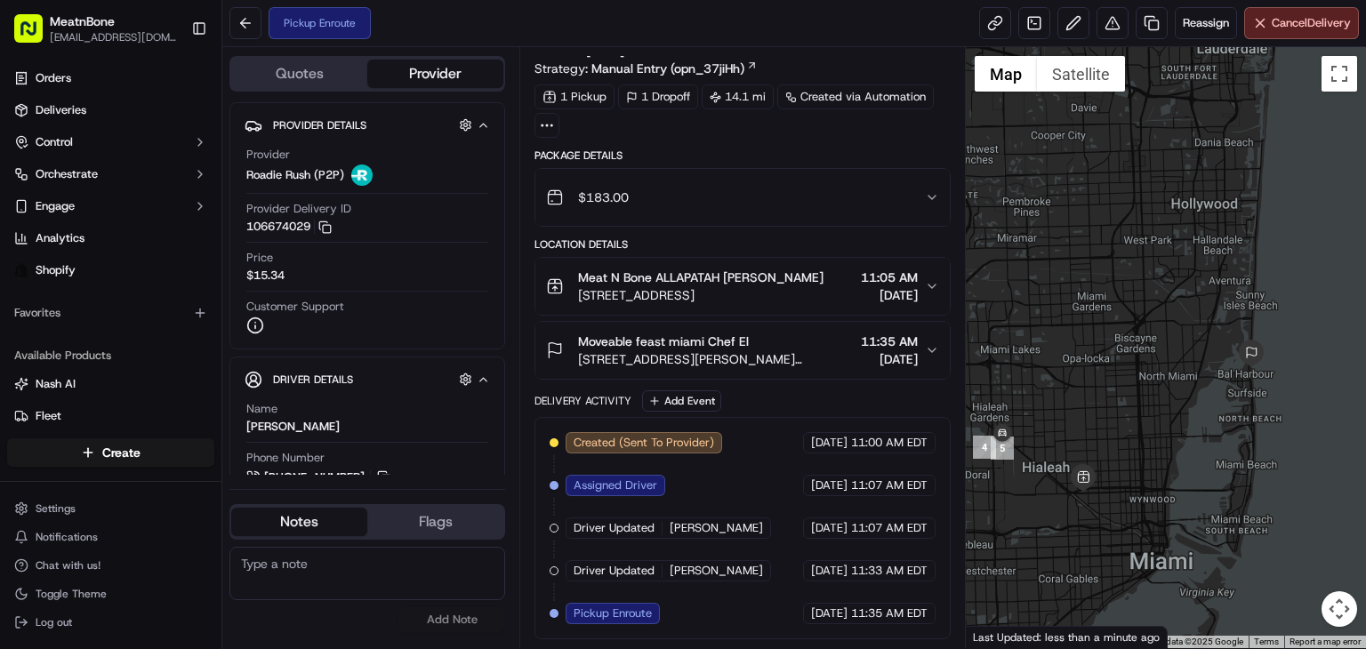
click at [949, 438] on div "Created (Sent To Provider) Roadie Rush (P2P) 09/15/2025 11:00 AM EDT Assigned D…" at bounding box center [742, 528] width 416 height 222
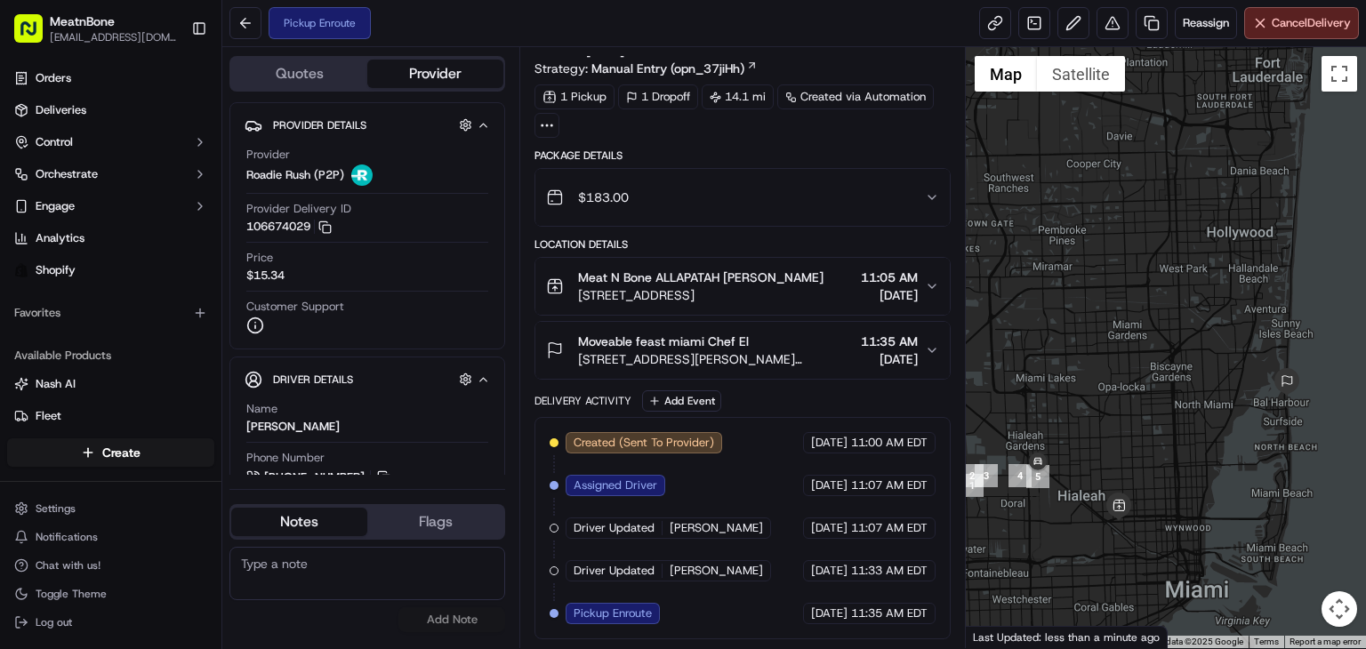
drag, startPoint x: 1089, startPoint y: 390, endPoint x: 1137, endPoint y: 334, distance: 74.5
click at [1164, 410] on div at bounding box center [1166, 347] width 400 height 601
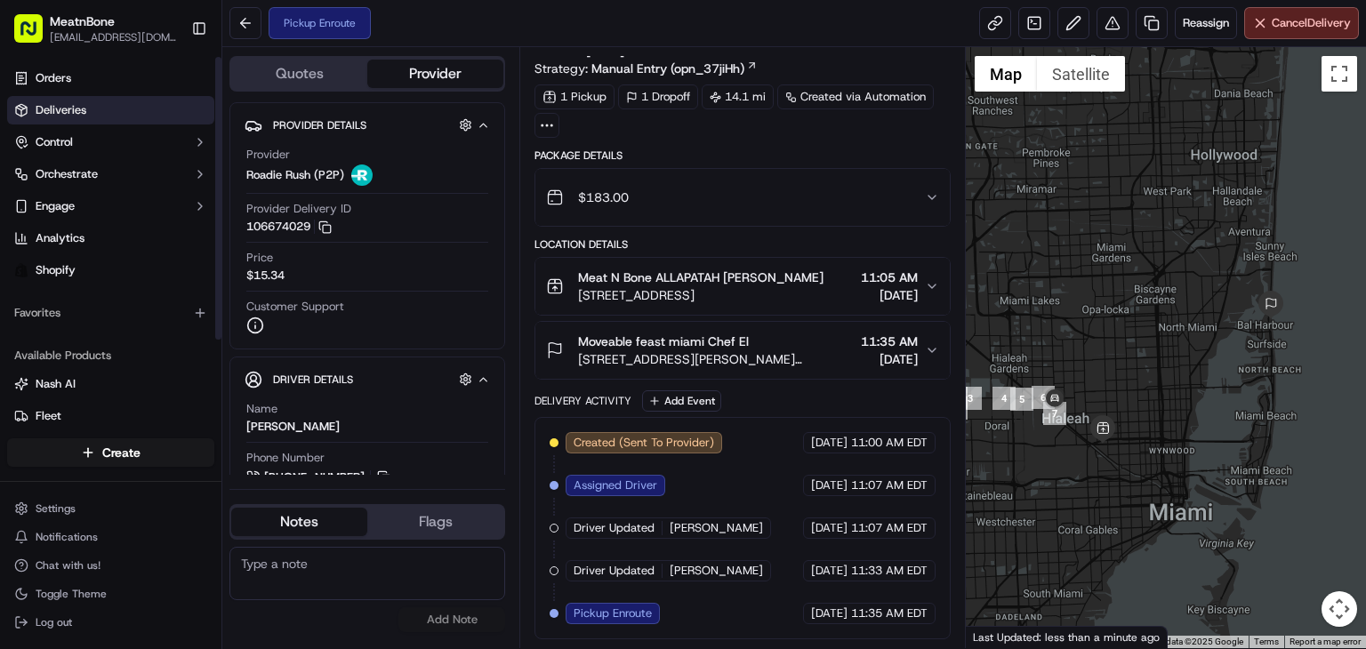
click at [131, 118] on link "Deliveries" at bounding box center [110, 110] width 207 height 28
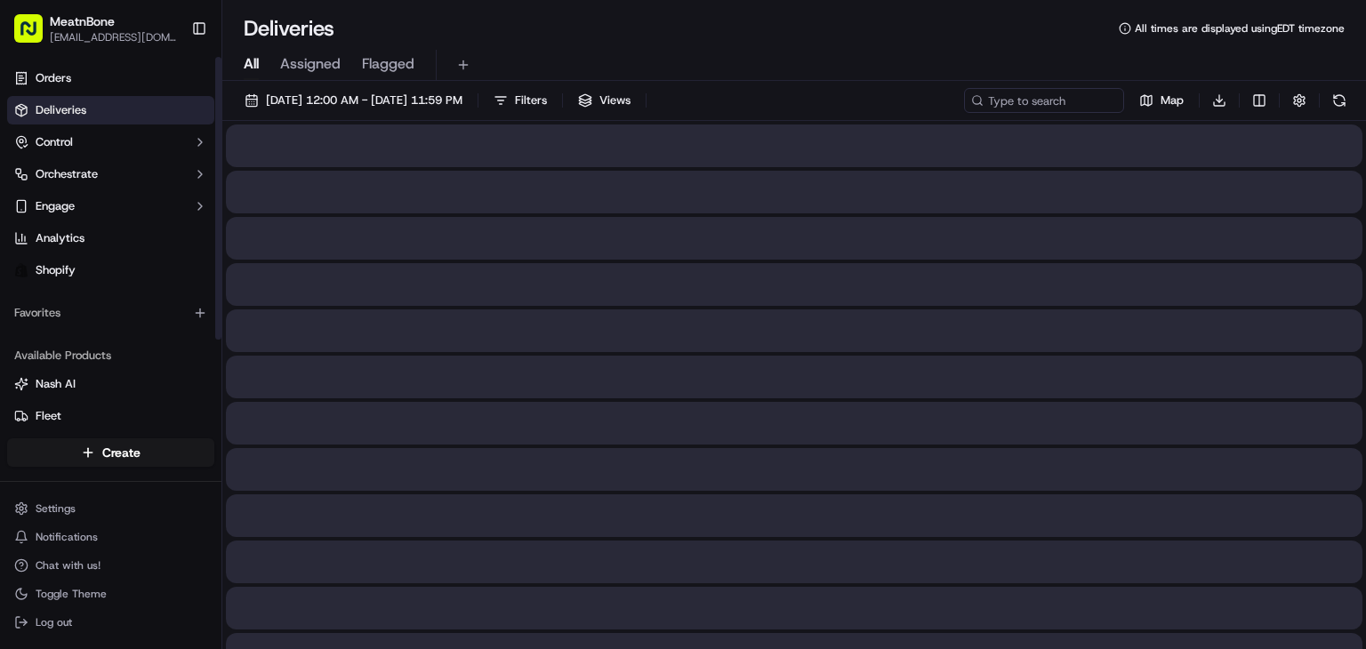
click at [312, 68] on span "Assigned" at bounding box center [310, 63] width 60 height 21
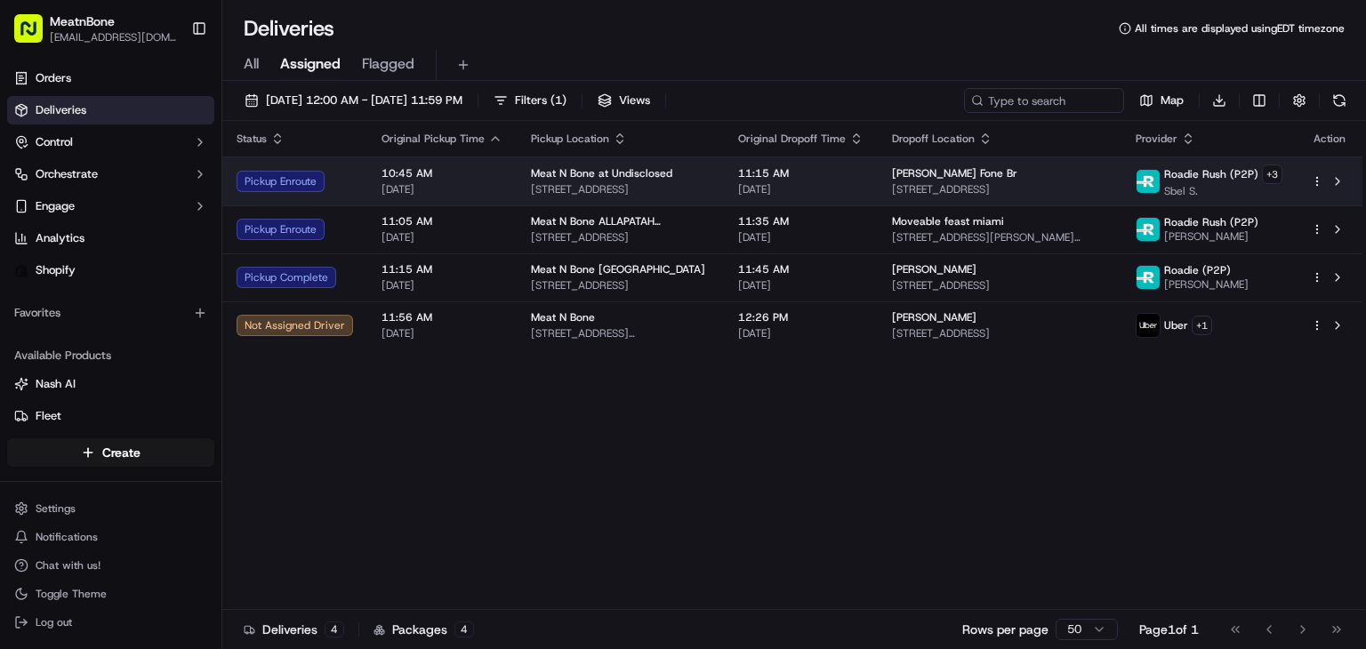
click at [447, 197] on td "10:45 AM 09/15/2025" at bounding box center [441, 181] width 149 height 49
